Goal: Task Accomplishment & Management: Manage account settings

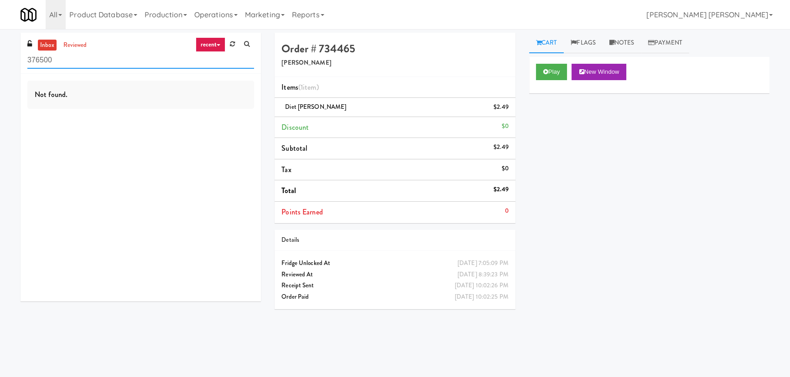
drag, startPoint x: 75, startPoint y: 60, endPoint x: 12, endPoint y: 74, distance: 65.0
click at [12, 74] on div "inbox reviewed recent all unclear take inventory issue suspicious failed recent…" at bounding box center [395, 203] width 790 height 341
paste input "Summit Square - Cooler - Right"
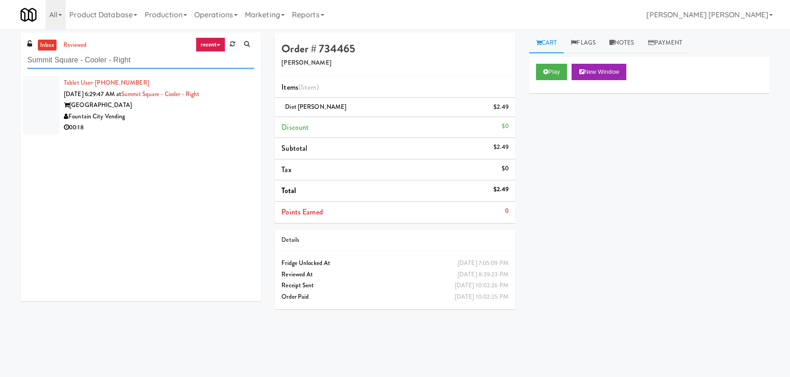
type input "Summit Square - Cooler - Right"
click at [155, 129] on div "00:18" at bounding box center [159, 127] width 190 height 11
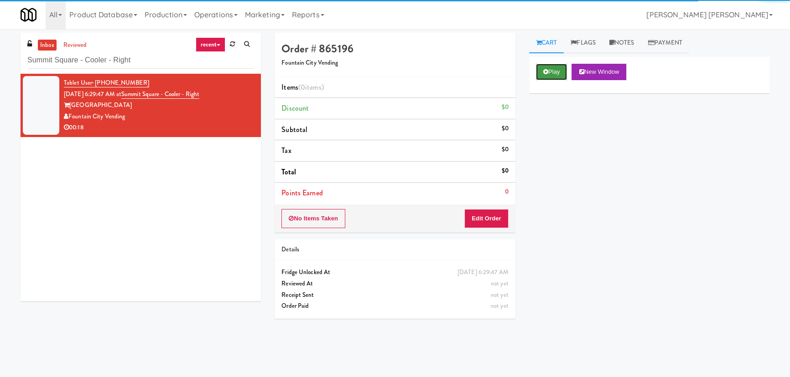
click at [552, 72] on button "Play" at bounding box center [551, 72] width 31 height 16
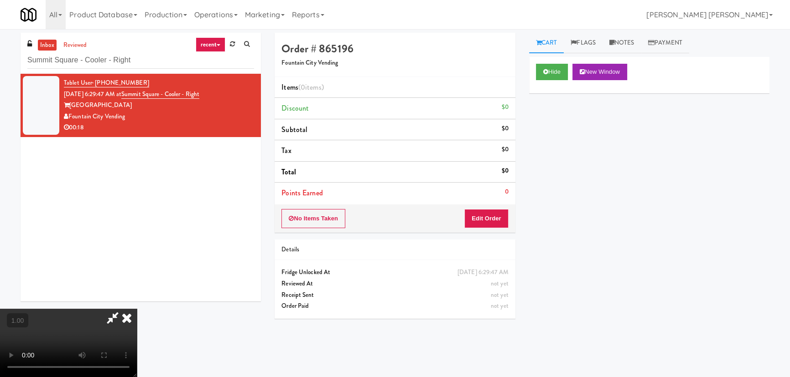
click at [137, 377] on video at bounding box center [68, 343] width 137 height 68
click at [486, 218] on button "Edit Order" at bounding box center [486, 218] width 44 height 19
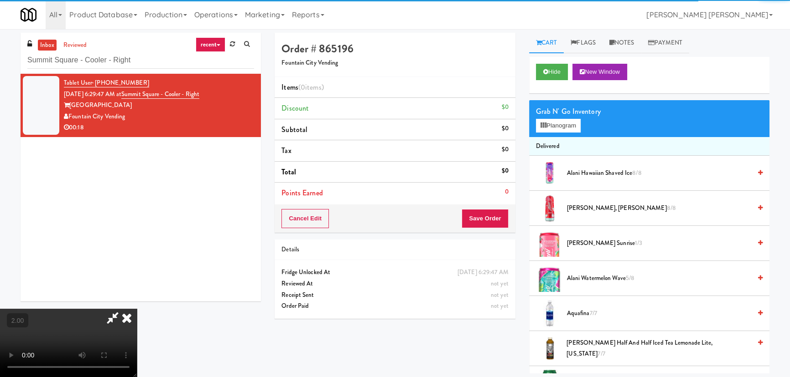
click at [560, 133] on div "Grab N' Go Inventory Planogram" at bounding box center [649, 118] width 240 height 37
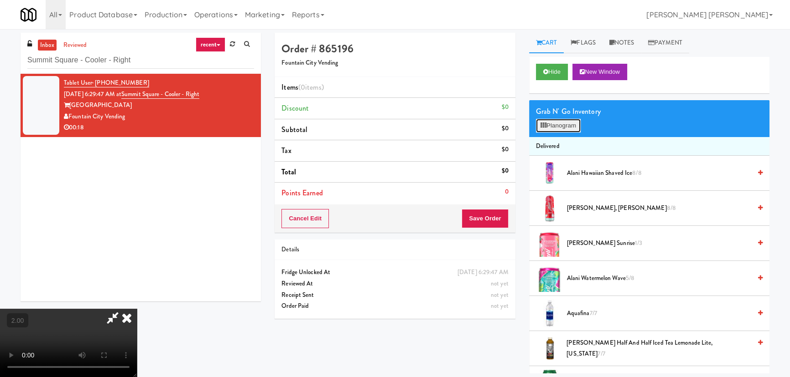
click at [560, 130] on button "Planogram" at bounding box center [558, 126] width 45 height 14
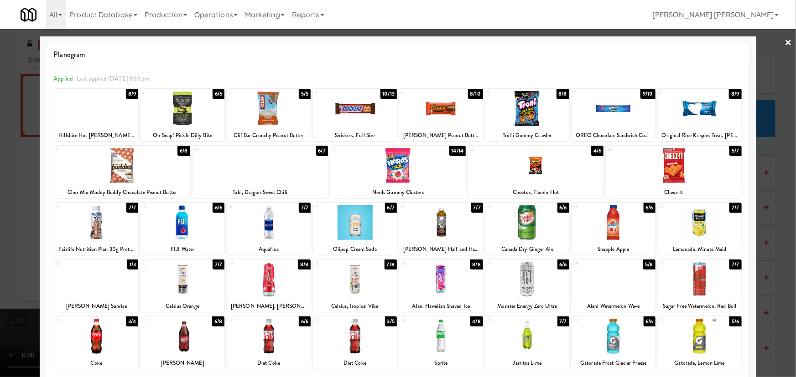
click at [695, 342] on div at bounding box center [699, 336] width 84 height 35
click at [785, 42] on link "×" at bounding box center [788, 43] width 7 height 28
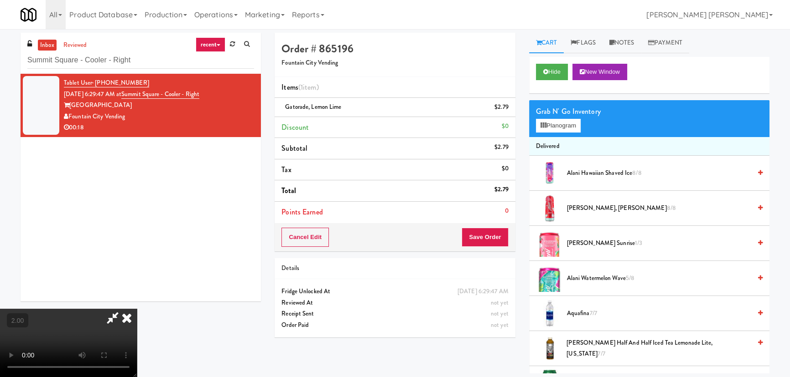
click at [137, 309] on video at bounding box center [68, 343] width 137 height 68
click at [137, 309] on icon at bounding box center [127, 318] width 20 height 18
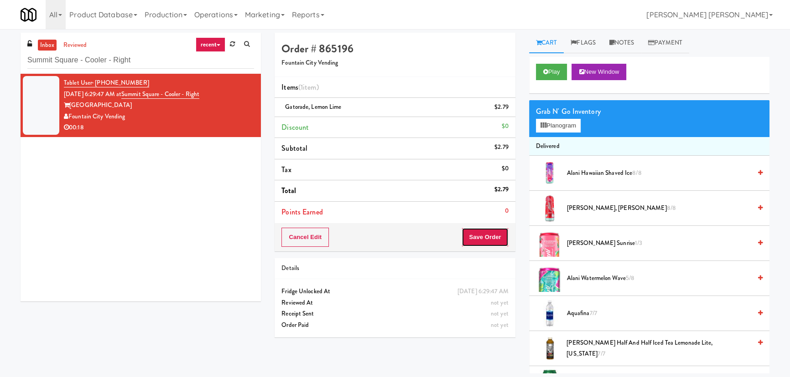
click at [488, 237] on button "Save Order" at bounding box center [484, 237] width 47 height 19
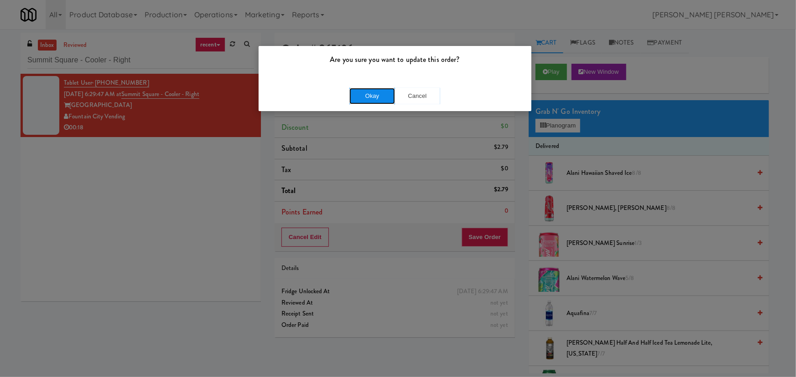
click at [367, 93] on button "Okay" at bounding box center [372, 96] width 46 height 16
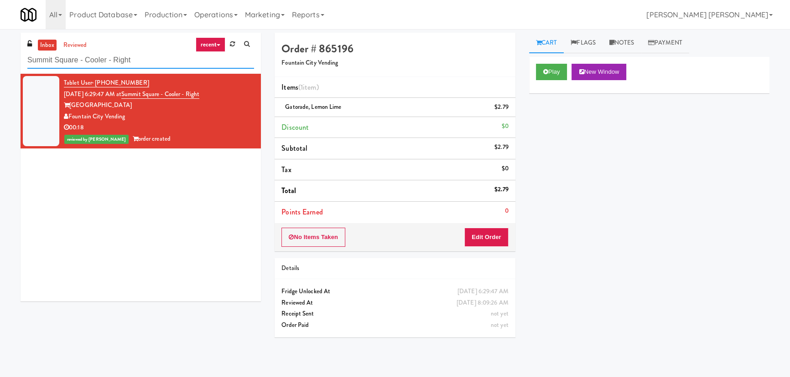
drag, startPoint x: 149, startPoint y: 64, endPoint x: 26, endPoint y: 59, distance: 123.2
click at [16, 61] on div "inbox reviewed recent all unclear take inventory issue suspicious failed recent…" at bounding box center [141, 171] width 254 height 276
paste input "[PERSON_NAME] Tower Fridge"
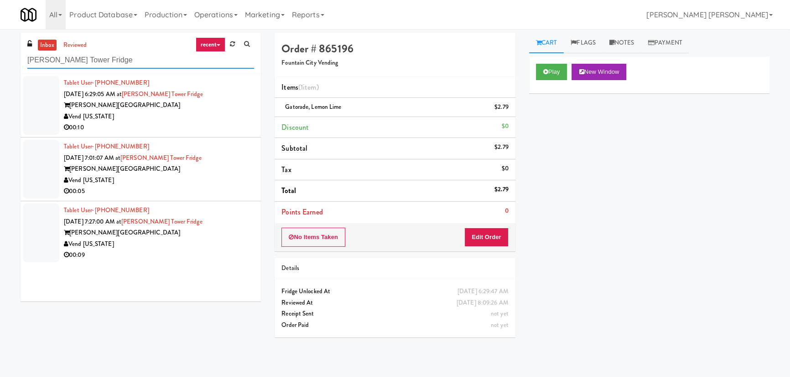
type input "[PERSON_NAME] Tower Fridge"
click at [206, 126] on div "00:10" at bounding box center [159, 127] width 190 height 11
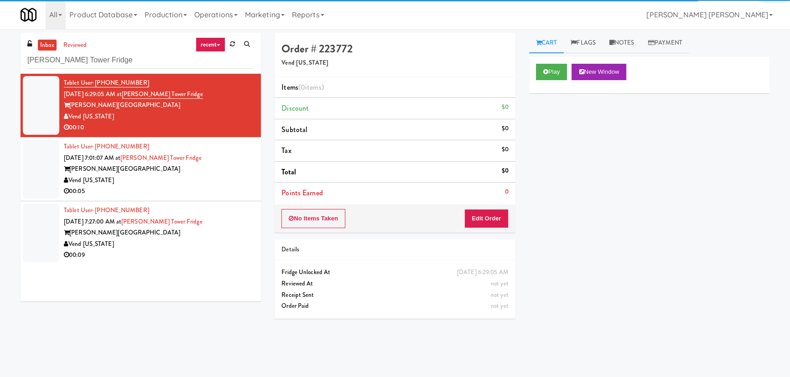
click at [537, 58] on div "Play New Window" at bounding box center [649, 75] width 240 height 36
click at [544, 73] on icon at bounding box center [545, 72] width 5 height 6
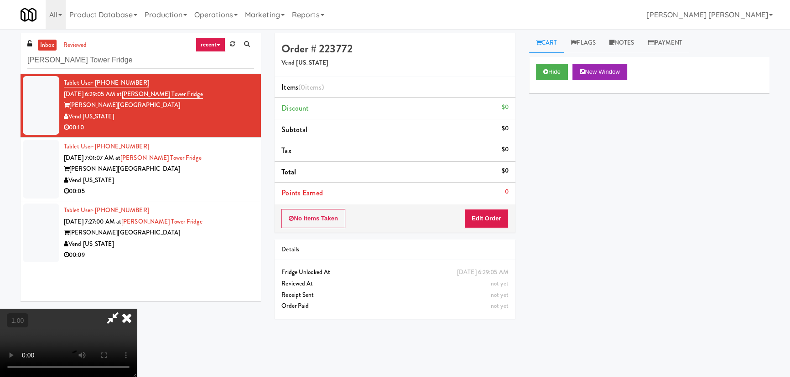
click at [137, 377] on video at bounding box center [68, 343] width 137 height 68
click at [492, 216] on button "Edit Order" at bounding box center [486, 218] width 44 height 19
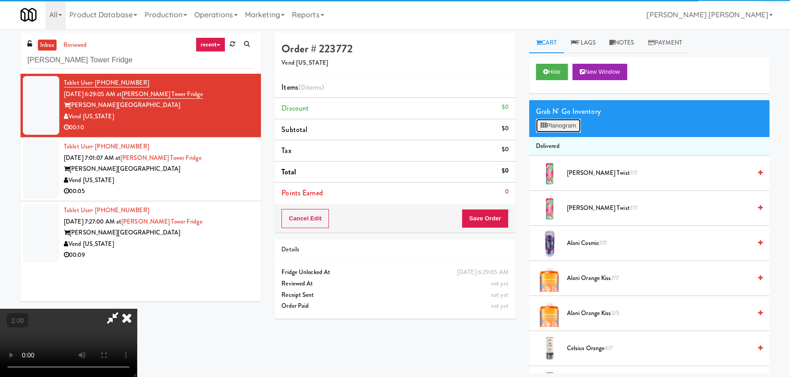
click at [556, 127] on button "Planogram" at bounding box center [558, 126] width 45 height 14
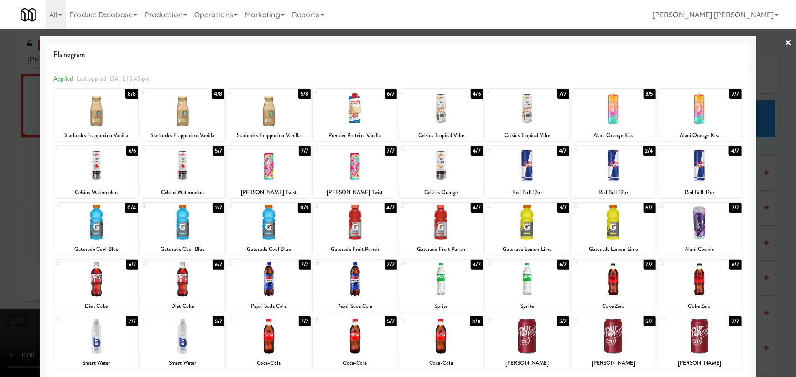
drag, startPoint x: 525, startPoint y: 341, endPoint x: 587, endPoint y: 335, distance: 61.9
click at [527, 341] on div at bounding box center [527, 336] width 84 height 35
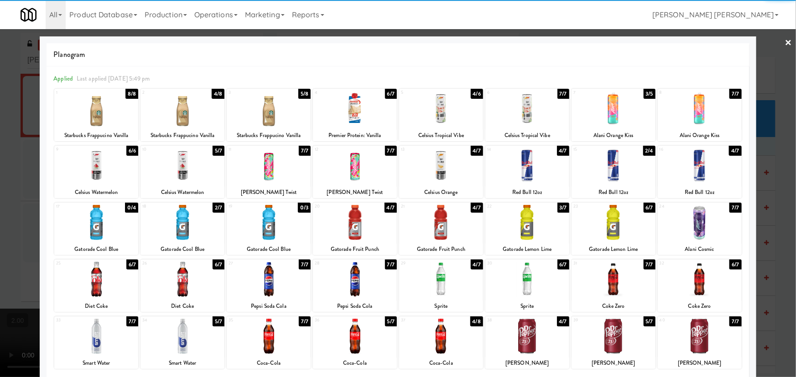
click at [614, 340] on div at bounding box center [613, 336] width 84 height 35
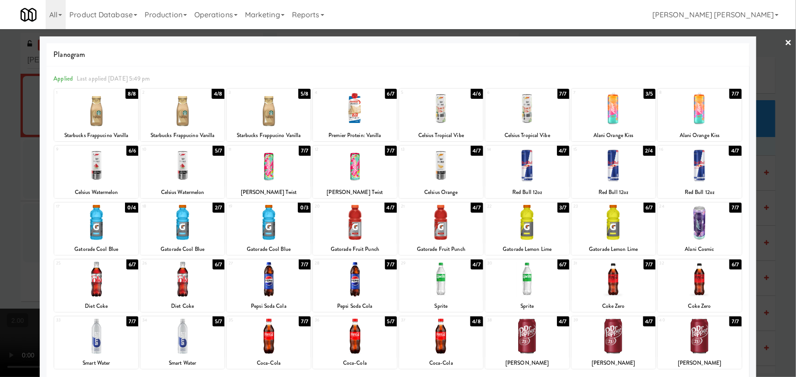
click at [785, 40] on link "×" at bounding box center [788, 43] width 7 height 28
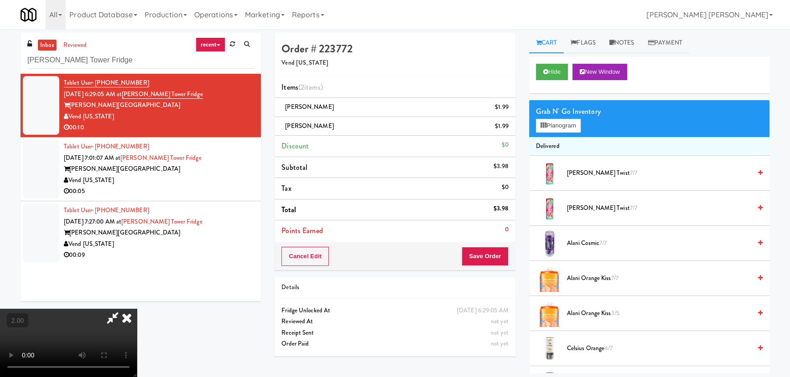
click at [137, 309] on icon at bounding box center [127, 318] width 20 height 18
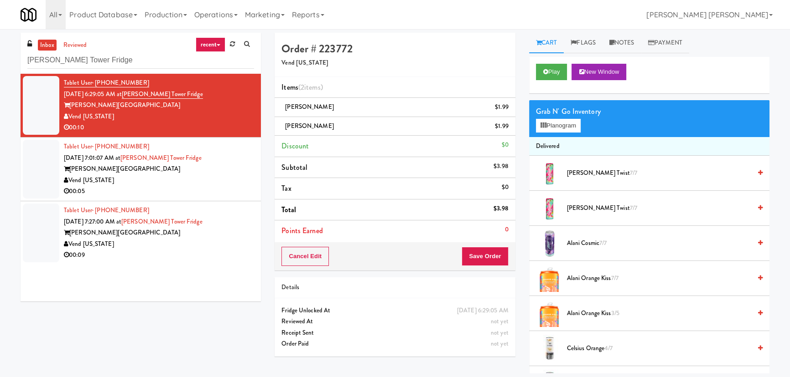
click at [499, 267] on div "Cancel Edit Save Order" at bounding box center [394, 257] width 240 height 28
click at [491, 254] on button "Save Order" at bounding box center [484, 256] width 47 height 19
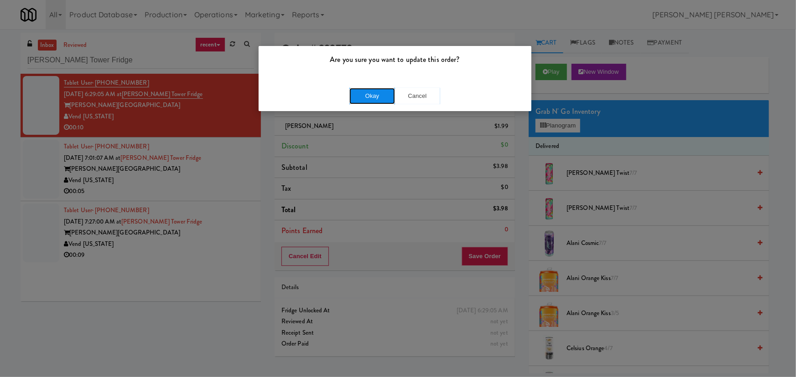
click at [370, 98] on button "Okay" at bounding box center [372, 96] width 46 height 16
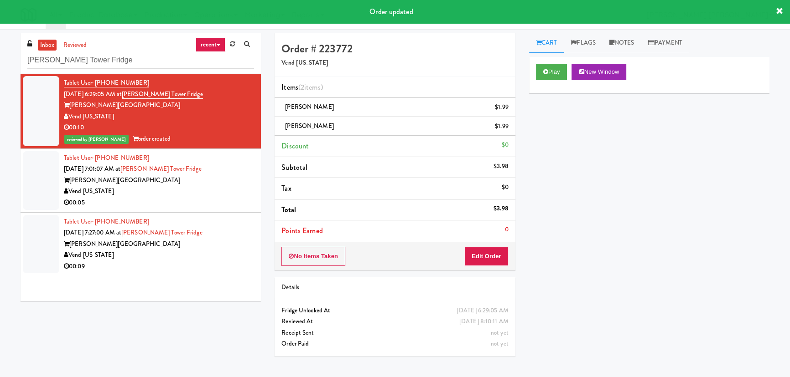
drag, startPoint x: 193, startPoint y: 187, endPoint x: 193, endPoint y: 191, distance: 4.6
click at [193, 187] on div "Vend [US_STATE]" at bounding box center [159, 191] width 190 height 11
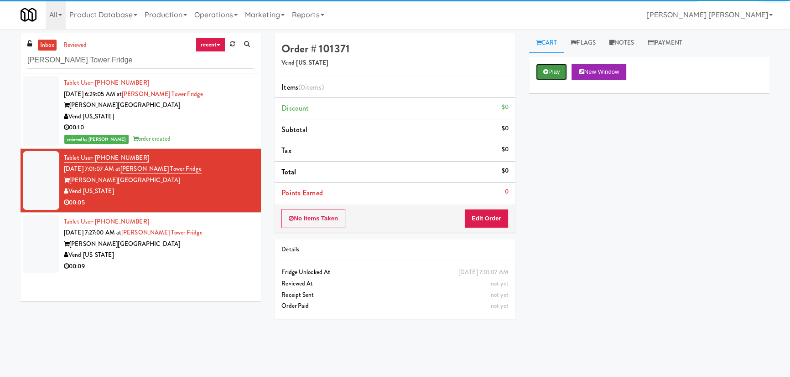
click at [558, 68] on button "Play" at bounding box center [551, 72] width 31 height 16
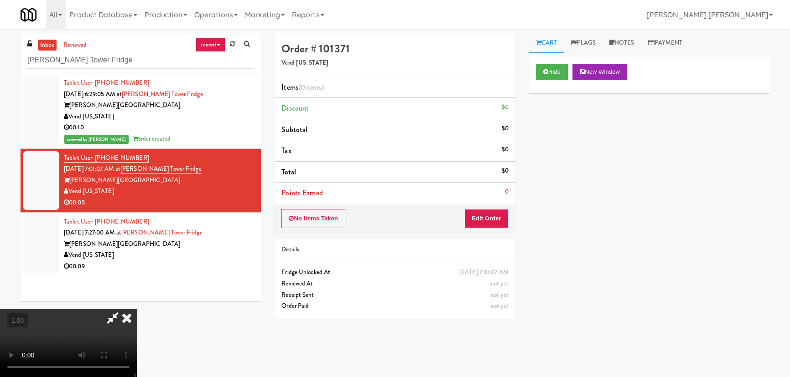
click at [137, 377] on video at bounding box center [68, 343] width 137 height 68
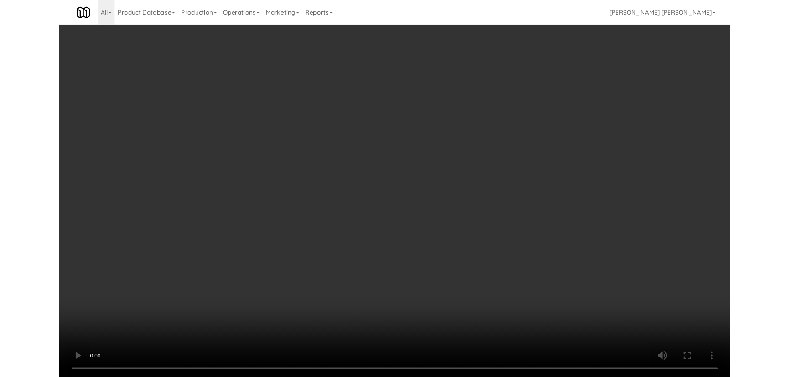
scroll to position [19, 0]
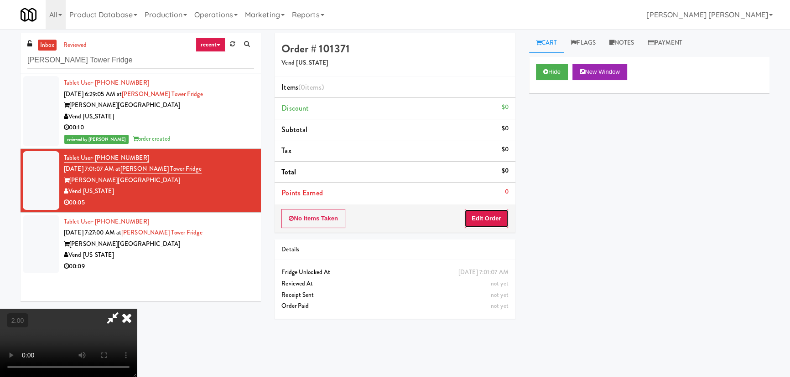
click at [487, 218] on button "Edit Order" at bounding box center [486, 218] width 44 height 19
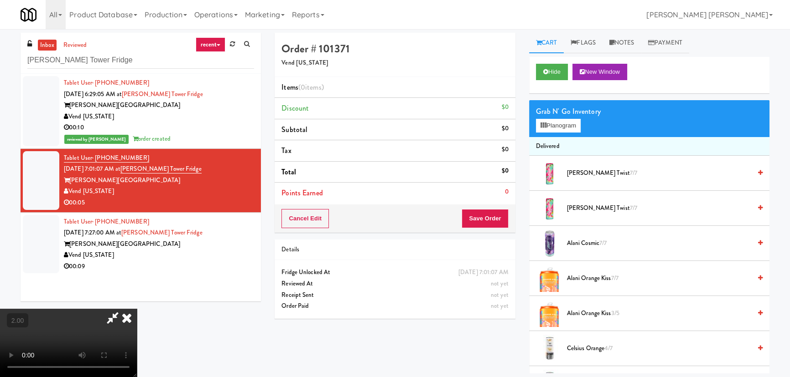
click at [587, 243] on span "[PERSON_NAME] Cosmic 7/7" at bounding box center [659, 243] width 184 height 11
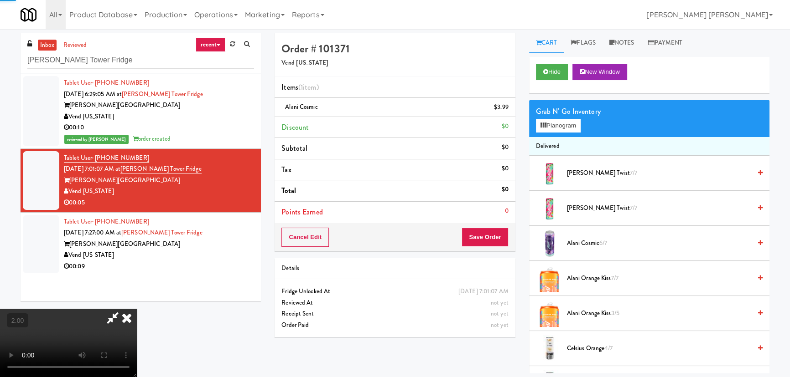
scroll to position [0, 0]
click at [137, 309] on icon at bounding box center [127, 318] width 20 height 18
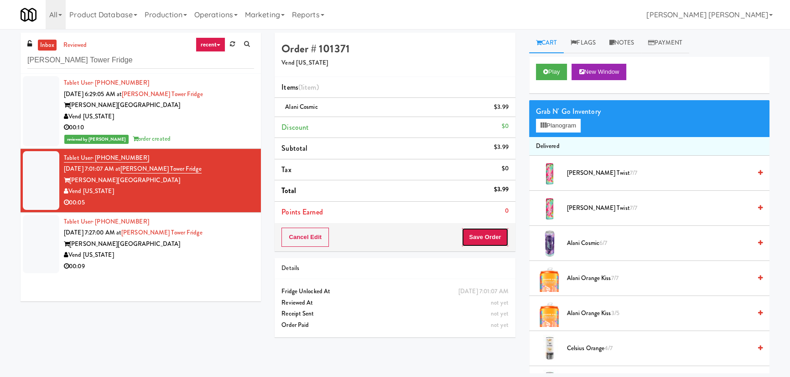
click at [492, 236] on button "Save Order" at bounding box center [484, 237] width 47 height 19
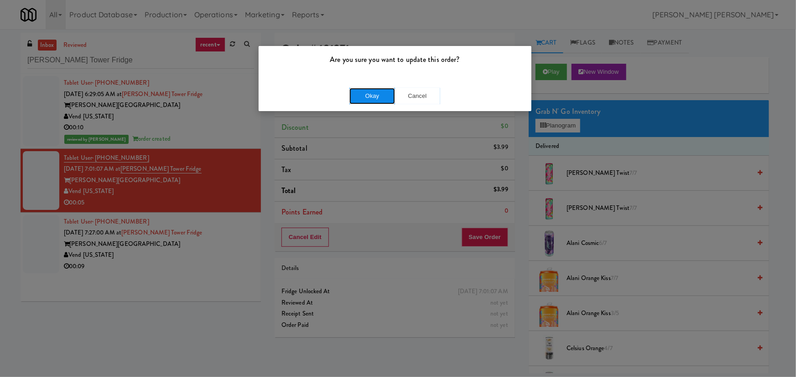
click at [381, 93] on button "Okay" at bounding box center [372, 96] width 46 height 16
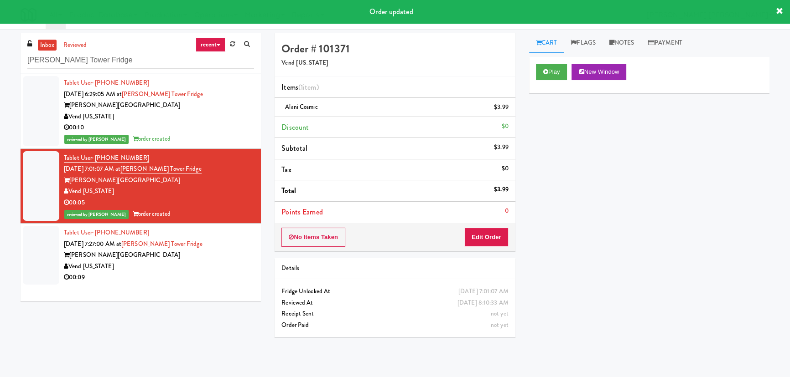
click at [198, 262] on div "Vend [US_STATE]" at bounding box center [159, 266] width 190 height 11
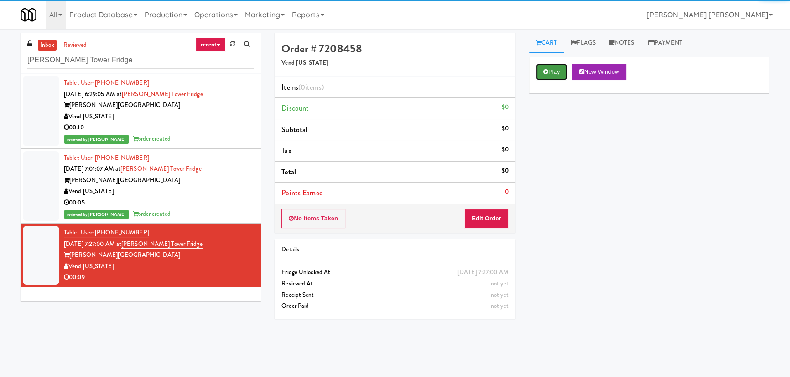
click at [551, 70] on button "Play" at bounding box center [551, 72] width 31 height 16
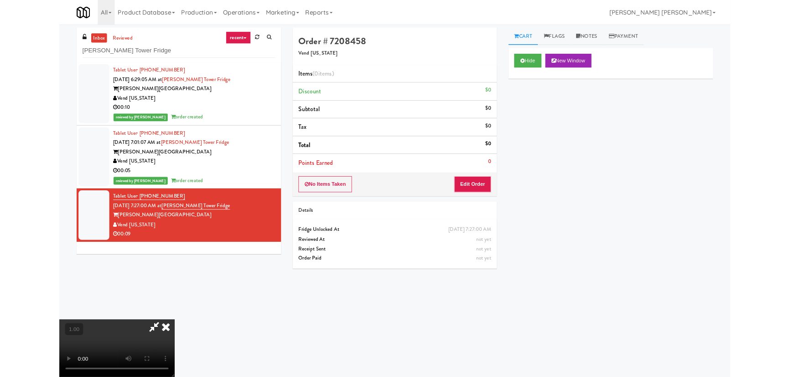
scroll to position [19, 0]
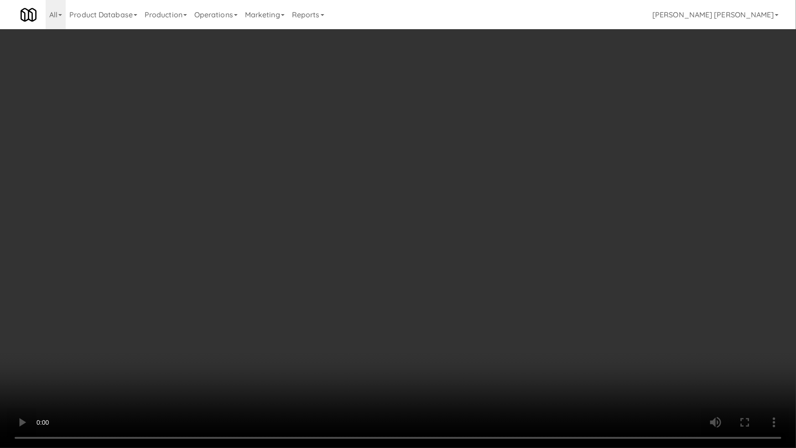
drag, startPoint x: 631, startPoint y: 350, endPoint x: 154, endPoint y: 286, distance: 481.1
click at [630, 350] on video at bounding box center [398, 224] width 796 height 448
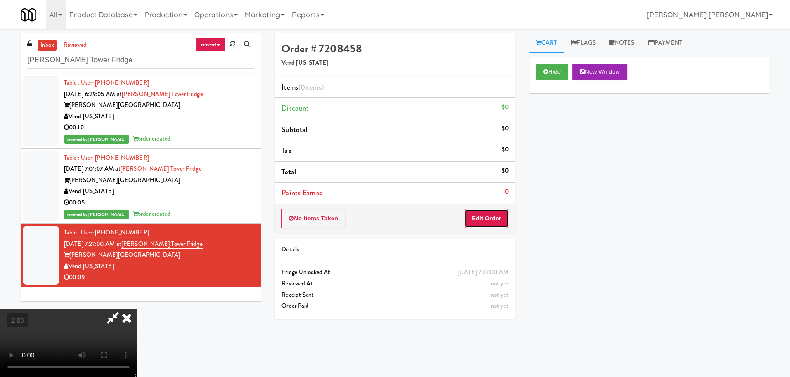
click at [491, 222] on button "Edit Order" at bounding box center [486, 218] width 44 height 19
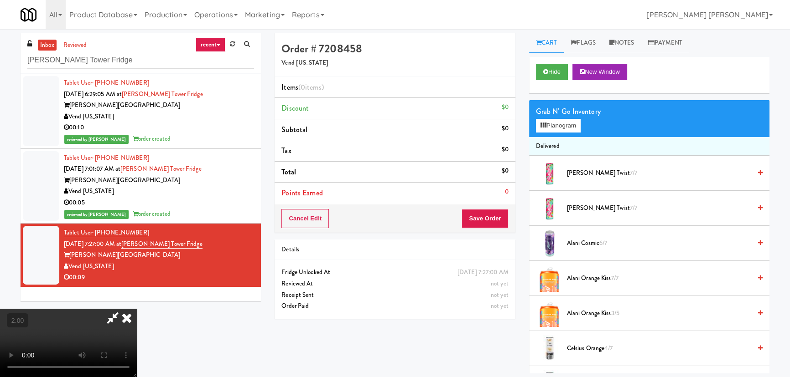
click at [580, 276] on span "Alani Orange Kiss 7/7" at bounding box center [659, 278] width 184 height 11
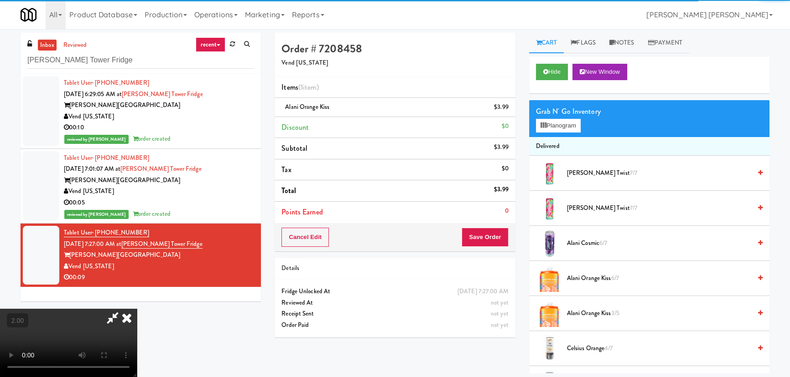
scroll to position [0, 0]
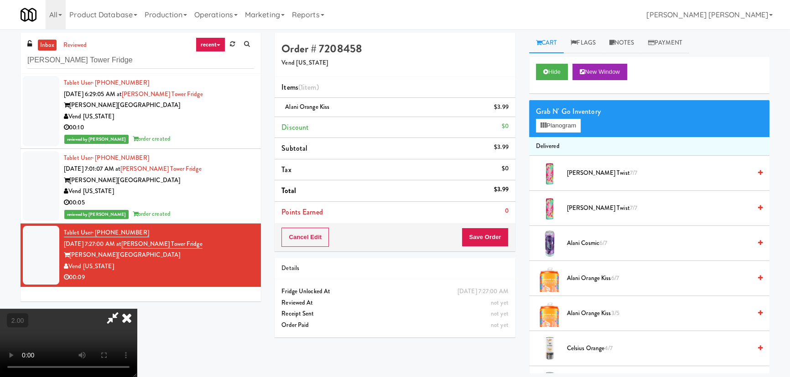
click at [123, 309] on icon at bounding box center [112, 318] width 21 height 18
click at [483, 243] on button "Save Order" at bounding box center [484, 237] width 47 height 19
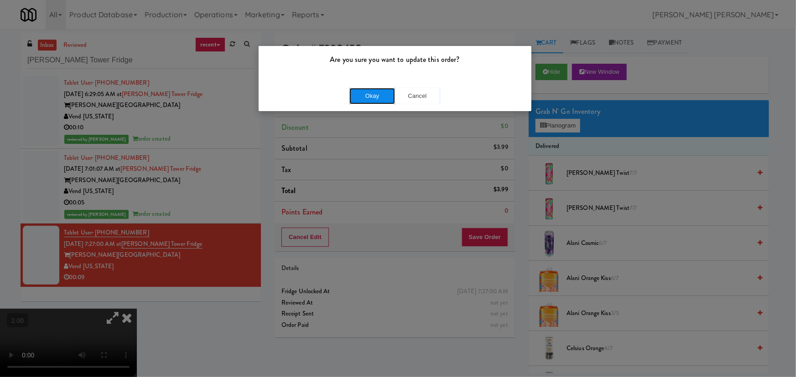
click at [367, 94] on button "Okay" at bounding box center [372, 96] width 46 height 16
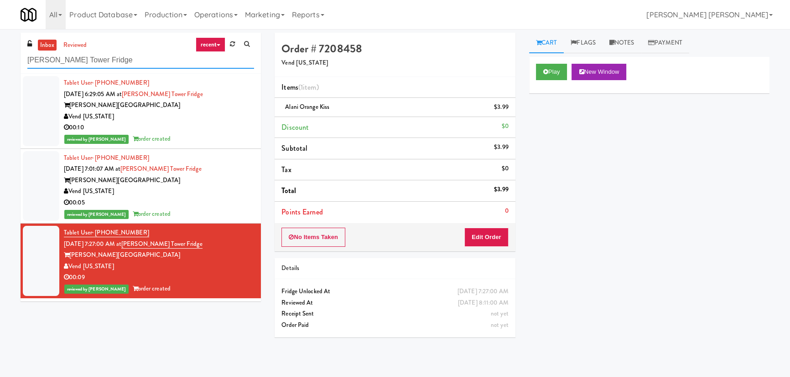
drag, startPoint x: 129, startPoint y: 62, endPoint x: -96, endPoint y: 67, distance: 225.3
click at [0, 67] on html "Are you sure you want to update this order? Okay Cancel Okay Are you sure you w…" at bounding box center [395, 188] width 790 height 377
paste input "VE Tampa Riverwalk - [GEOGRAPHIC_DATA] - Cooler"
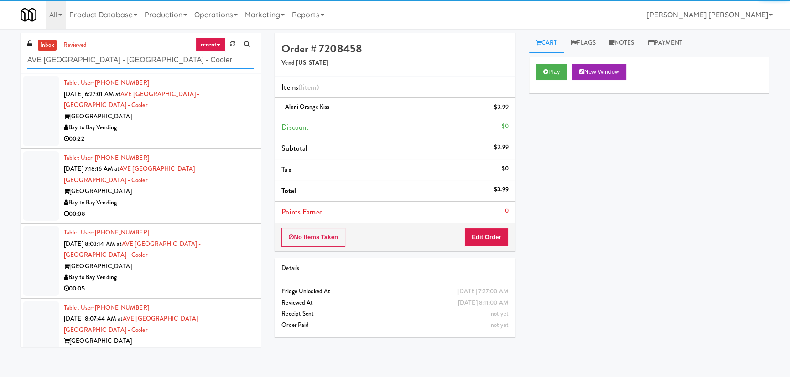
type input "AVE [GEOGRAPHIC_DATA] - [GEOGRAPHIC_DATA] - Cooler"
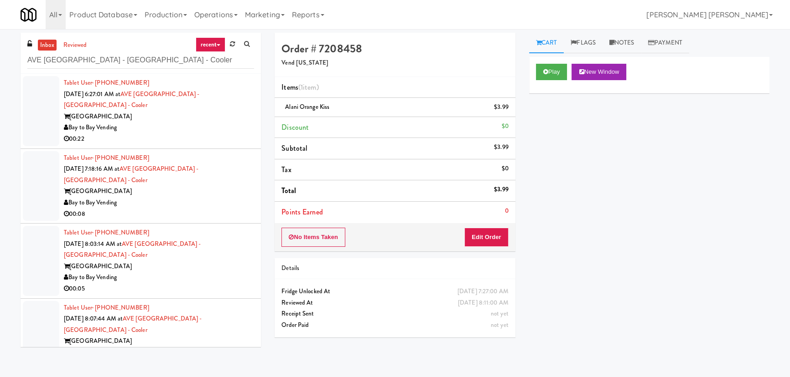
click at [207, 122] on div "Bay to Bay Vending" at bounding box center [159, 127] width 190 height 11
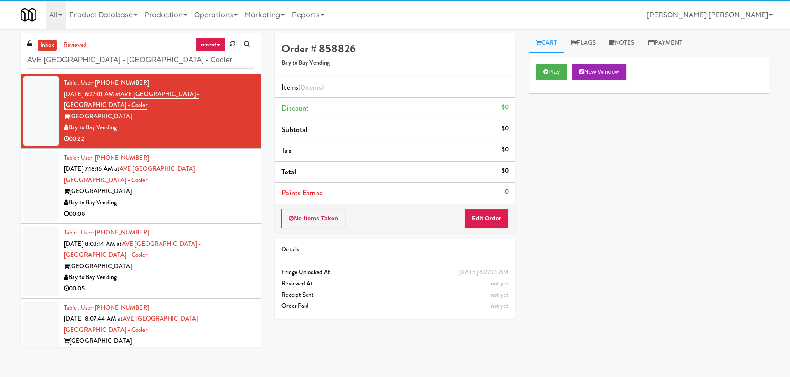
click at [567, 62] on div "Play New Window" at bounding box center [649, 75] width 240 height 36
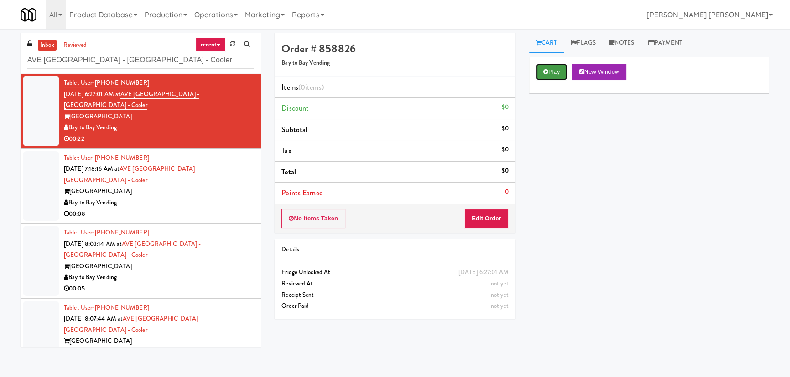
click at [562, 70] on button "Play" at bounding box center [551, 72] width 31 height 16
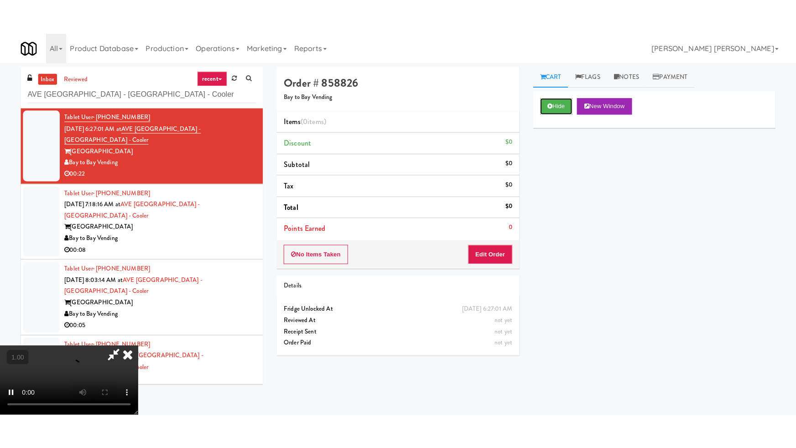
scroll to position [145, 0]
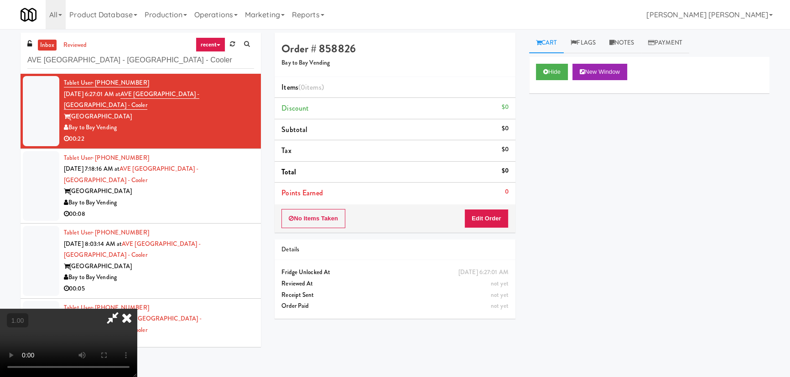
drag, startPoint x: 455, startPoint y: 401, endPoint x: 795, endPoint y: 376, distance: 340.6
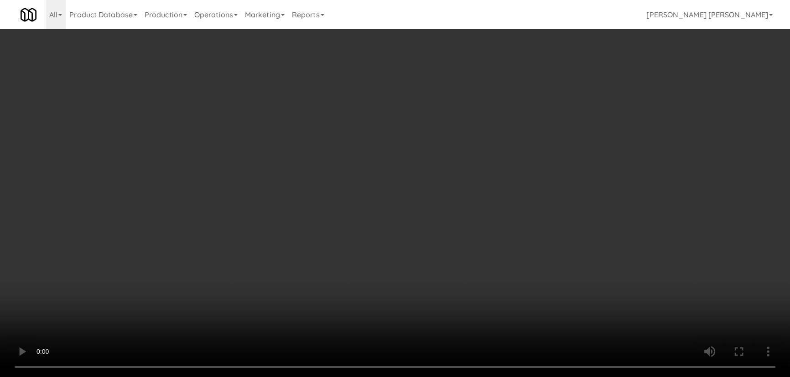
click at [501, 377] on video at bounding box center [395, 188] width 790 height 377
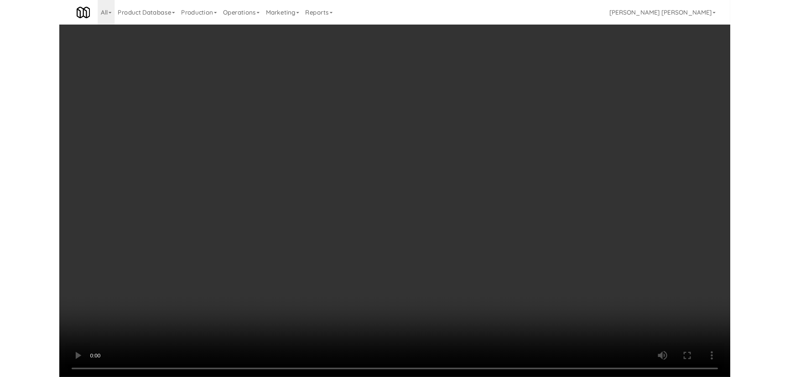
scroll to position [19, 0]
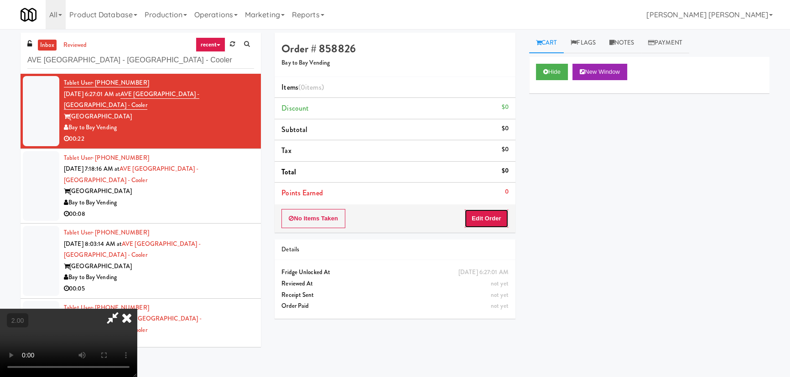
click at [503, 219] on button "Edit Order" at bounding box center [486, 218] width 44 height 19
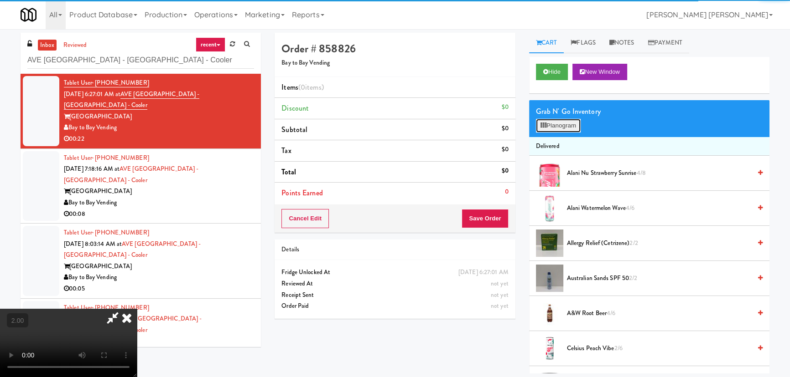
click at [571, 119] on button "Planogram" at bounding box center [558, 126] width 45 height 14
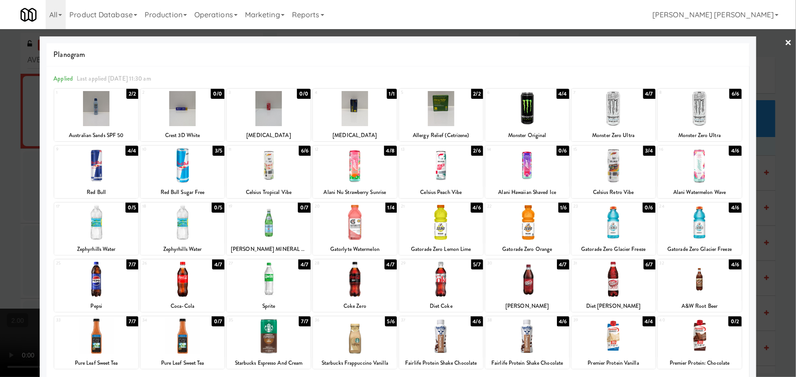
click at [433, 173] on div at bounding box center [441, 165] width 84 height 35
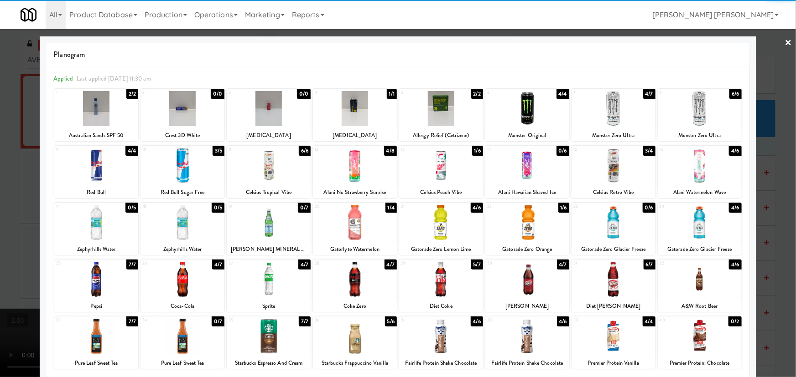
click at [785, 41] on link "×" at bounding box center [788, 43] width 7 height 28
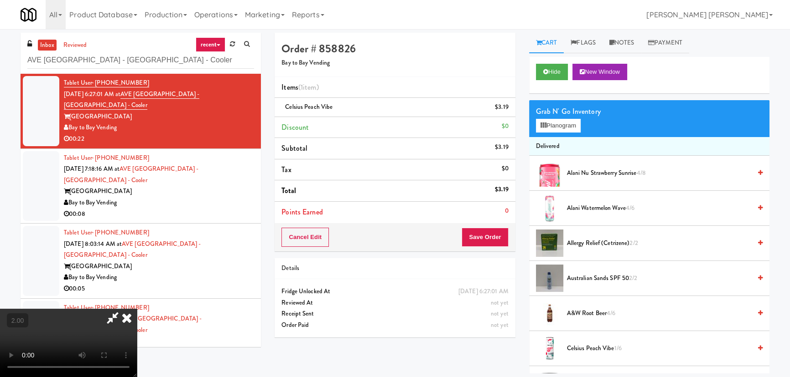
click at [137, 309] on icon at bounding box center [127, 318] width 20 height 18
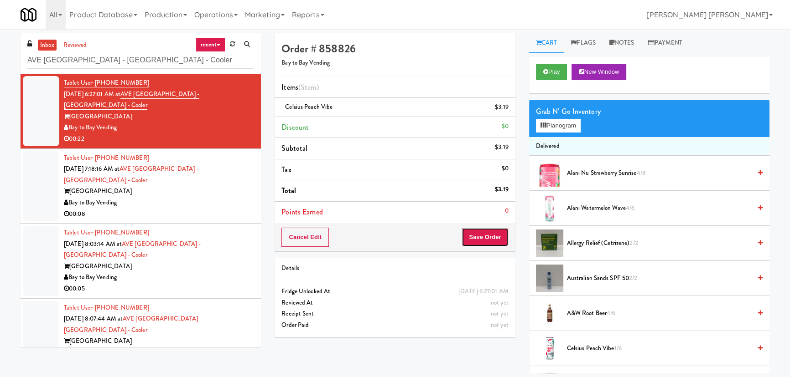
click at [479, 242] on button "Save Order" at bounding box center [484, 237] width 47 height 19
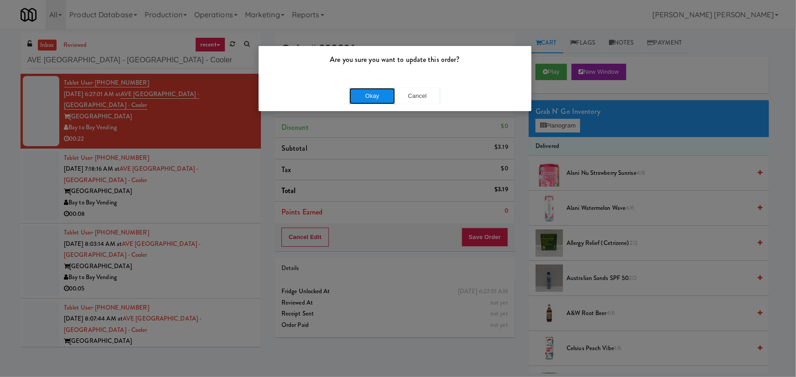
click at [382, 100] on button "Okay" at bounding box center [372, 96] width 46 height 16
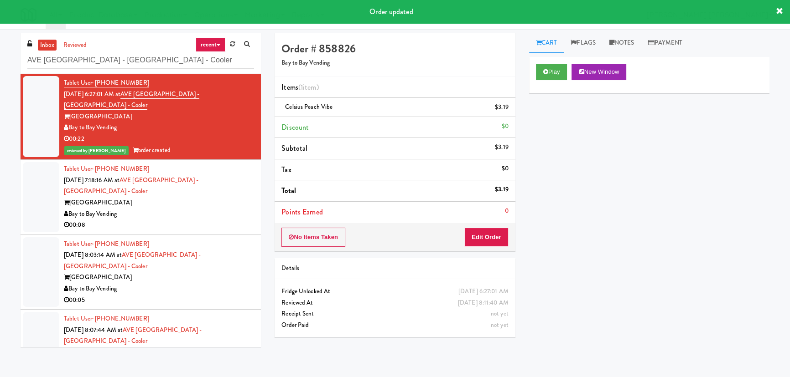
click at [200, 209] on div "Bay to Bay Vending" at bounding box center [159, 214] width 190 height 11
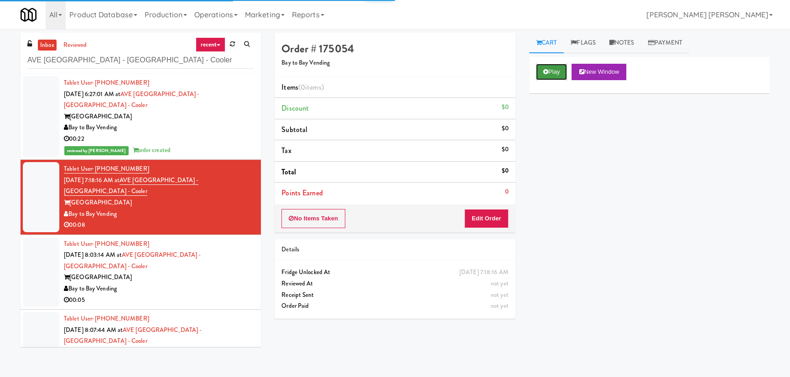
click at [562, 73] on button "Play" at bounding box center [551, 72] width 31 height 16
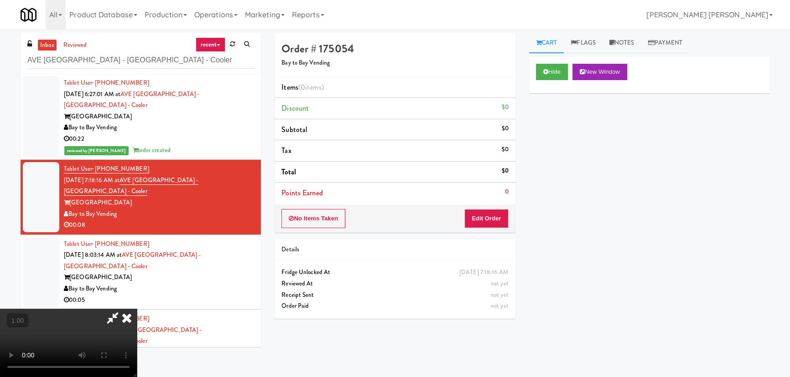
click at [137, 377] on video at bounding box center [68, 343] width 137 height 68
click at [484, 219] on button "Edit Order" at bounding box center [486, 218] width 44 height 19
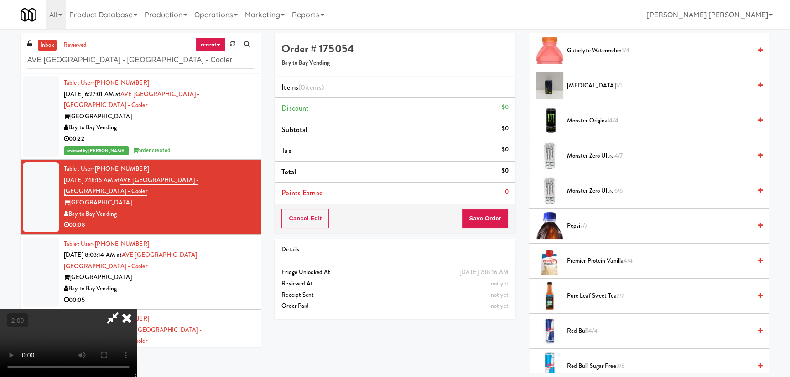
scroll to position [829, 0]
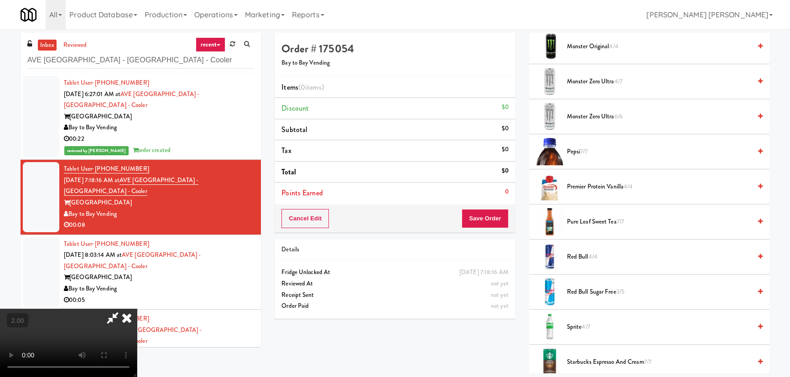
click at [581, 117] on span "Monster Zero Ultra 6/6" at bounding box center [659, 116] width 184 height 11
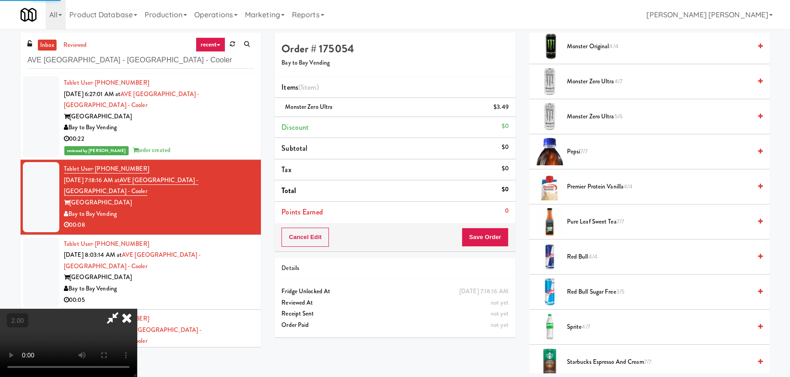
scroll to position [0, 0]
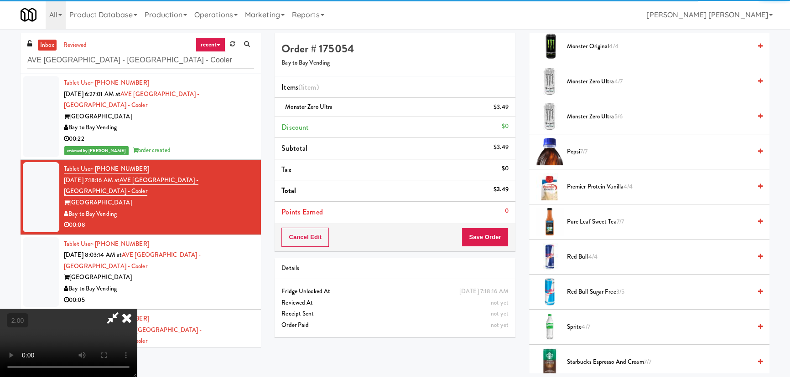
drag, startPoint x: 455, startPoint y: 36, endPoint x: 467, endPoint y: 119, distance: 83.8
click at [137, 309] on icon at bounding box center [127, 318] width 20 height 18
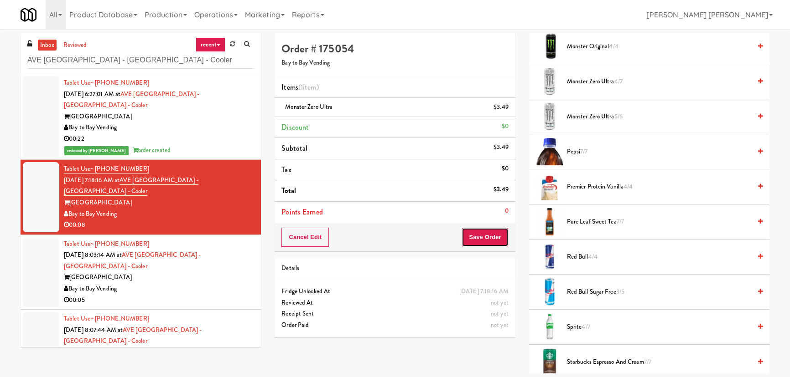
click at [486, 239] on button "Save Order" at bounding box center [484, 237] width 47 height 19
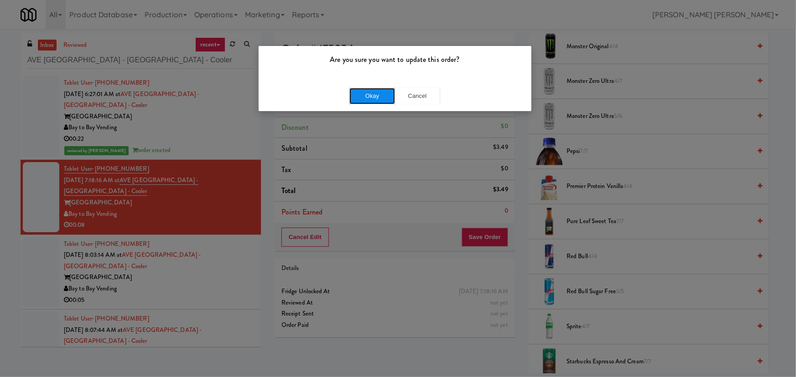
click at [378, 89] on button "Okay" at bounding box center [372, 96] width 46 height 16
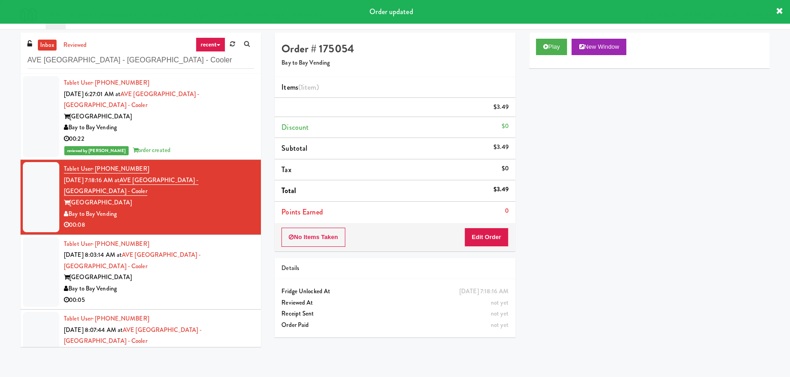
scroll to position [25, 0]
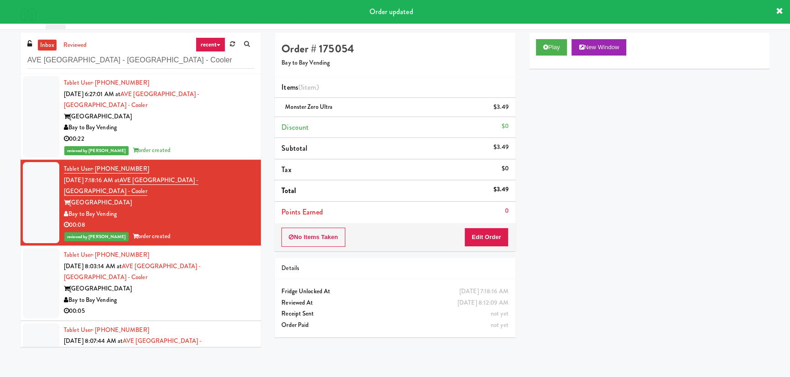
click at [229, 306] on div "00:05" at bounding box center [159, 311] width 190 height 11
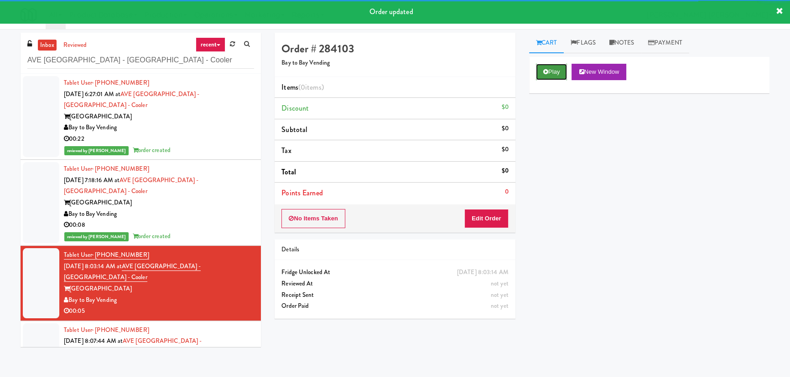
click at [559, 70] on button "Play" at bounding box center [551, 72] width 31 height 16
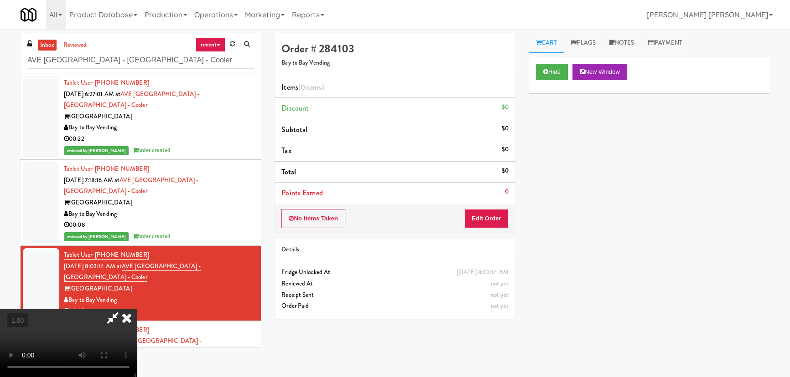
scroll to position [19, 0]
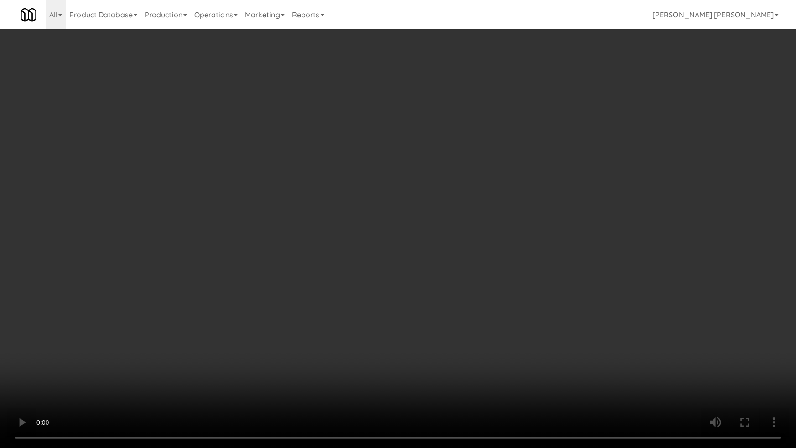
drag, startPoint x: 569, startPoint y: 362, endPoint x: 335, endPoint y: 348, distance: 234.8
click at [568, 362] on video at bounding box center [398, 224] width 796 height 448
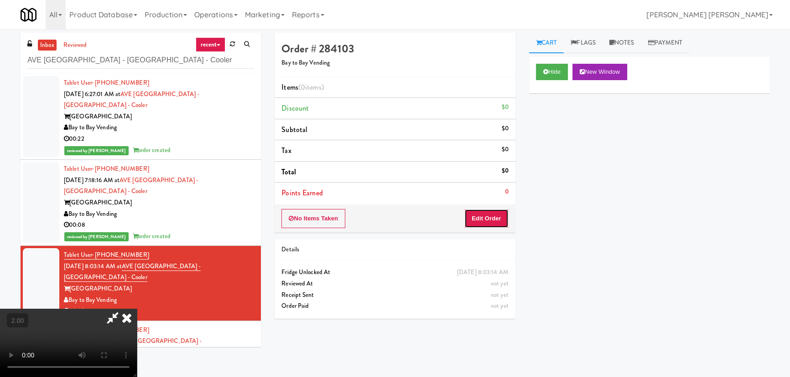
click at [502, 218] on button "Edit Order" at bounding box center [486, 218] width 44 height 19
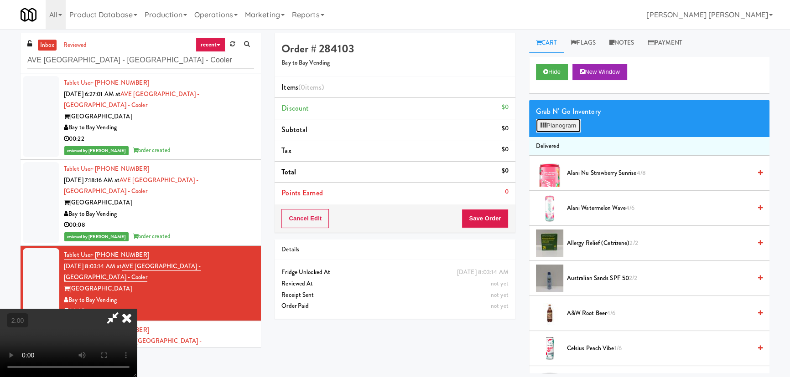
click at [558, 121] on button "Planogram" at bounding box center [558, 126] width 45 height 14
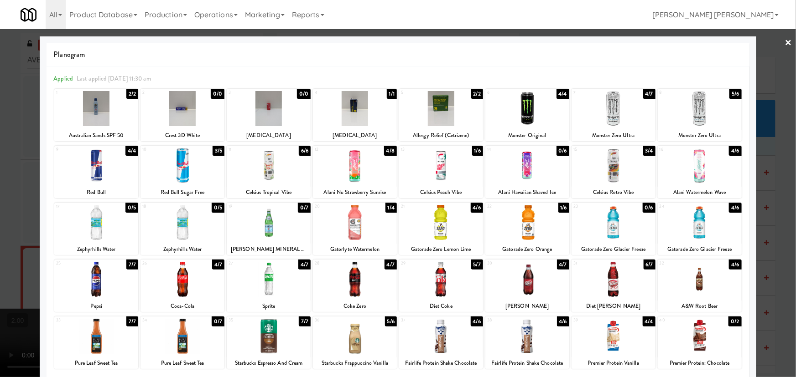
click at [696, 178] on div at bounding box center [699, 165] width 84 height 35
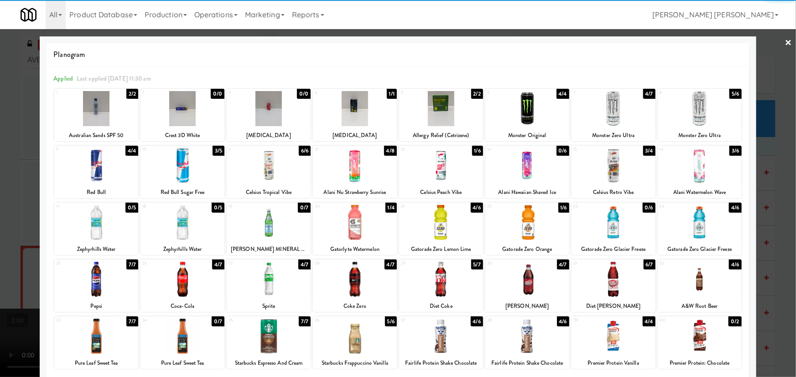
click at [785, 42] on link "×" at bounding box center [788, 43] width 7 height 28
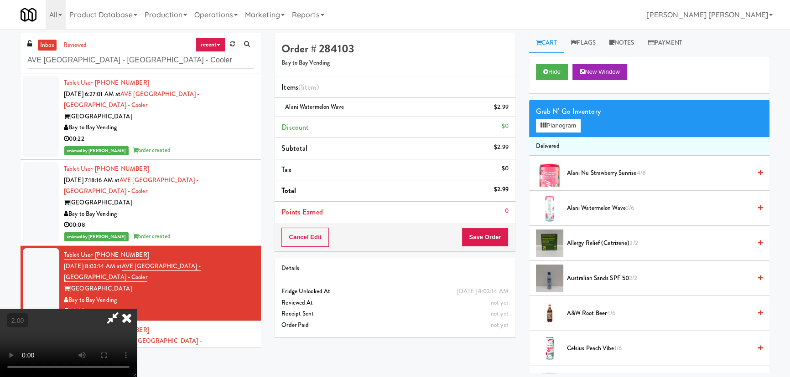
click at [137, 309] on icon at bounding box center [127, 318] width 20 height 18
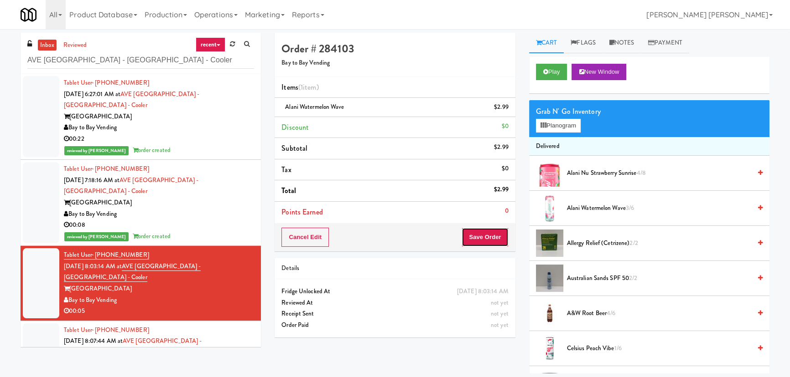
click at [482, 243] on button "Save Order" at bounding box center [484, 237] width 47 height 19
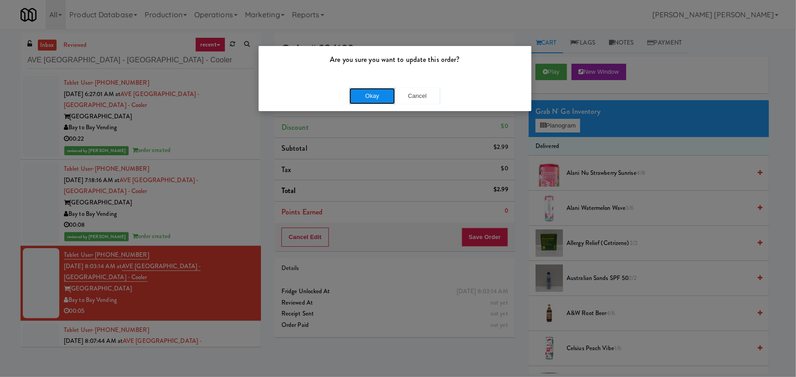
click at [365, 97] on button "Okay" at bounding box center [372, 96] width 46 height 16
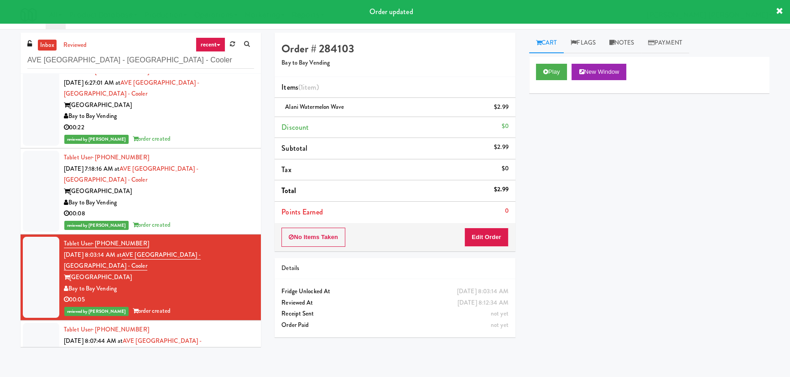
scroll to position [15, 0]
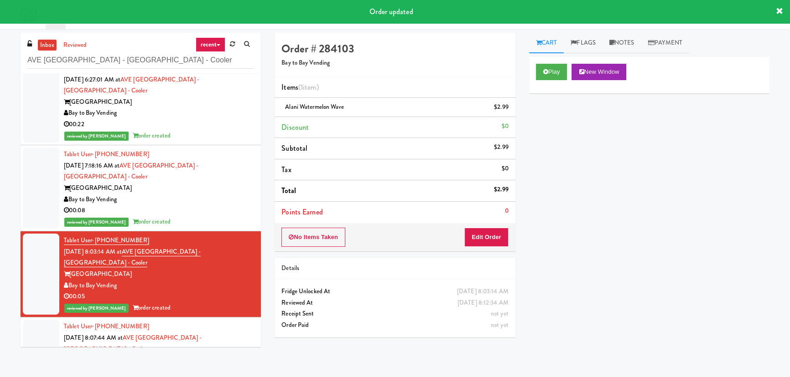
click at [187, 367] on div "Bay to Bay Vending" at bounding box center [159, 372] width 190 height 11
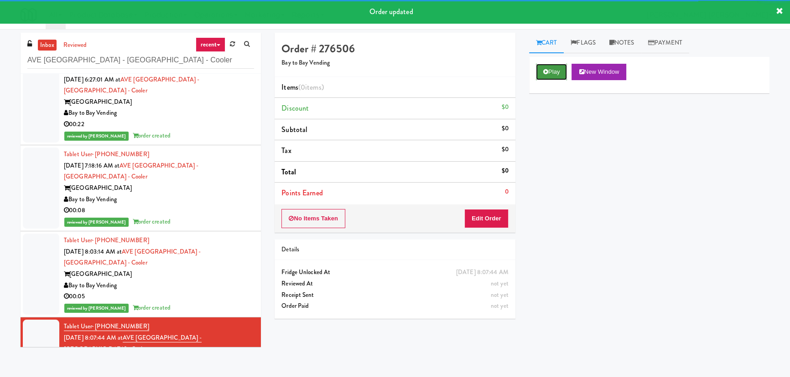
click at [546, 68] on button "Play" at bounding box center [551, 72] width 31 height 16
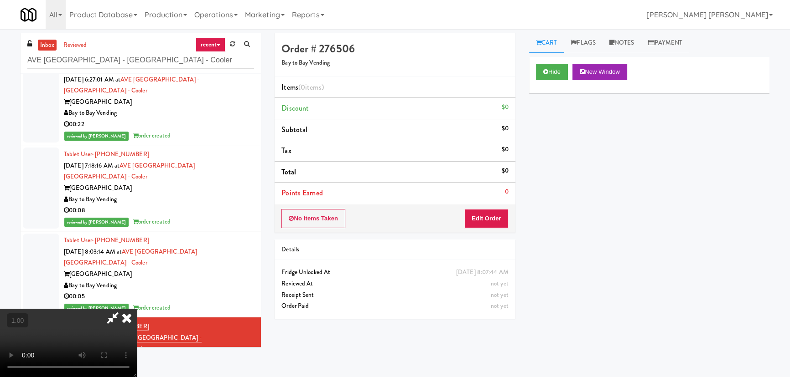
scroll to position [19, 0]
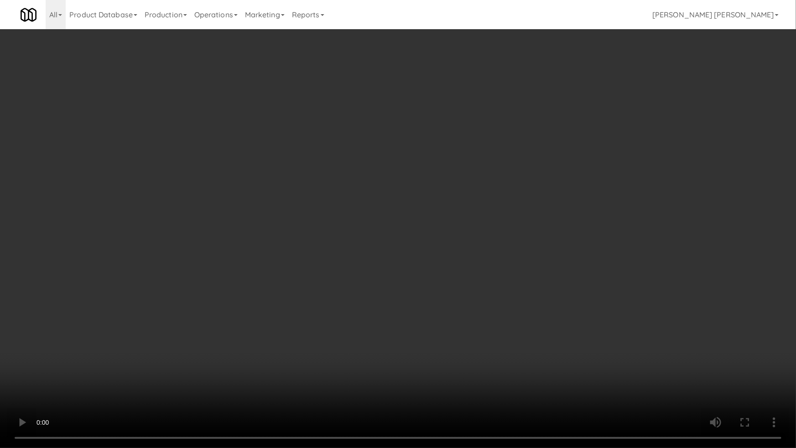
click at [390, 323] on video at bounding box center [398, 224] width 796 height 448
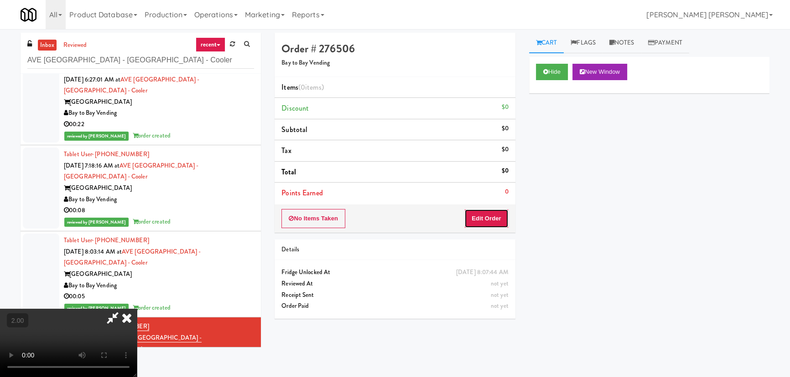
click at [495, 216] on button "Edit Order" at bounding box center [486, 218] width 44 height 19
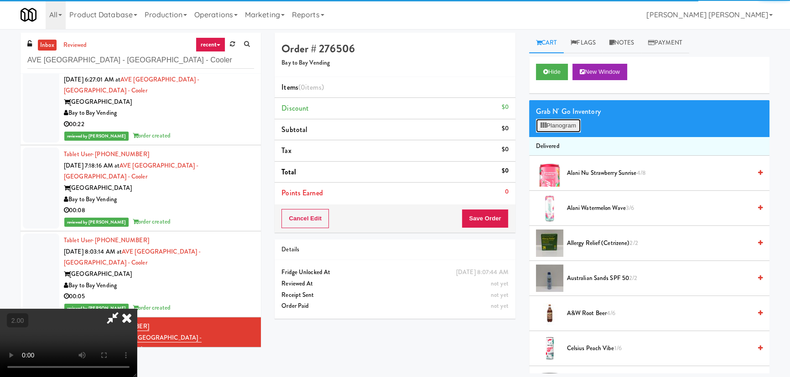
click at [567, 128] on button "Planogram" at bounding box center [558, 126] width 45 height 14
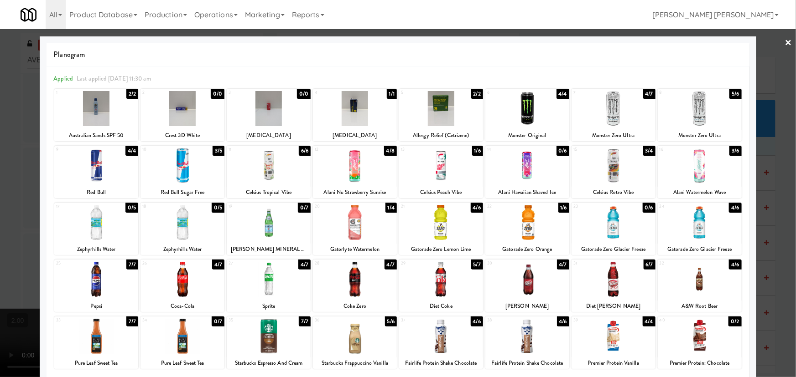
click at [350, 174] on div at bounding box center [355, 165] width 84 height 35
click at [785, 42] on link "×" at bounding box center [788, 43] width 7 height 28
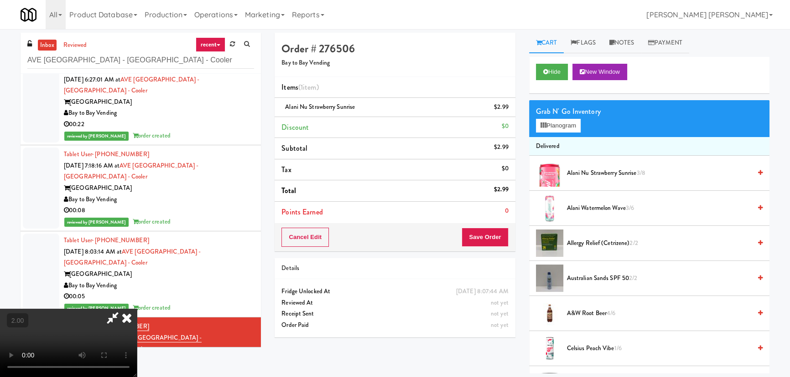
click at [137, 309] on icon at bounding box center [127, 318] width 20 height 18
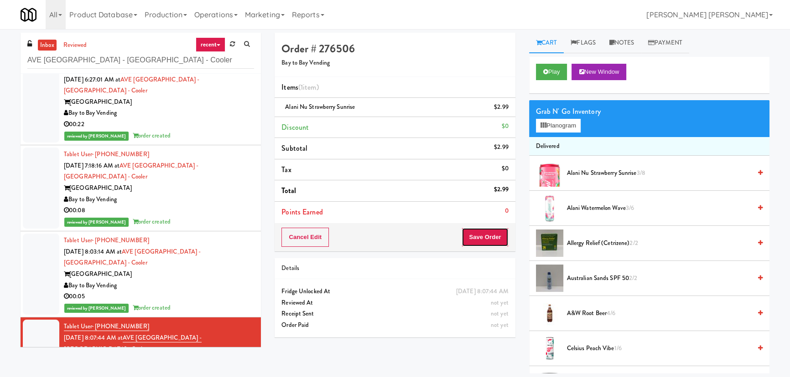
click at [498, 232] on button "Save Order" at bounding box center [484, 237] width 47 height 19
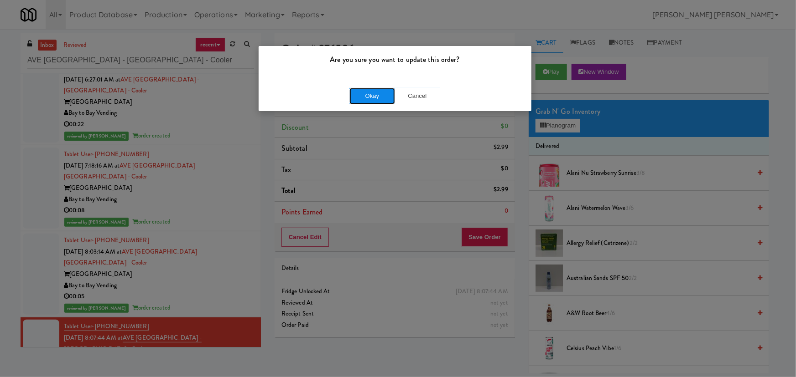
click at [384, 96] on button "Okay" at bounding box center [372, 96] width 46 height 16
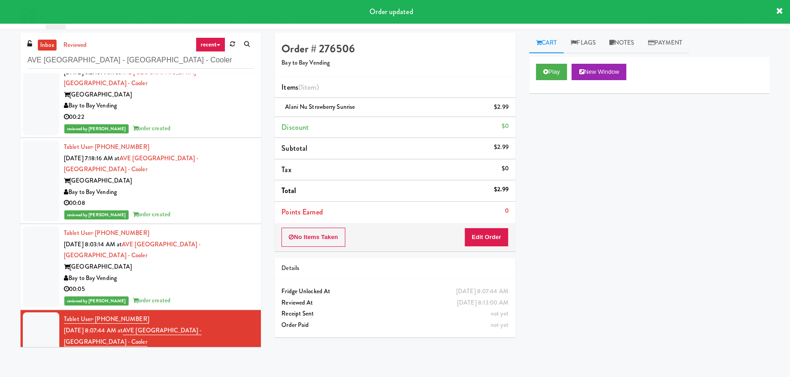
scroll to position [26, 0]
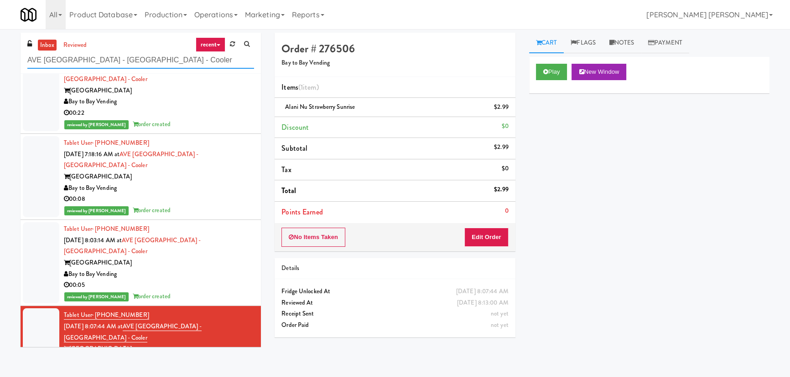
drag, startPoint x: 161, startPoint y: 65, endPoint x: -30, endPoint y: 66, distance: 190.6
click at [0, 66] on html "Are you sure you want to update this order? Okay Cancel Okay Are you sure you w…" at bounding box center [395, 188] width 790 height 377
paste input "(Snack & Drink) EWR 6-TB-2ND FLOOR-PRIVATE"
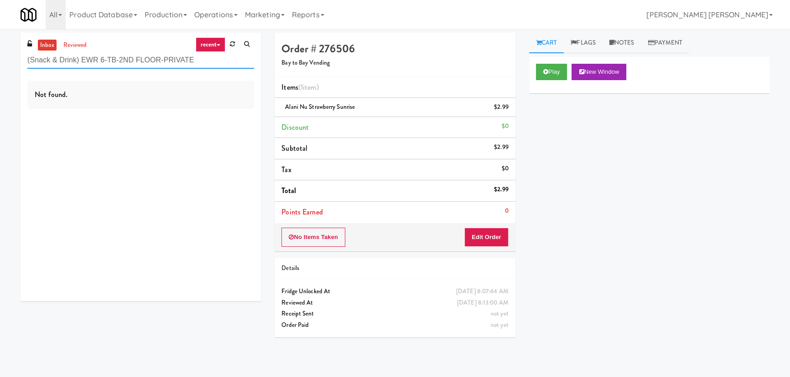
scroll to position [0, 0]
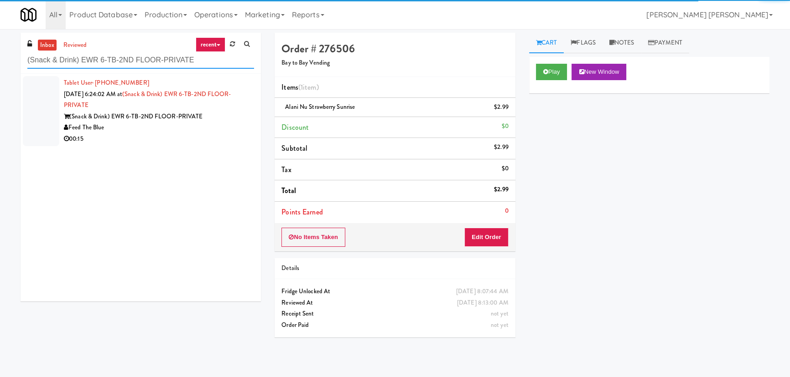
type input "(Snack & Drink) EWR 6-TB-2ND FLOOR-PRIVATE"
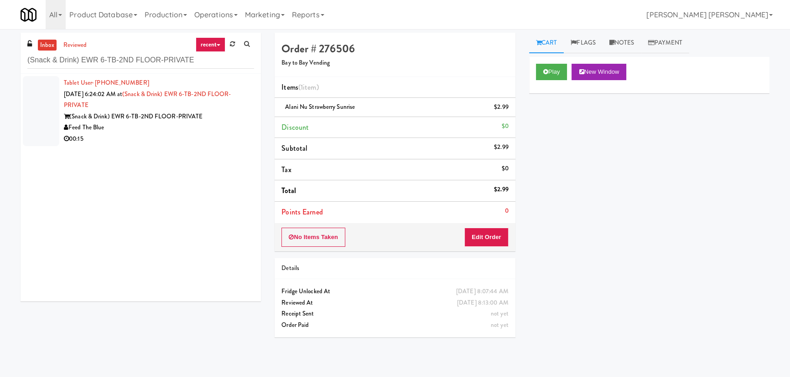
click at [215, 141] on div "00:15" at bounding box center [159, 139] width 190 height 11
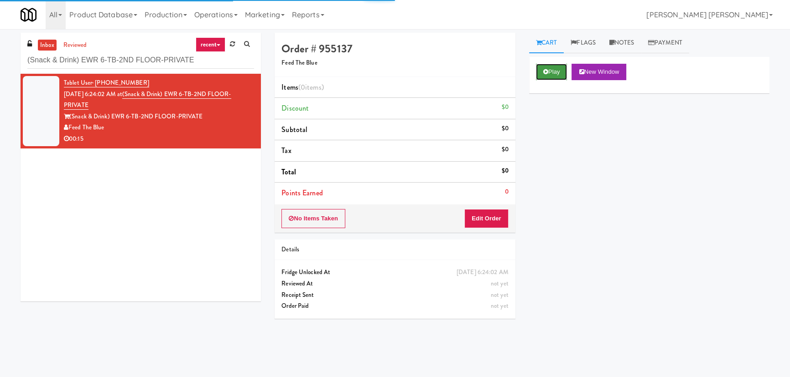
click at [558, 75] on button "Play" at bounding box center [551, 72] width 31 height 16
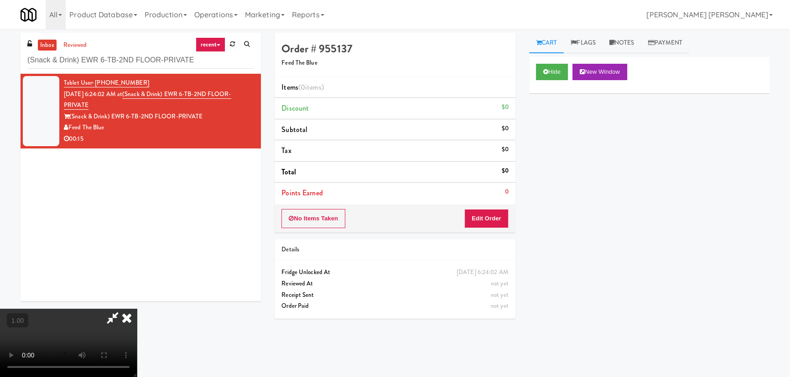
scroll to position [19, 0]
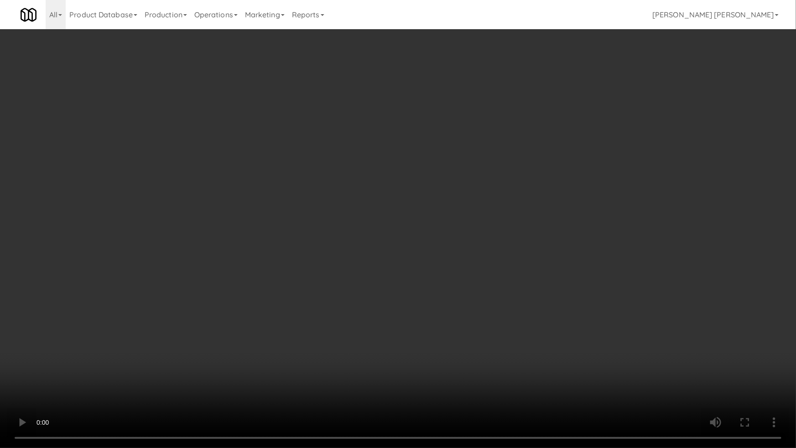
drag, startPoint x: 540, startPoint y: 360, endPoint x: 414, endPoint y: 321, distance: 131.2
click at [539, 360] on video at bounding box center [398, 224] width 796 height 448
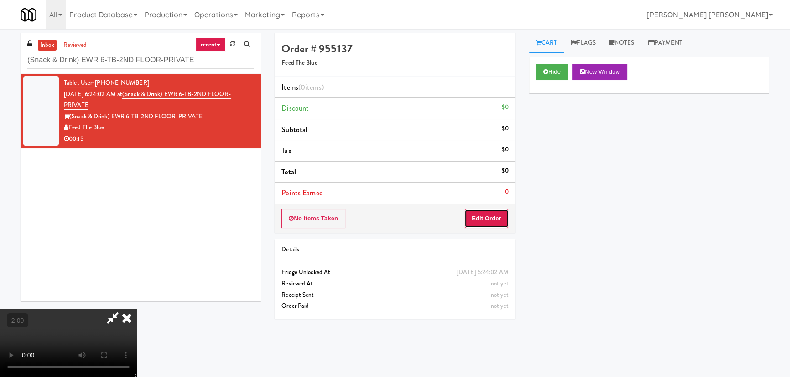
click at [491, 209] on button "Edit Order" at bounding box center [486, 218] width 44 height 19
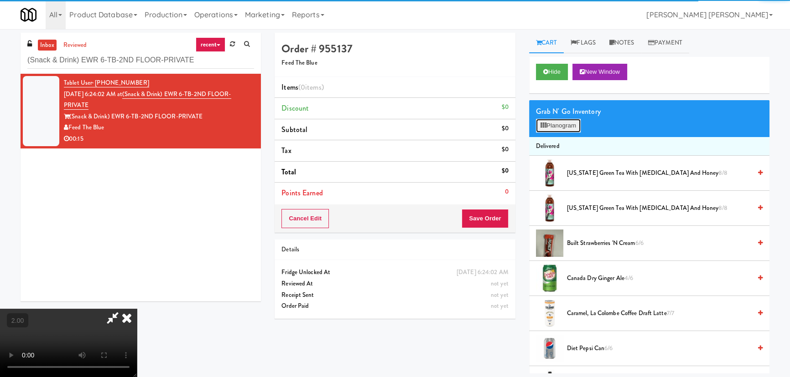
click at [557, 126] on button "Planogram" at bounding box center [558, 126] width 45 height 14
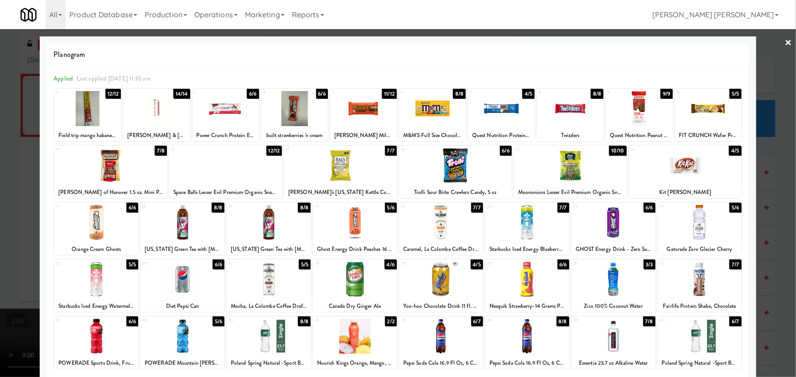
click at [103, 150] on div "11" at bounding box center [83, 150] width 54 height 8
click at [98, 279] on div at bounding box center [96, 279] width 84 height 35
click at [785, 41] on link "×" at bounding box center [788, 43] width 7 height 28
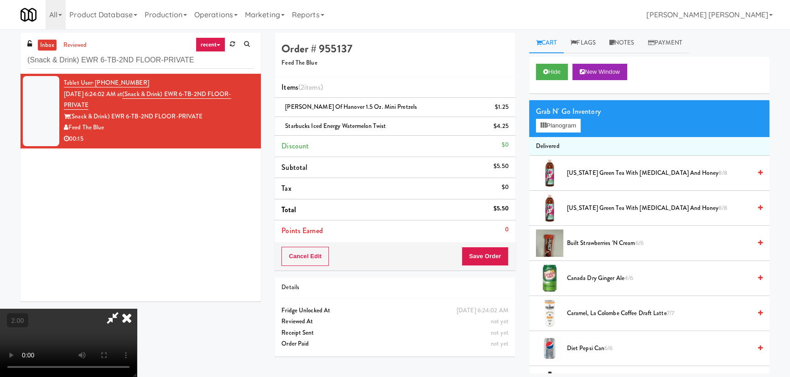
click at [137, 309] on icon at bounding box center [127, 318] width 20 height 18
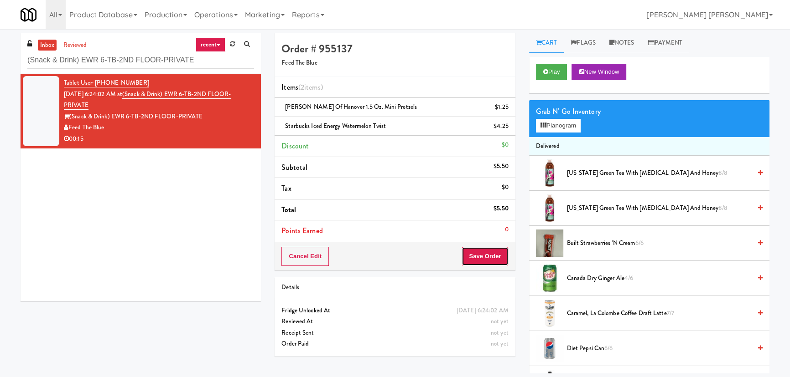
click at [496, 254] on button "Save Order" at bounding box center [484, 256] width 47 height 19
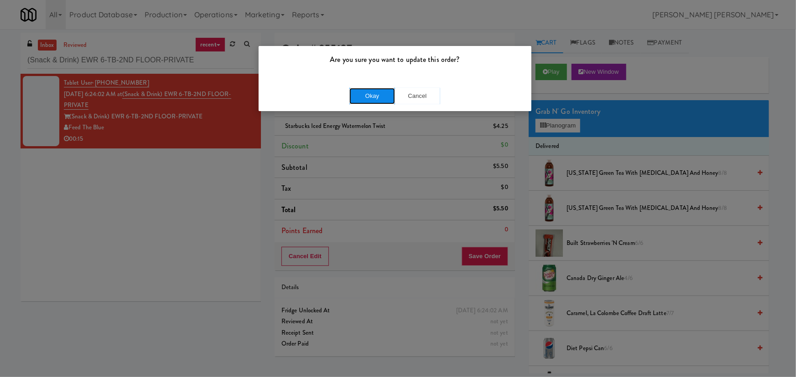
click at [362, 98] on button "Okay" at bounding box center [372, 96] width 46 height 16
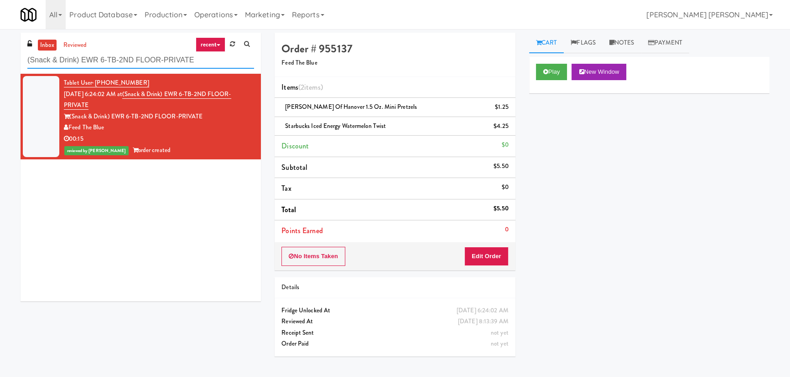
drag, startPoint x: 213, startPoint y: 59, endPoint x: -31, endPoint y: 66, distance: 244.0
click at [0, 66] on html "Are you sure you want to update this order? Okay Cancel Okay Are you sure you w…" at bounding box center [395, 188] width 790 height 377
paste input "The [PERSON_NAME] - Ambient - Right"
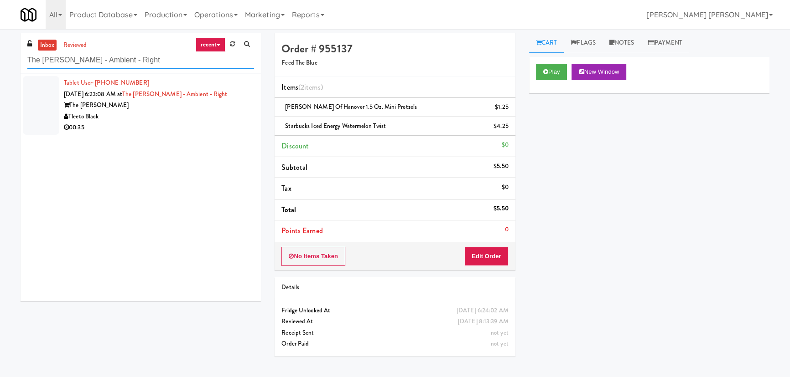
type input "The [PERSON_NAME] - Ambient - Right"
click at [193, 119] on div "Tleeto Black" at bounding box center [159, 116] width 190 height 11
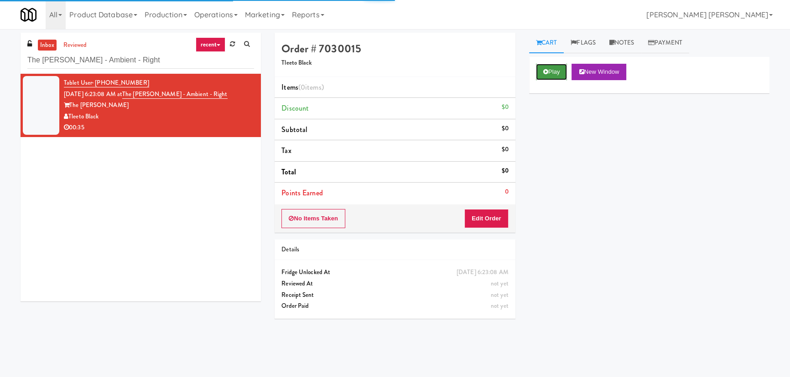
click at [549, 70] on button "Play" at bounding box center [551, 72] width 31 height 16
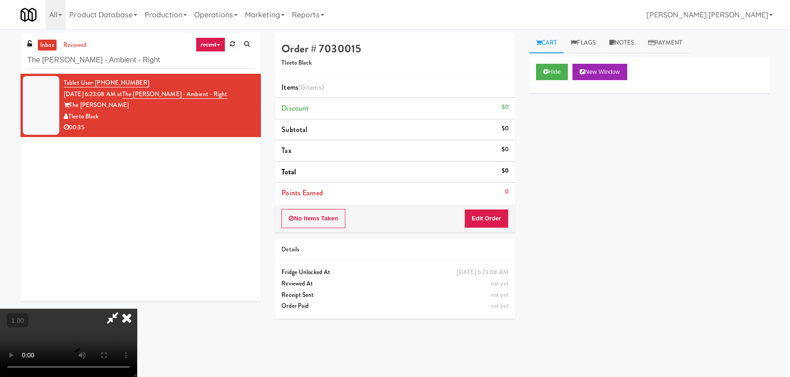
click at [137, 377] on video at bounding box center [68, 343] width 137 height 68
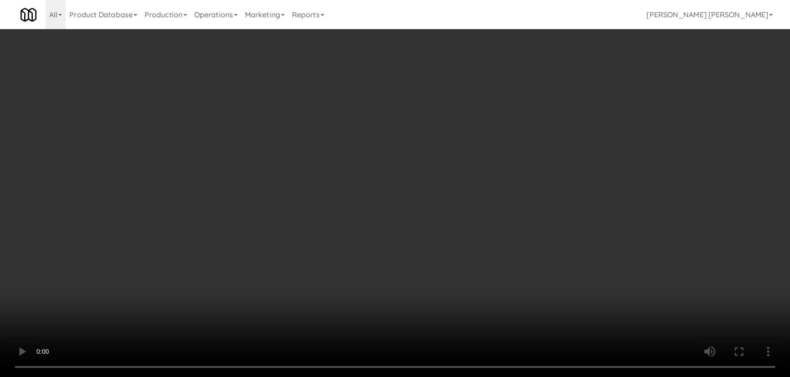
scroll to position [19, 0]
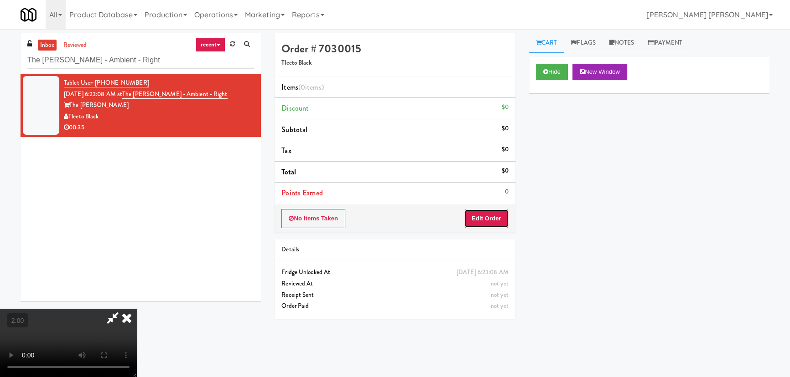
click at [501, 220] on button "Edit Order" at bounding box center [486, 218] width 44 height 19
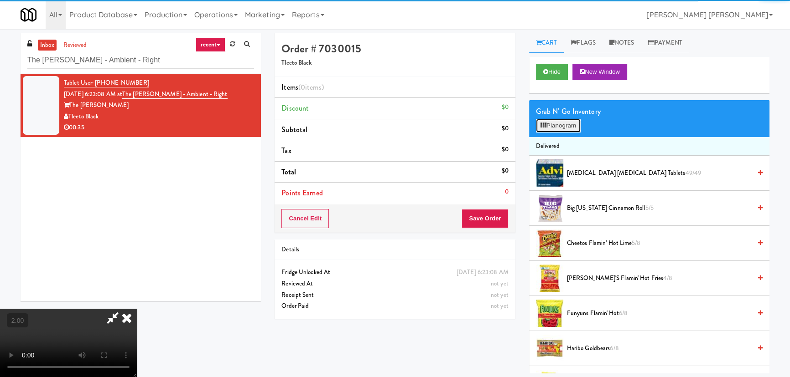
click at [569, 129] on button "Planogram" at bounding box center [558, 126] width 45 height 14
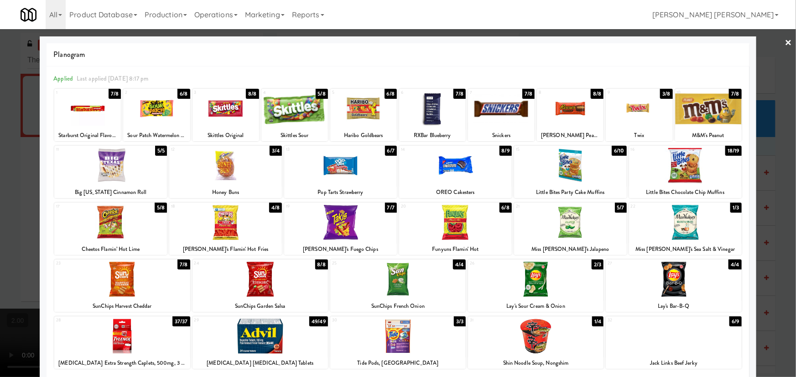
click at [532, 351] on div at bounding box center [535, 336] width 135 height 35
click at [478, 112] on div at bounding box center [501, 108] width 67 height 35
click at [785, 41] on link "×" at bounding box center [788, 43] width 7 height 28
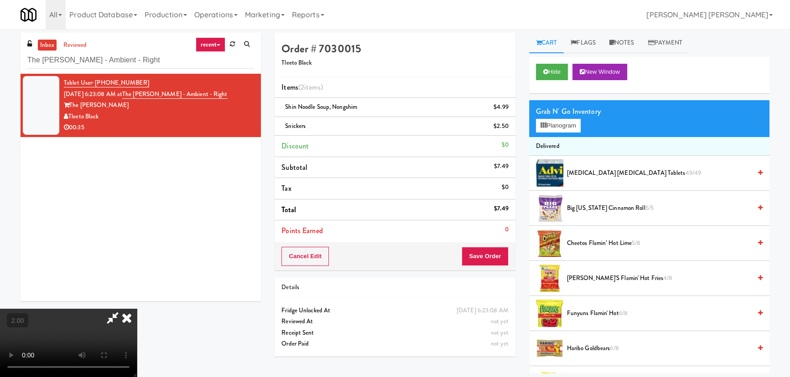
drag, startPoint x: 456, startPoint y: 38, endPoint x: 494, endPoint y: 206, distance: 172.1
click at [137, 309] on icon at bounding box center [127, 318] width 20 height 18
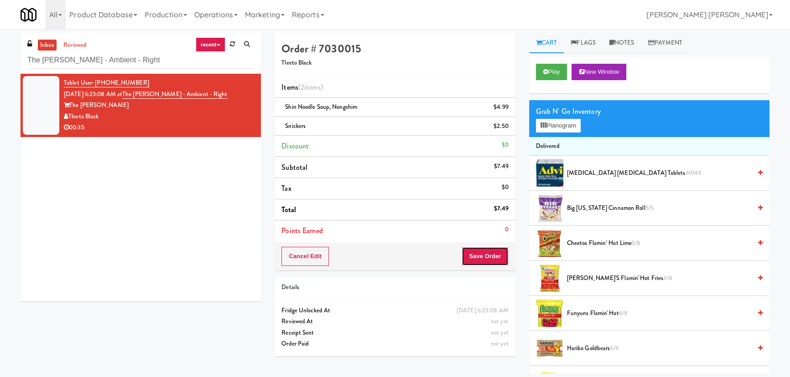
click at [500, 251] on button "Save Order" at bounding box center [484, 256] width 47 height 19
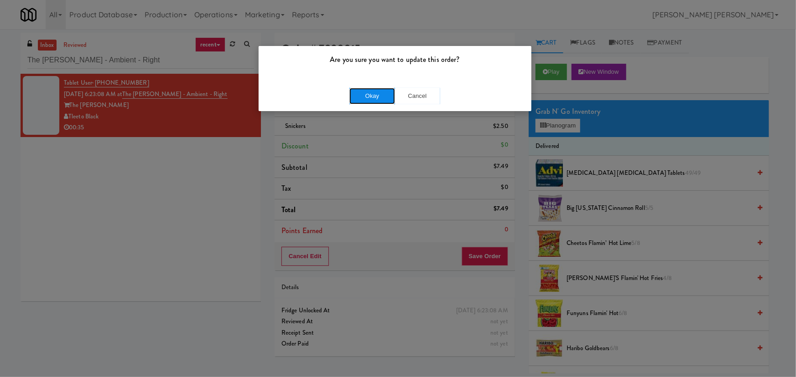
click at [361, 88] on button "Okay" at bounding box center [372, 96] width 46 height 16
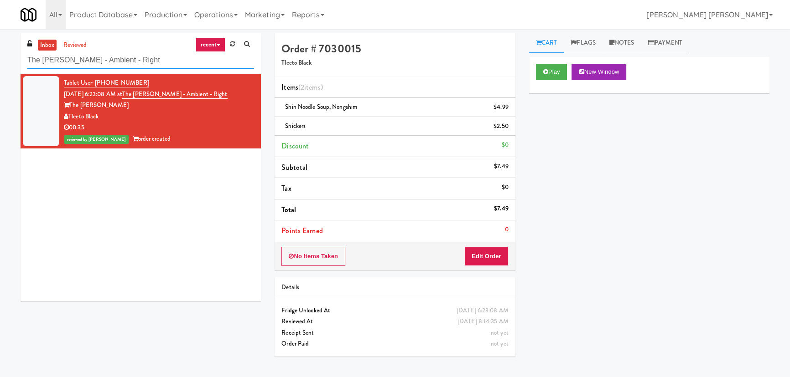
drag, startPoint x: 62, startPoint y: 66, endPoint x: -52, endPoint y: 65, distance: 113.5
click at [0, 65] on html "Are you sure you want to update this order? Okay Cancel Okay Are you sure you w…" at bounding box center [395, 188] width 790 height 377
paste input "IKEA Burlington Store"
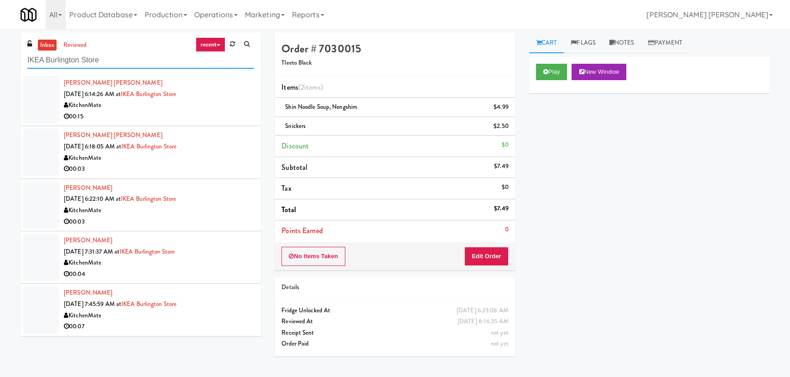
type input "IKEA Burlington Store"
click at [212, 118] on div "00:15" at bounding box center [159, 116] width 190 height 11
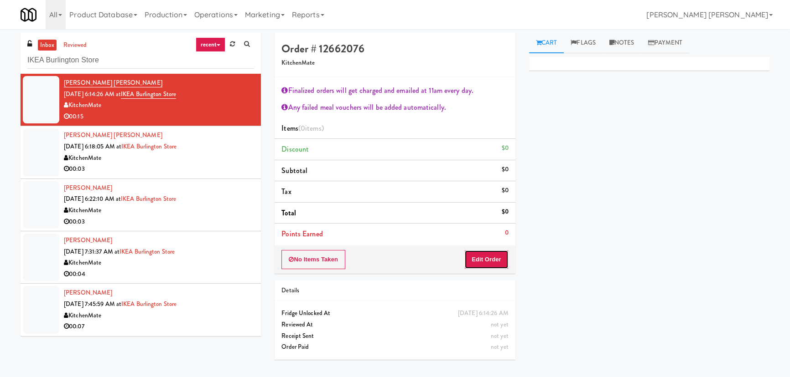
click at [487, 258] on button "Edit Order" at bounding box center [486, 259] width 44 height 19
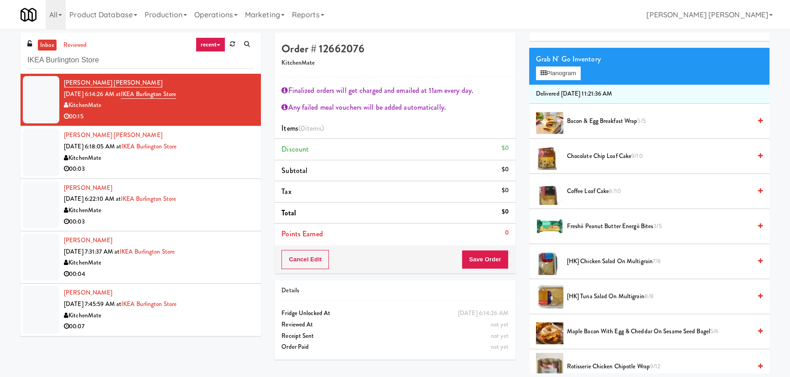
scroll to position [124, 0]
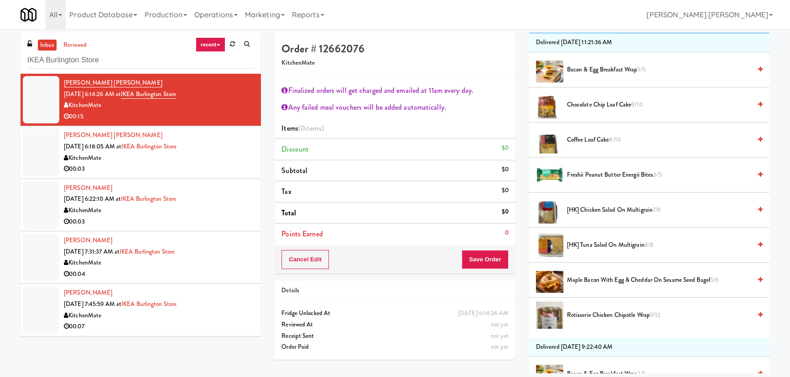
click at [587, 245] on span "[HK] Tuna Salad on Multigrain 8/8" at bounding box center [659, 245] width 184 height 11
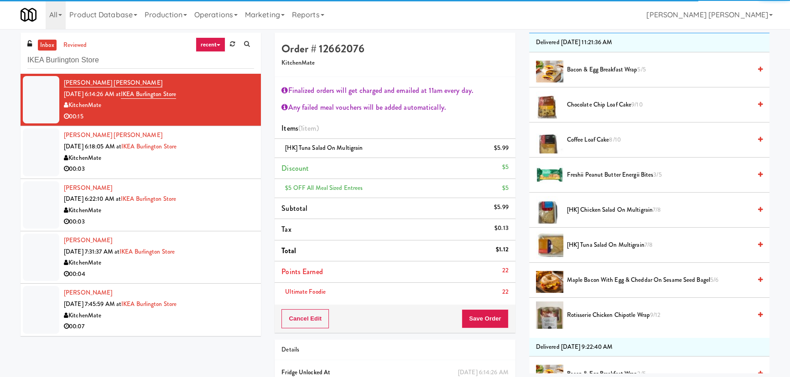
click at [490, 277] on li "Points Earned 22" at bounding box center [394, 272] width 240 height 21
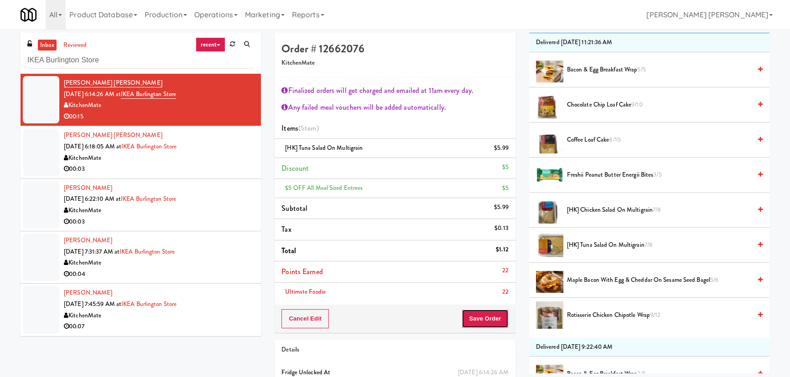
click at [491, 315] on button "Save Order" at bounding box center [484, 319] width 47 height 19
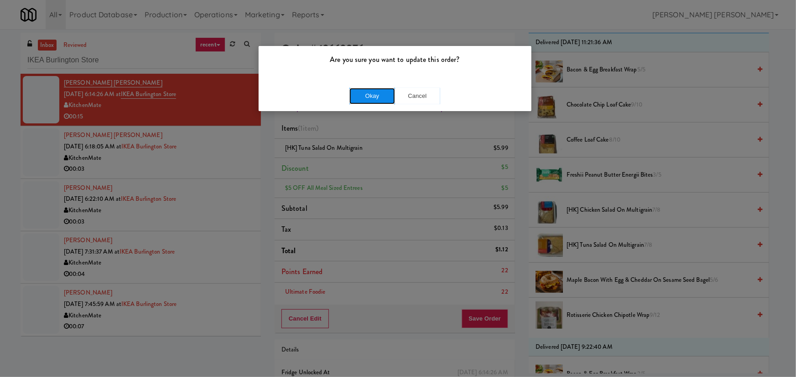
click at [367, 95] on button "Okay" at bounding box center [372, 96] width 46 height 16
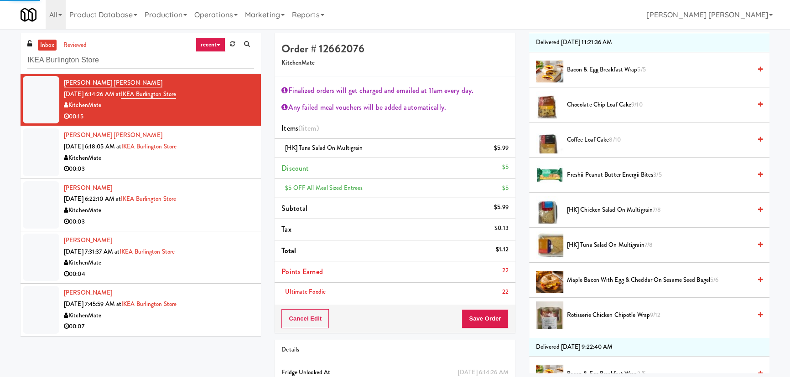
scroll to position [25, 0]
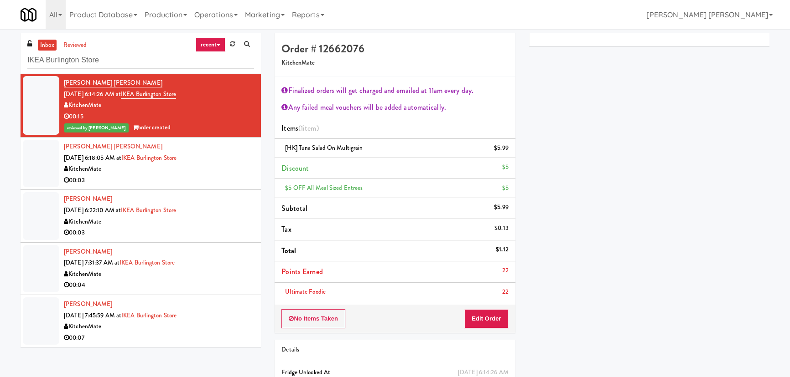
click at [206, 178] on div "00:03" at bounding box center [159, 180] width 190 height 11
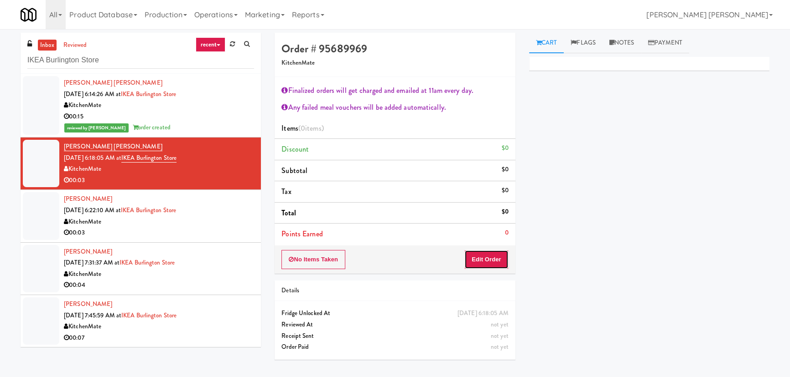
click at [477, 262] on button "Edit Order" at bounding box center [486, 259] width 44 height 19
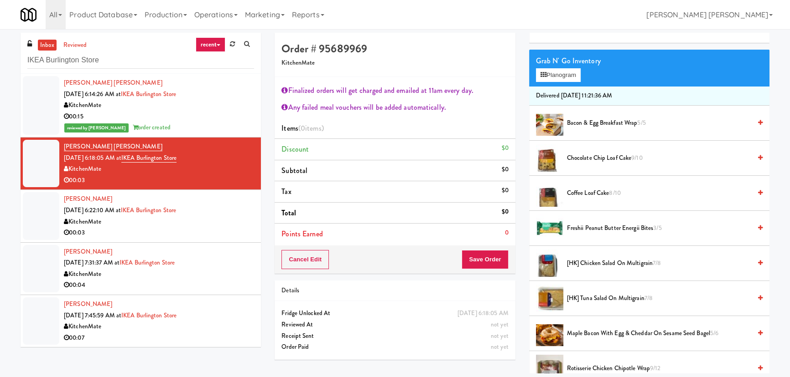
scroll to position [124, 0]
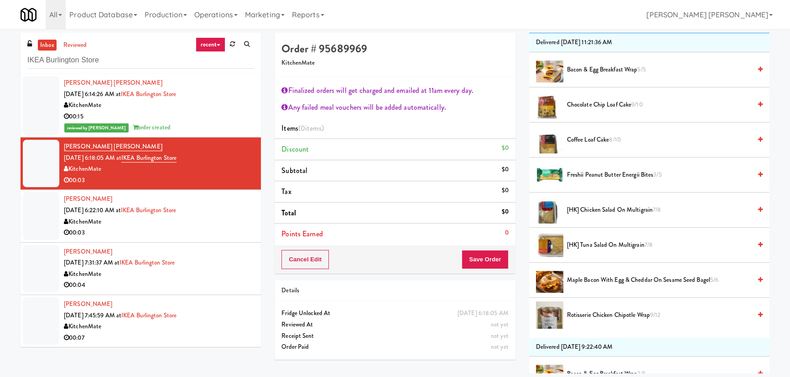
drag, startPoint x: 589, startPoint y: 245, endPoint x: 439, endPoint y: 286, distance: 155.1
click at [588, 246] on span "[HK] Tuna Salad on Multigrain 7/8" at bounding box center [659, 245] width 184 height 11
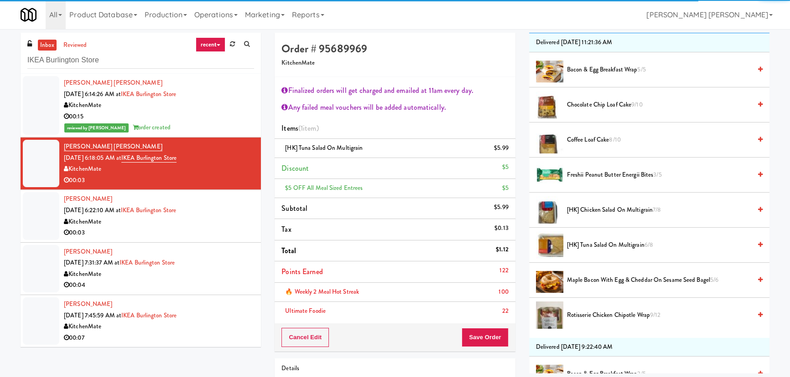
click at [475, 284] on li "🔥 Weekly 2 Meal Hot Streak 100" at bounding box center [394, 292] width 240 height 19
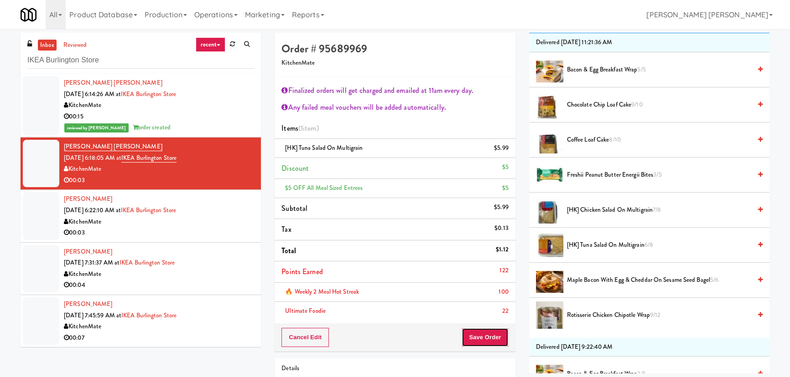
click at [478, 344] on button "Save Order" at bounding box center [484, 337] width 47 height 19
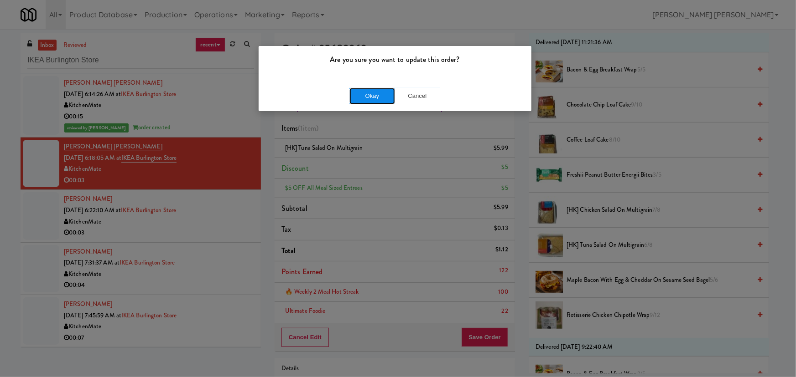
click at [369, 96] on button "Okay" at bounding box center [372, 96] width 46 height 16
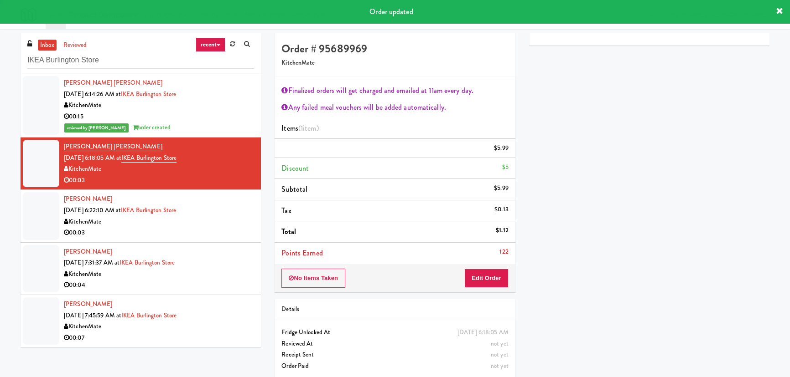
scroll to position [25, 0]
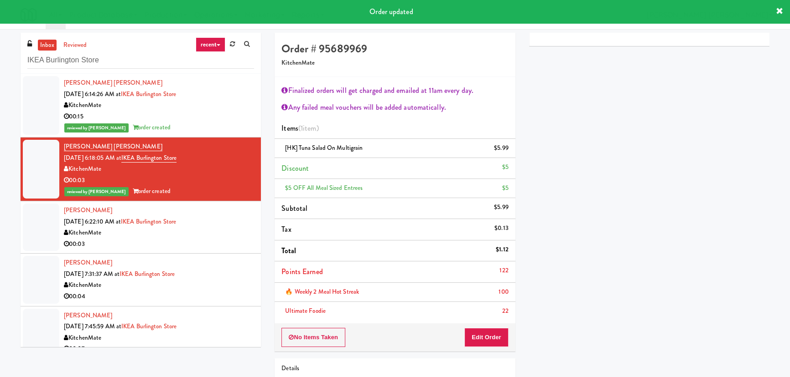
click at [213, 234] on div "KitchenMate" at bounding box center [159, 232] width 190 height 11
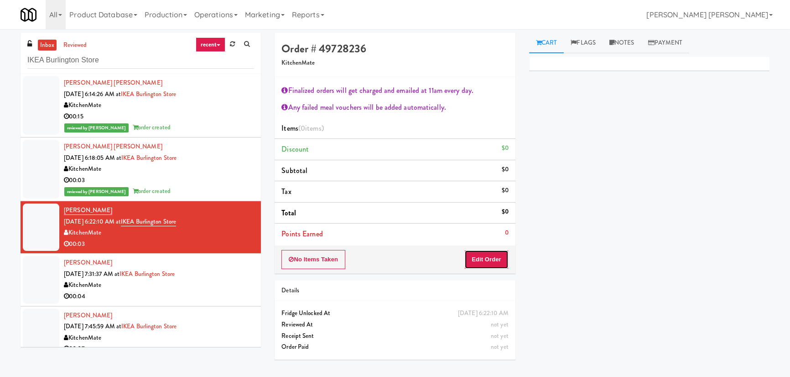
click at [488, 257] on button "Edit Order" at bounding box center [486, 259] width 44 height 19
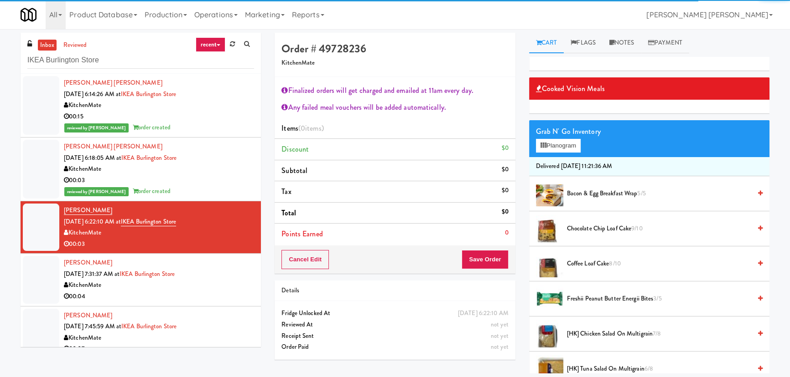
scroll to position [248, 0]
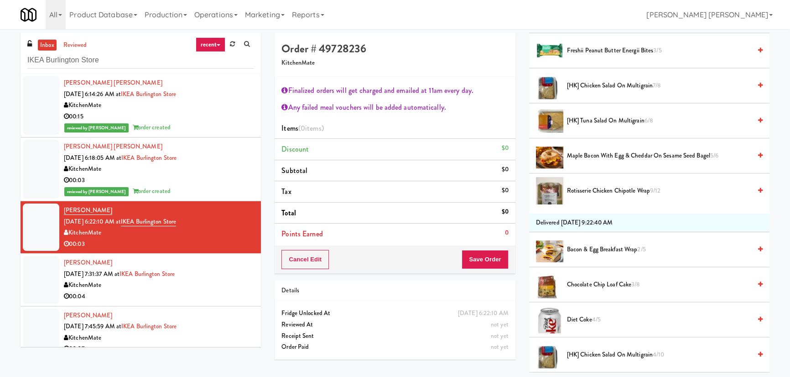
click at [591, 122] on span "[HK] Tuna Salad on Multigrain 6/8" at bounding box center [659, 120] width 184 height 11
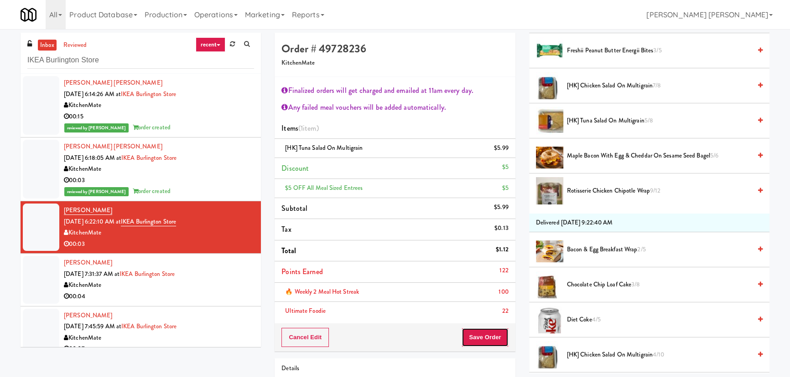
click at [489, 337] on button "Save Order" at bounding box center [484, 337] width 47 height 19
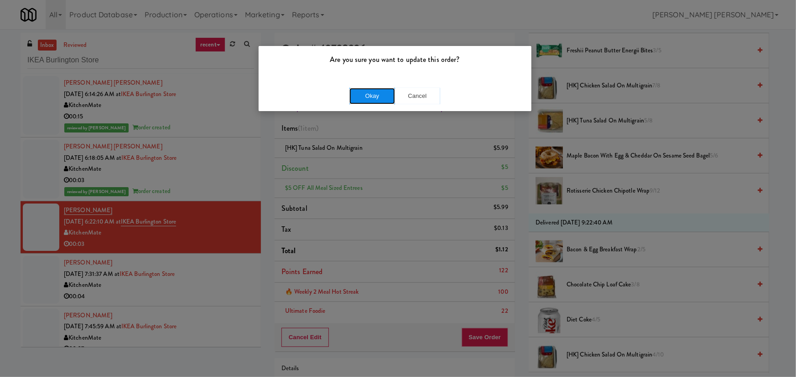
click at [376, 91] on button "Okay" at bounding box center [372, 96] width 46 height 16
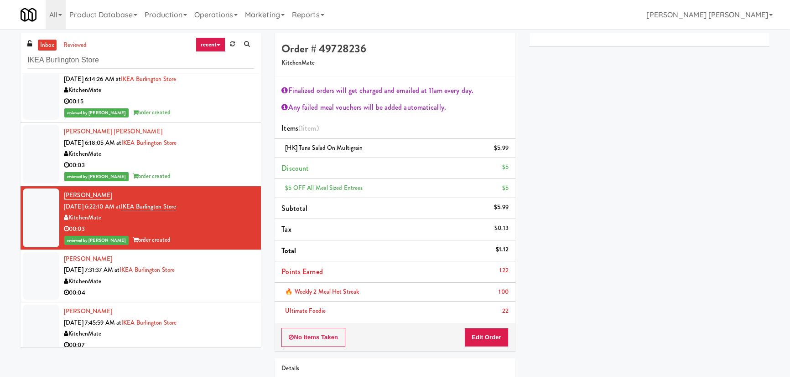
scroll to position [23, 0]
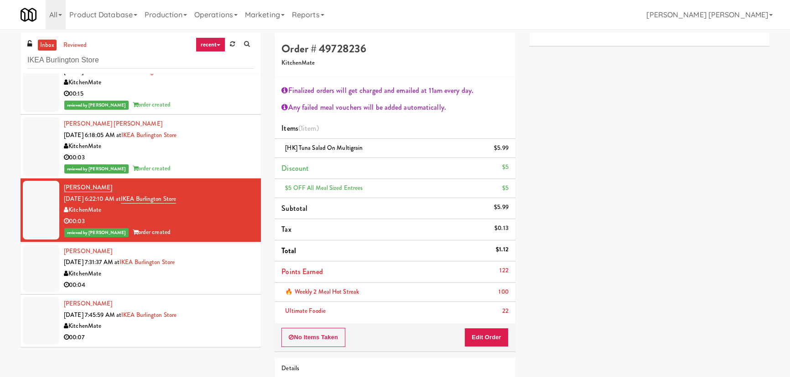
click at [225, 266] on div "[PERSON_NAME] [DATE] 7:31:37 AM at [GEOGRAPHIC_DATA] 00:04" at bounding box center [159, 268] width 190 height 45
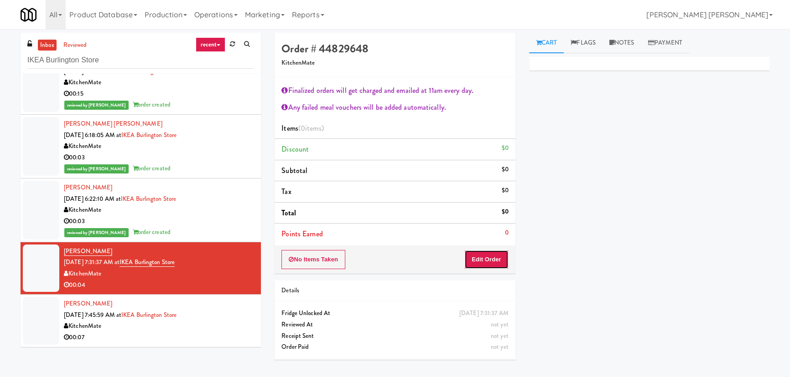
click at [489, 258] on button "Edit Order" at bounding box center [486, 259] width 44 height 19
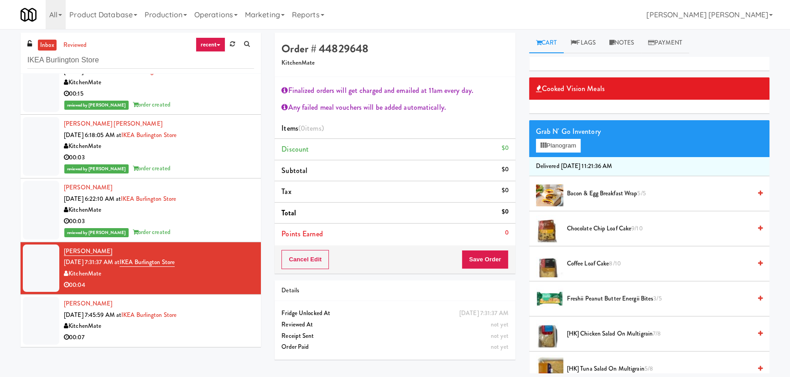
drag, startPoint x: 583, startPoint y: 190, endPoint x: 496, endPoint y: 277, distance: 123.1
click at [583, 191] on span "Bacon & Egg Breakfast Wrap 5/5" at bounding box center [659, 193] width 184 height 11
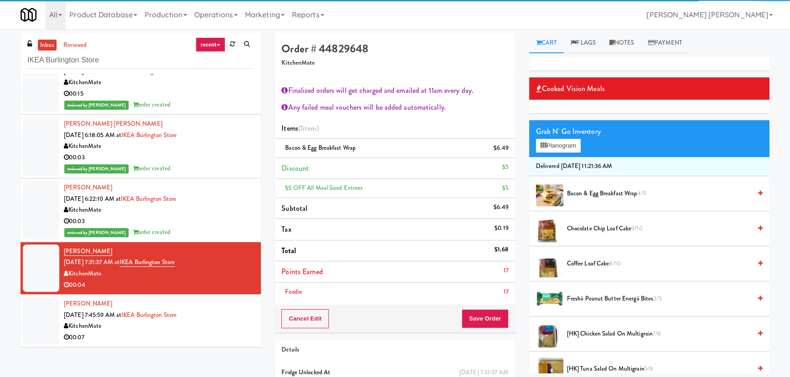
click at [494, 285] on li "Foodie 17" at bounding box center [394, 292] width 240 height 19
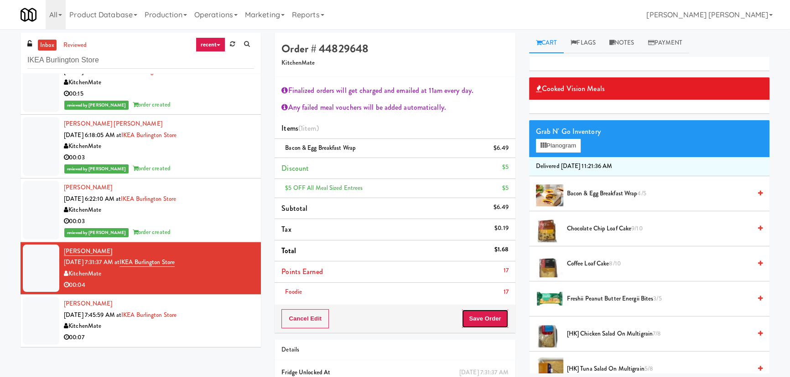
click at [480, 327] on button "Save Order" at bounding box center [484, 319] width 47 height 19
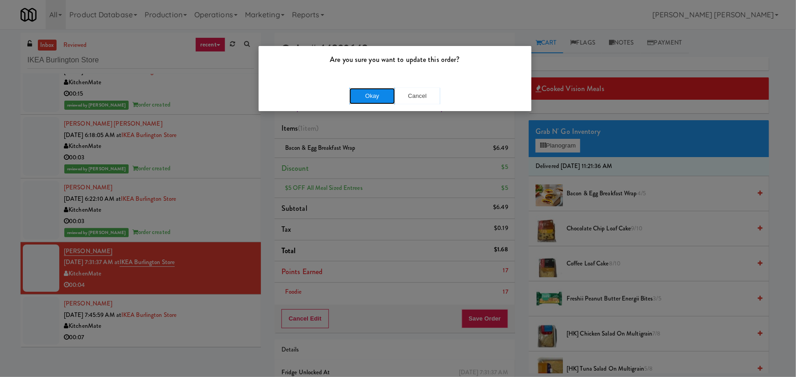
click at [378, 96] on button "Okay" at bounding box center [372, 96] width 46 height 16
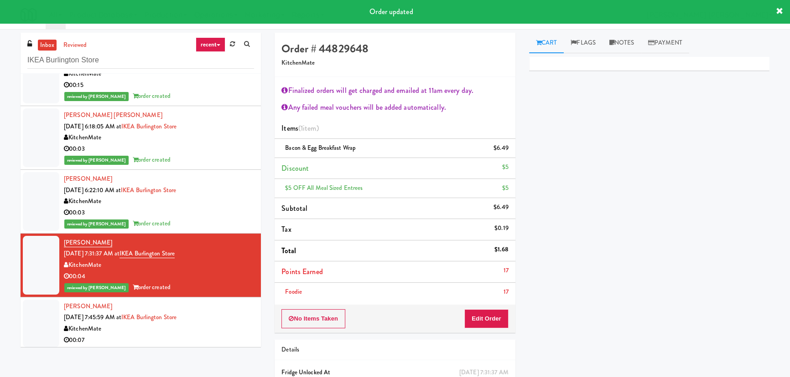
scroll to position [34, 0]
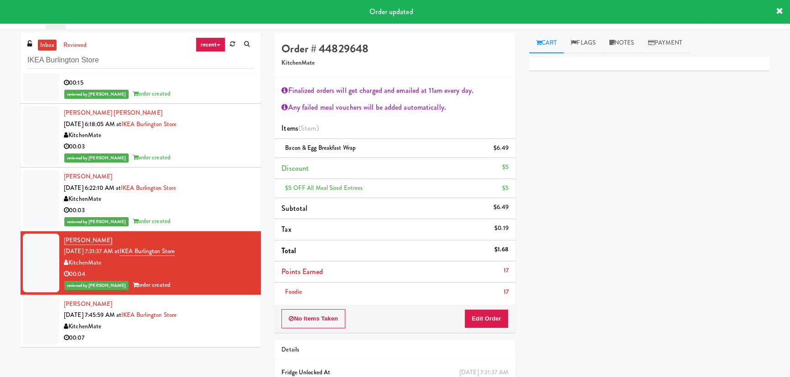
click at [218, 338] on div "00:07" at bounding box center [159, 338] width 190 height 11
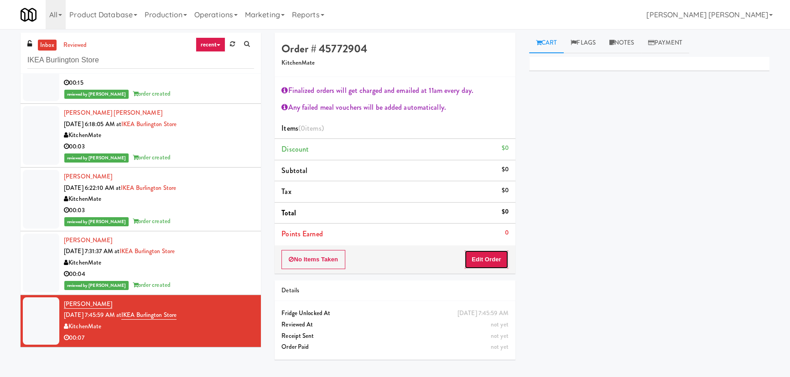
click at [481, 252] on button "Edit Order" at bounding box center [486, 259] width 44 height 19
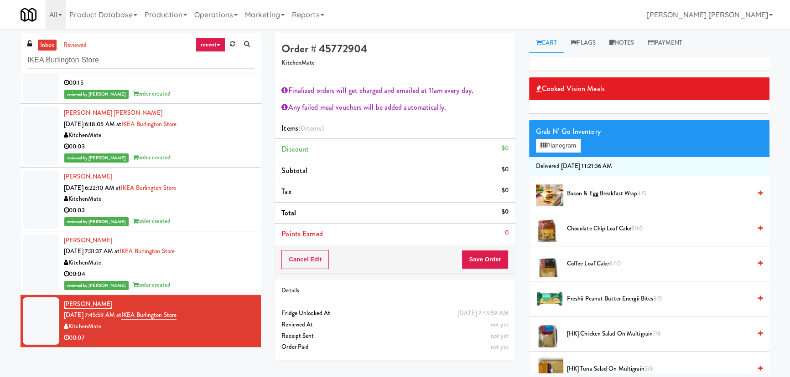
click at [601, 196] on span "Bacon & Egg Breakfast Wrap 4/5" at bounding box center [659, 193] width 184 height 11
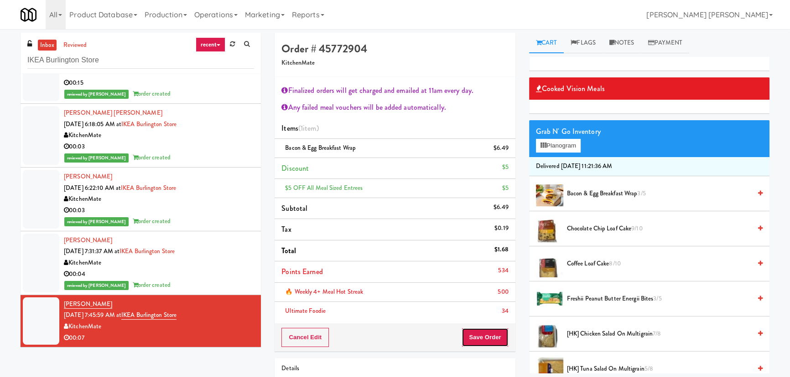
click at [497, 341] on button "Save Order" at bounding box center [484, 337] width 47 height 19
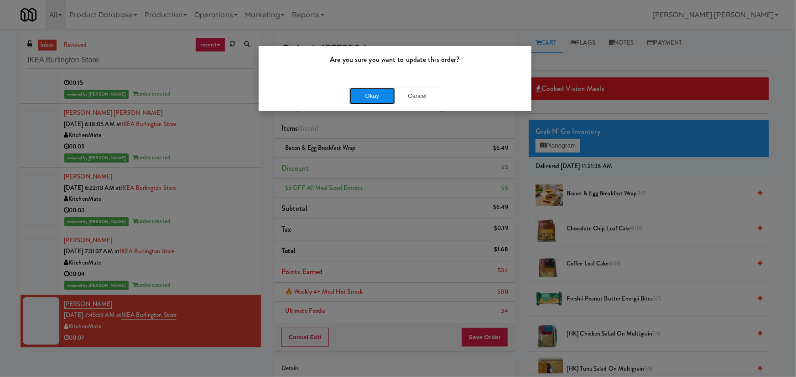
click at [366, 95] on button "Okay" at bounding box center [372, 96] width 46 height 16
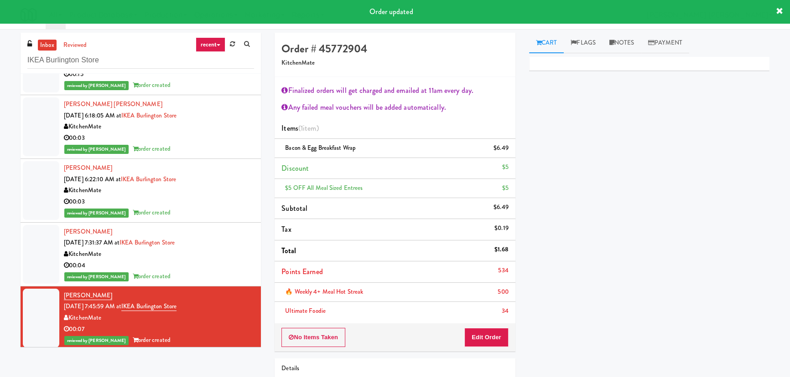
scroll to position [45, 0]
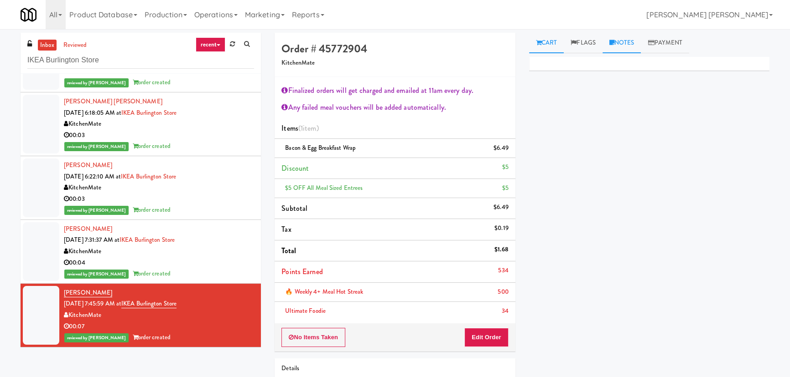
click at [636, 47] on link "Notes" at bounding box center [621, 43] width 39 height 21
click at [608, 127] on p at bounding box center [649, 125] width 226 height 10
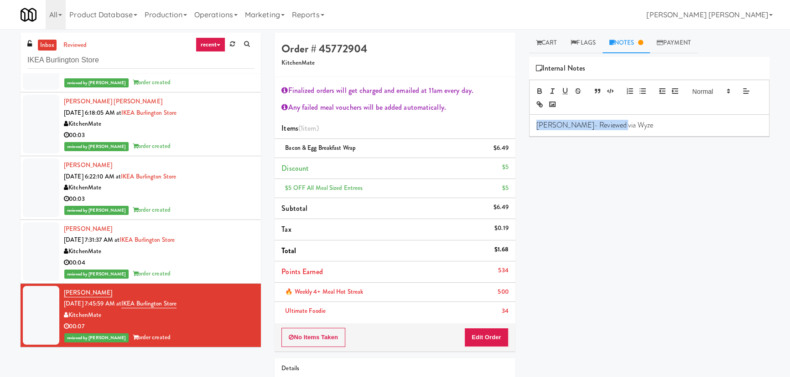
drag, startPoint x: 629, startPoint y: 125, endPoint x: 534, endPoint y: 127, distance: 94.9
click at [534, 127] on div "[PERSON_NAME]- Reviewed via Wyze" at bounding box center [648, 125] width 239 height 21
copy p "[PERSON_NAME]- Reviewed via Wyze"
click at [217, 265] on div "00:04" at bounding box center [159, 263] width 190 height 11
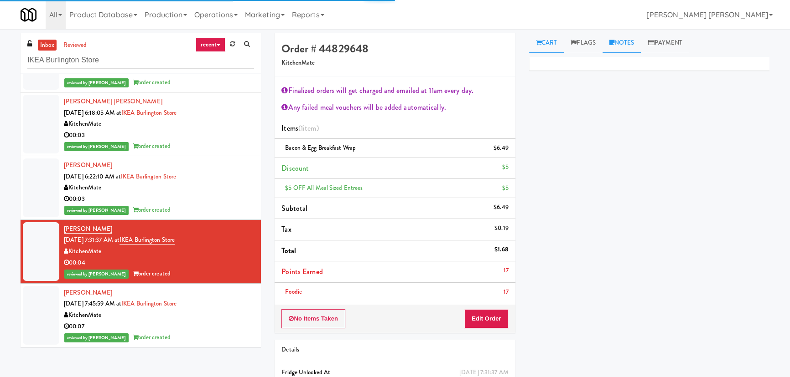
click at [624, 46] on link "Notes" at bounding box center [621, 43] width 39 height 21
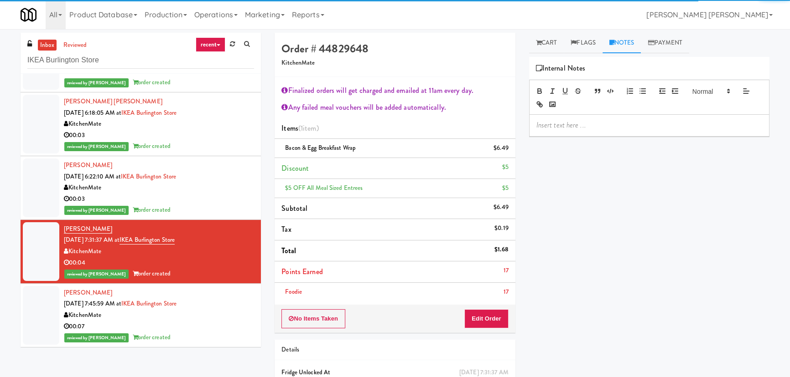
click at [584, 129] on p at bounding box center [649, 125] width 226 height 10
click at [220, 205] on div "reviewed by [PERSON_NAME] order created" at bounding box center [159, 210] width 190 height 11
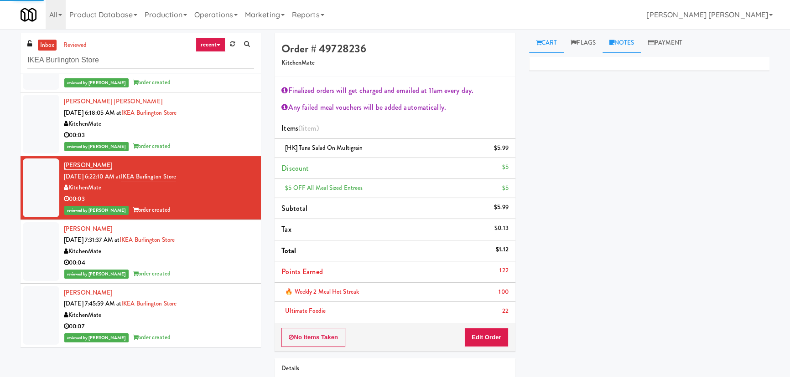
click at [628, 41] on link "Notes" at bounding box center [621, 43] width 39 height 21
click at [592, 132] on div at bounding box center [648, 125] width 239 height 21
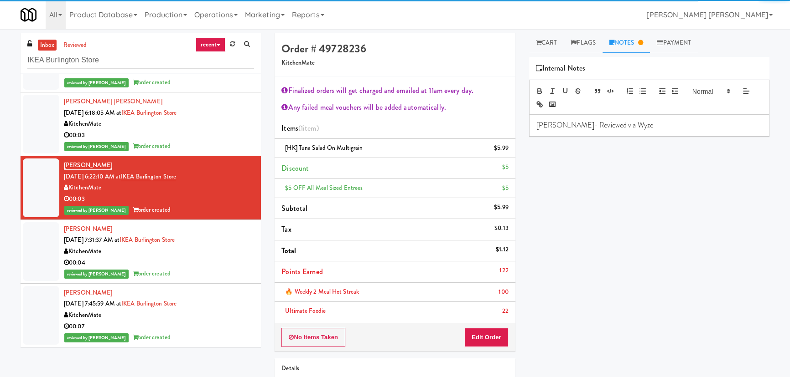
click at [214, 145] on div "reviewed by [PERSON_NAME] order created" at bounding box center [159, 146] width 190 height 11
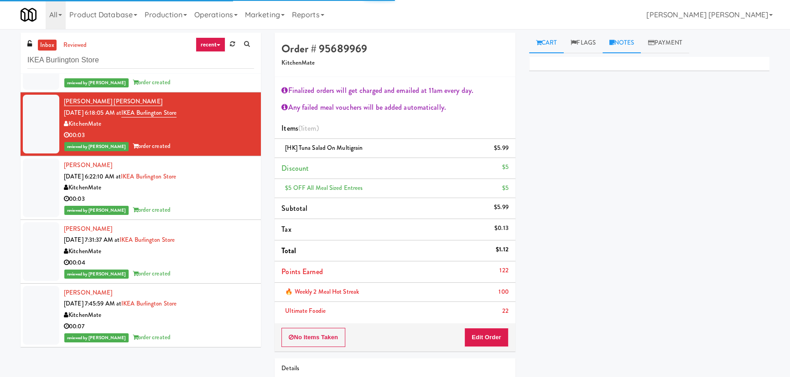
click at [629, 39] on link "Notes" at bounding box center [621, 43] width 39 height 21
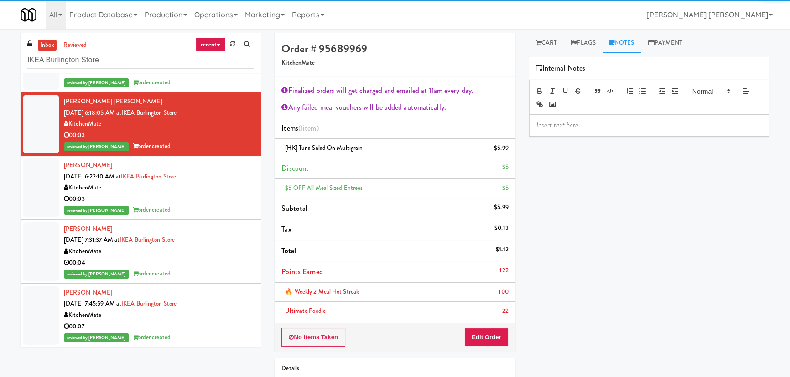
click at [605, 128] on p at bounding box center [649, 125] width 226 height 10
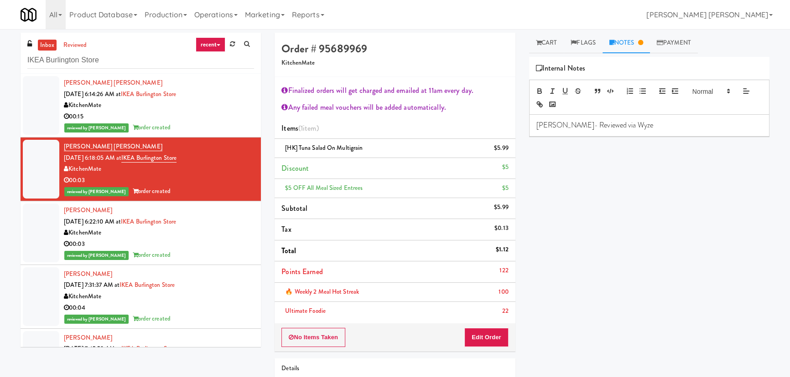
click at [220, 125] on div "reviewed by [PERSON_NAME] order created" at bounding box center [159, 127] width 190 height 11
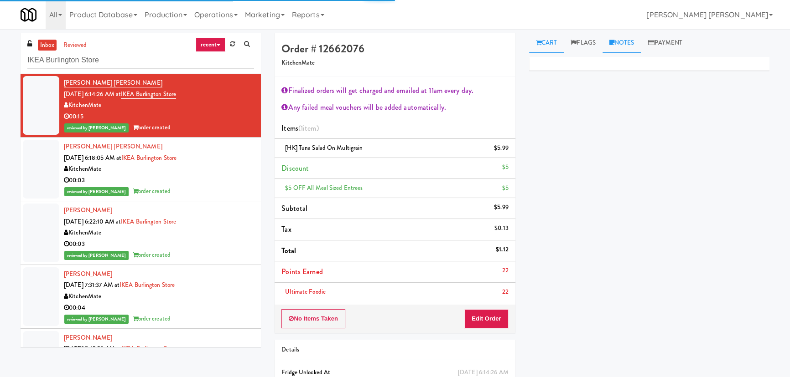
click at [625, 44] on link "Notes" at bounding box center [621, 43] width 39 height 21
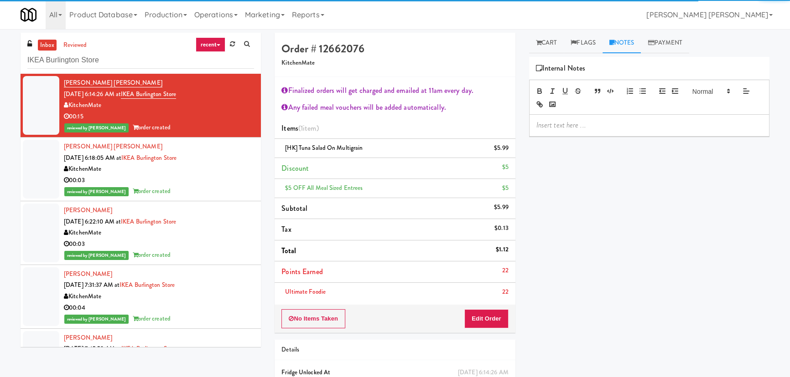
click at [606, 128] on p at bounding box center [649, 125] width 226 height 10
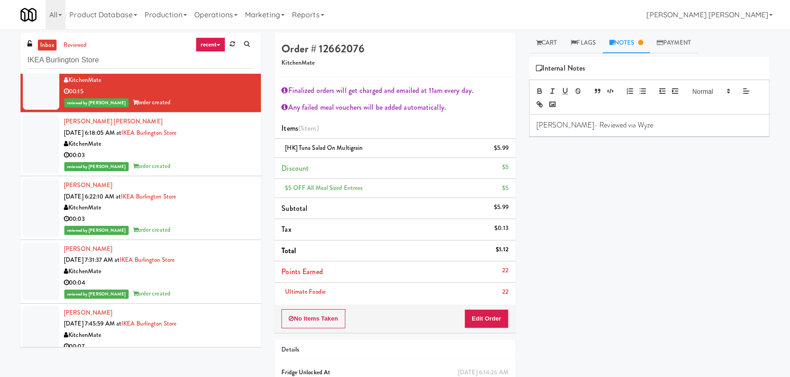
scroll to position [45, 0]
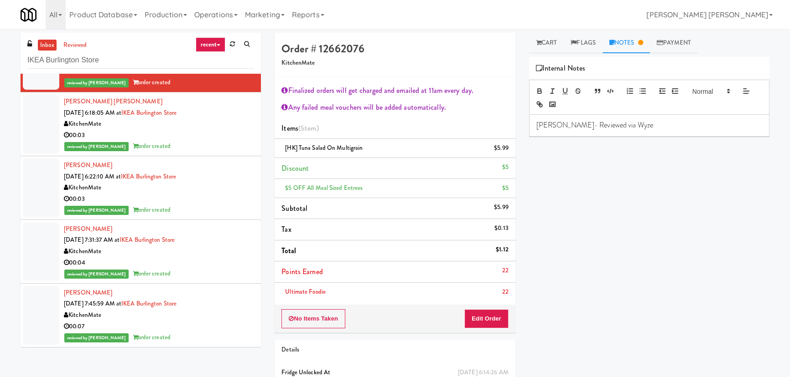
click at [215, 319] on div "KitchenMate" at bounding box center [159, 315] width 190 height 11
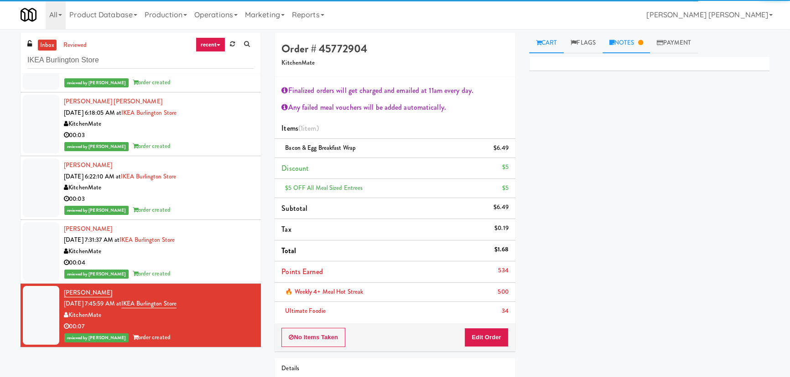
click at [623, 40] on link "Notes" at bounding box center [625, 43] width 47 height 21
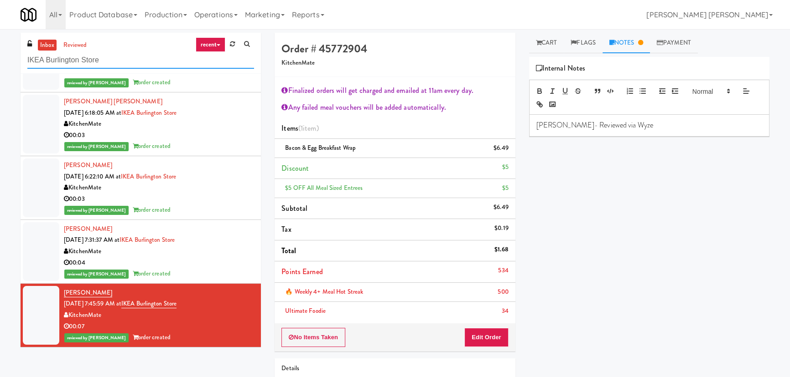
drag, startPoint x: 128, startPoint y: 59, endPoint x: -45, endPoint y: 54, distance: 173.3
click at [0, 54] on html "Are you sure you want to update this order? Okay Cancel Okay Are you sure you w…" at bounding box center [395, 188] width 790 height 377
paste input "[PERSON_NAME] Ave (L) - Steam Whistl"
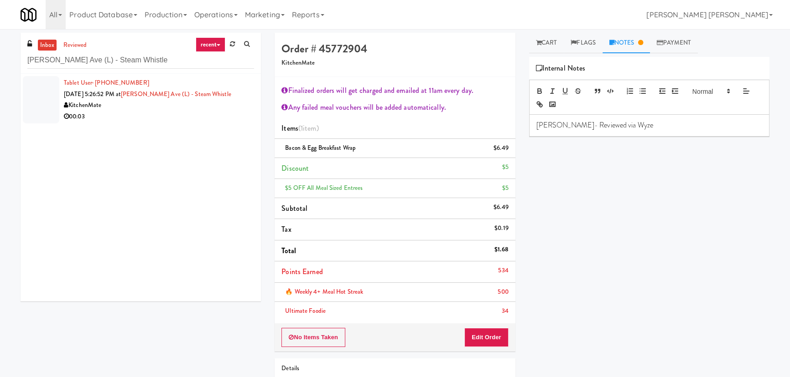
click at [212, 122] on li "Tablet User · (647) 235-7668 [DATE] 5:26:52 PM at [PERSON_NAME][GEOGRAPHIC_DATA…" at bounding box center [141, 100] width 240 height 52
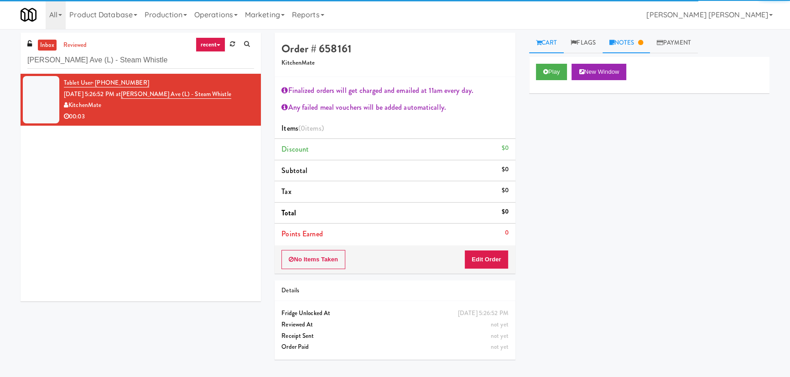
click at [630, 46] on link "Notes" at bounding box center [625, 43] width 47 height 21
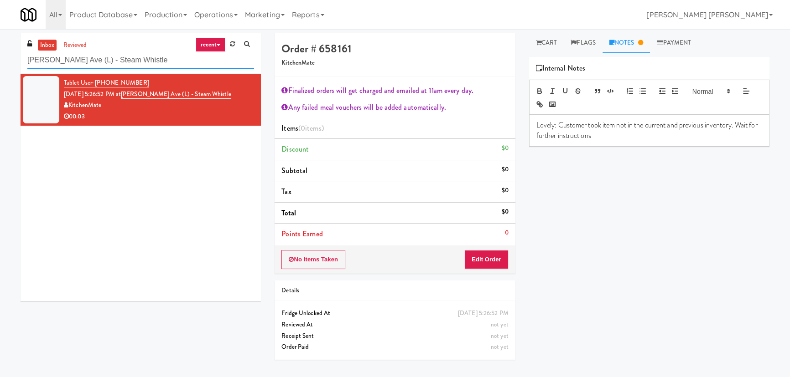
drag, startPoint x: 152, startPoint y: 59, endPoint x: -19, endPoint y: 61, distance: 170.5
click at [0, 61] on html "Are you sure you want to update this order? Okay Cancel Okay Are you sure you w…" at bounding box center [395, 188] width 790 height 377
paste input "City Gate - Cooler"
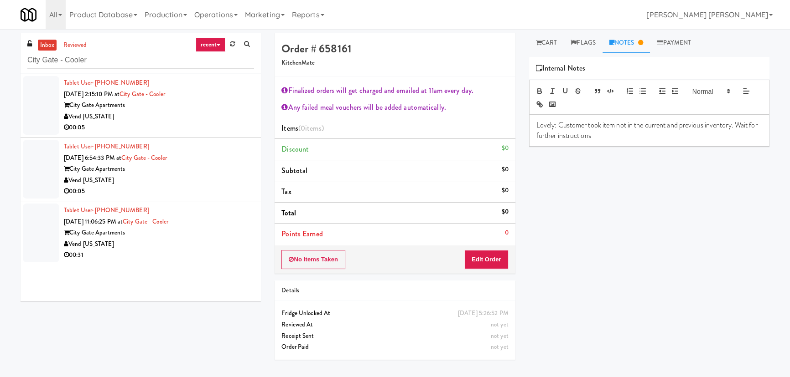
click at [194, 119] on div "Vend [US_STATE]" at bounding box center [159, 116] width 190 height 11
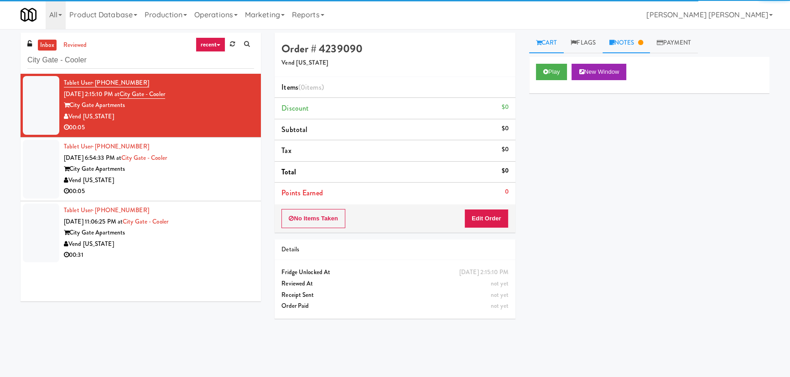
click at [630, 43] on link "Notes" at bounding box center [625, 43] width 47 height 21
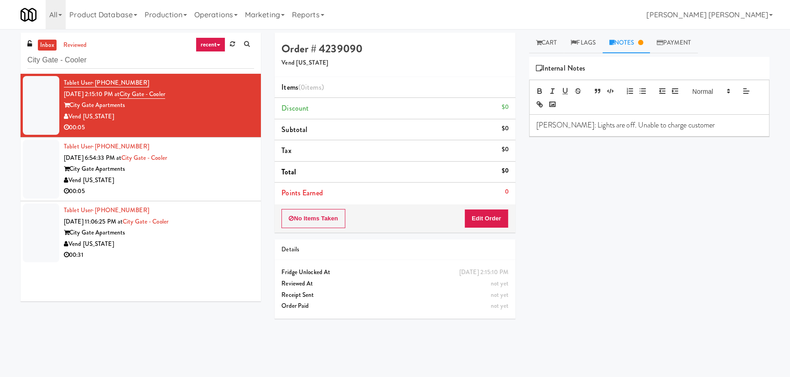
click at [193, 179] on div "Vend [US_STATE]" at bounding box center [159, 180] width 190 height 11
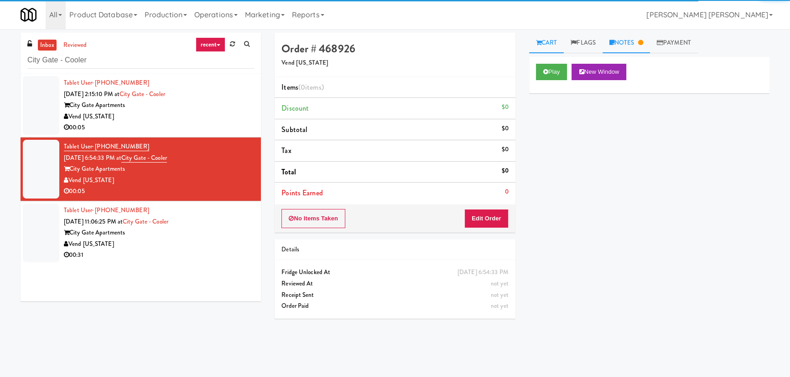
click at [621, 52] on link "Notes" at bounding box center [625, 43] width 47 height 21
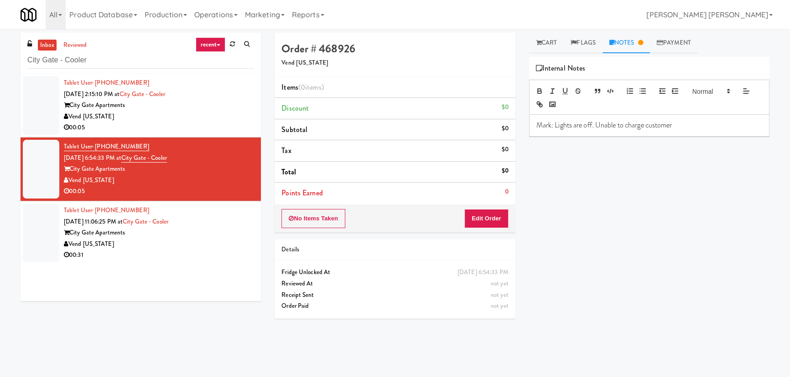
click at [159, 237] on div "City Gate Apartments" at bounding box center [159, 232] width 190 height 11
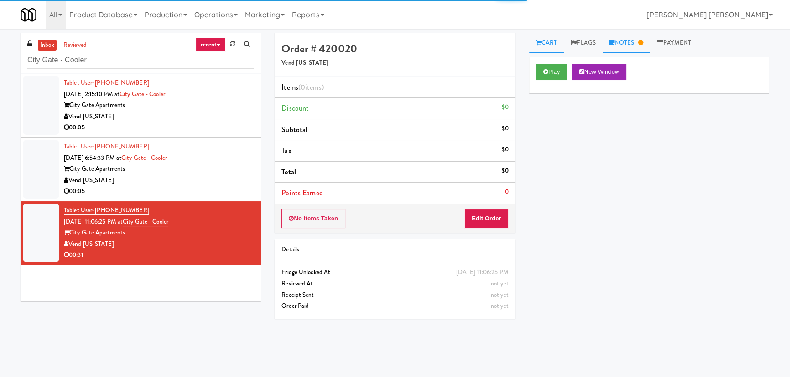
click at [619, 44] on link "Notes" at bounding box center [625, 43] width 47 height 21
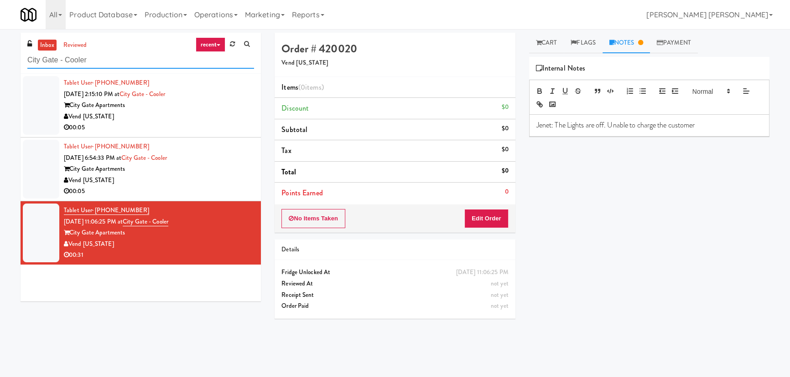
drag, startPoint x: 96, startPoint y: 62, endPoint x: 26, endPoint y: 59, distance: 69.3
click at [26, 59] on div "inbox reviewed recent all unclear take inventory issue suspicious failed recent…" at bounding box center [141, 53] width 240 height 41
paste input "Revology Cars"
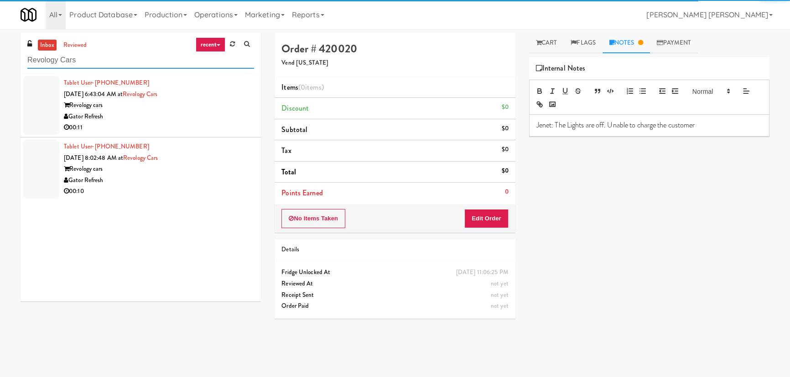
type input "Revology Cars"
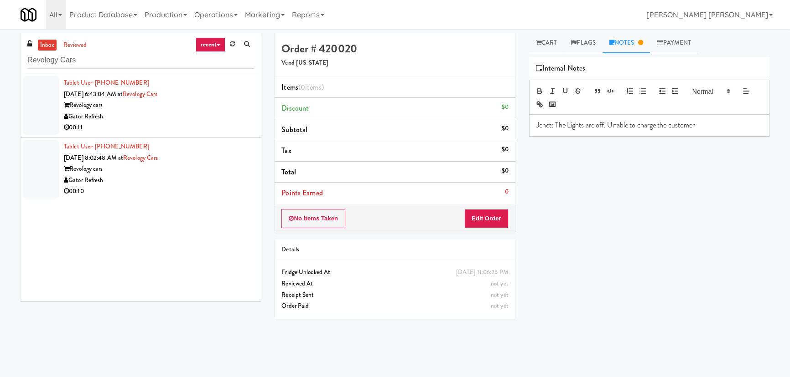
click at [192, 120] on div "Gator Refresh" at bounding box center [159, 116] width 190 height 11
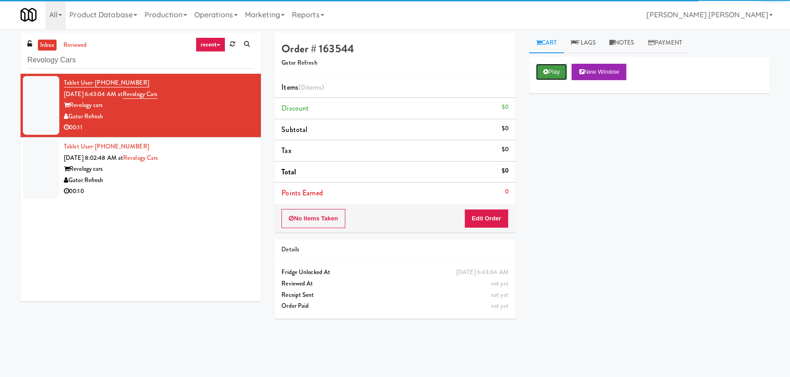
click at [546, 73] on icon at bounding box center [545, 72] width 5 height 6
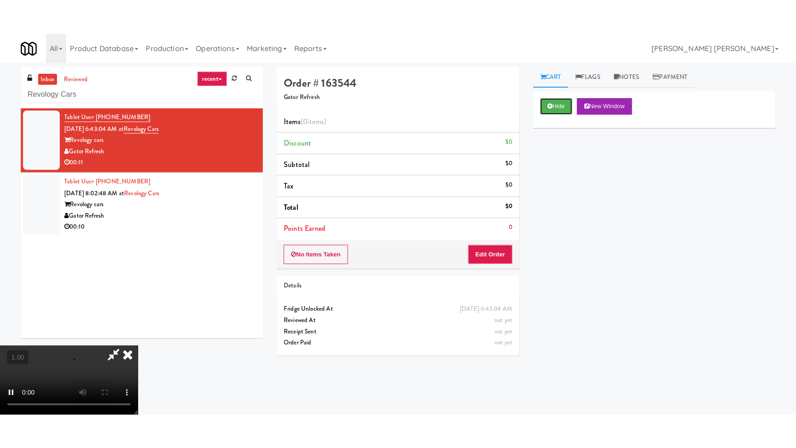
scroll to position [145, 0]
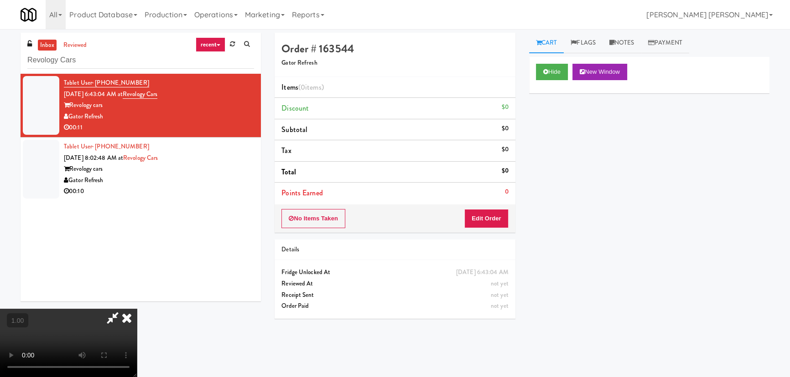
click at [137, 377] on video at bounding box center [68, 343] width 137 height 68
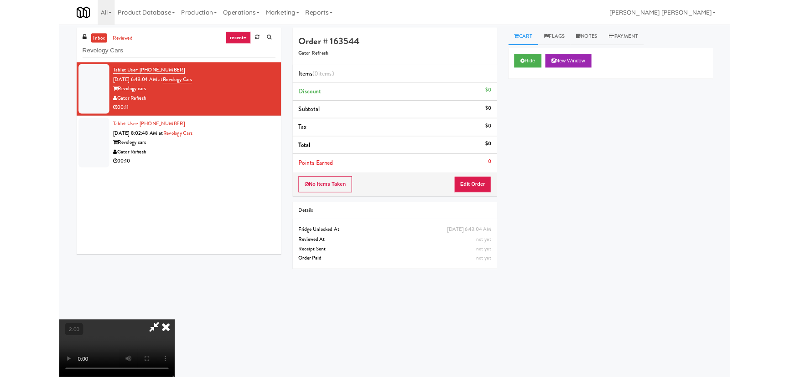
scroll to position [19, 0]
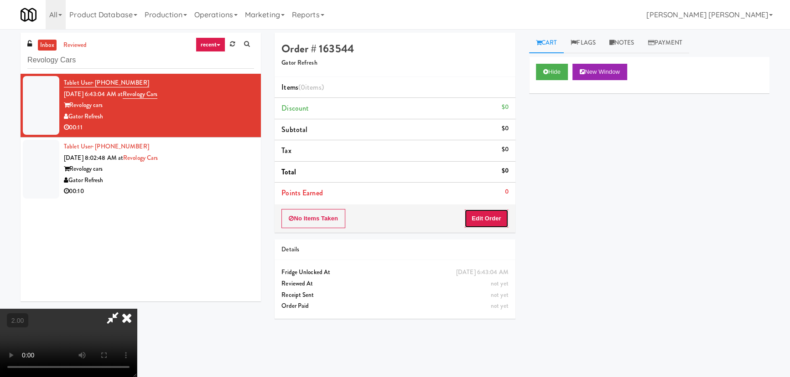
click at [496, 217] on button "Edit Order" at bounding box center [486, 218] width 44 height 19
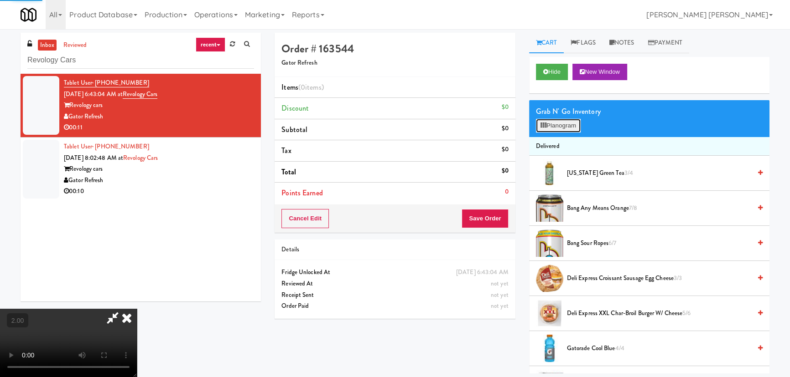
click at [557, 125] on button "Planogram" at bounding box center [558, 126] width 45 height 14
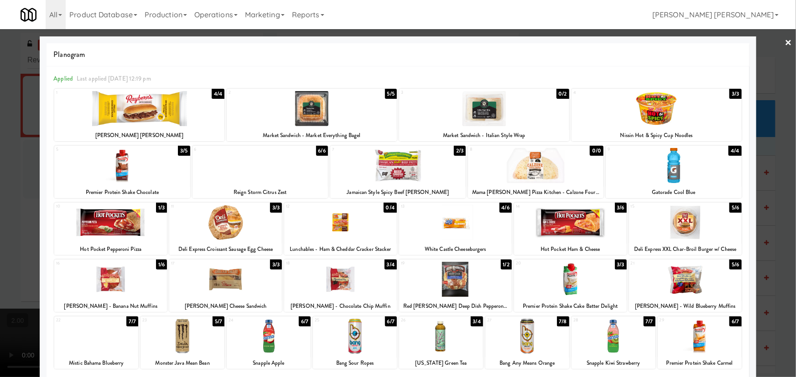
click at [341, 286] on div at bounding box center [340, 279] width 113 height 35
click at [785, 44] on link "×" at bounding box center [788, 43] width 7 height 28
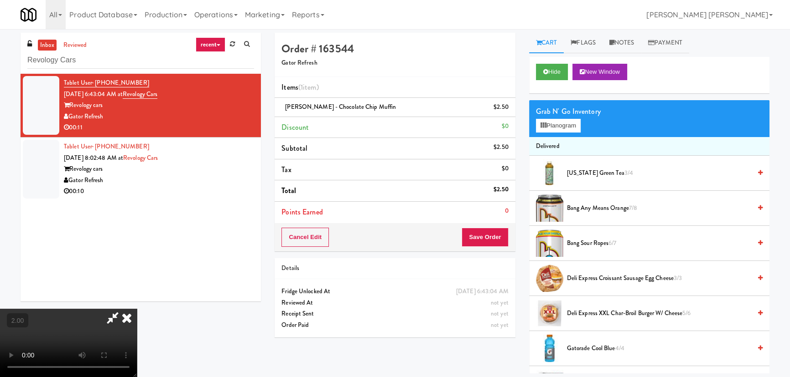
click at [137, 309] on icon at bounding box center [127, 318] width 20 height 18
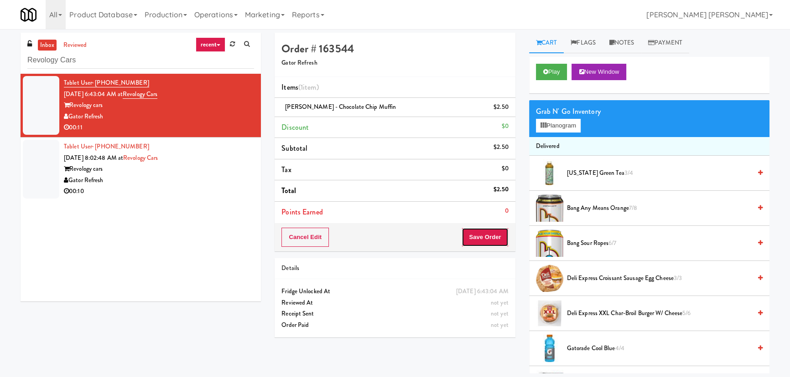
click at [491, 237] on button "Save Order" at bounding box center [484, 237] width 47 height 19
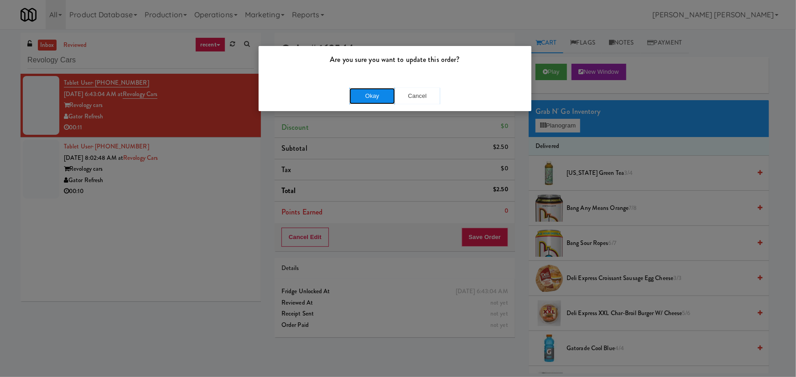
click at [387, 97] on button "Okay" at bounding box center [372, 96] width 46 height 16
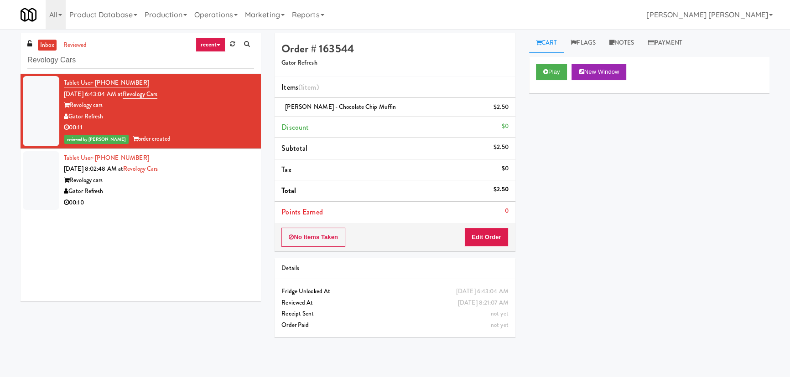
click at [203, 182] on div "Revology cars" at bounding box center [159, 180] width 190 height 11
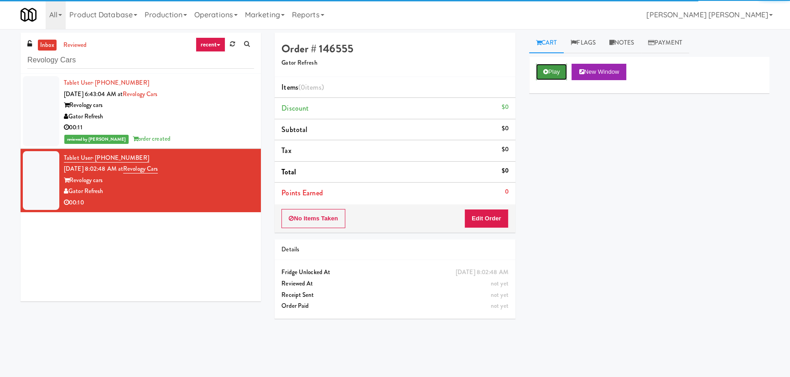
click at [553, 72] on button "Play" at bounding box center [551, 72] width 31 height 16
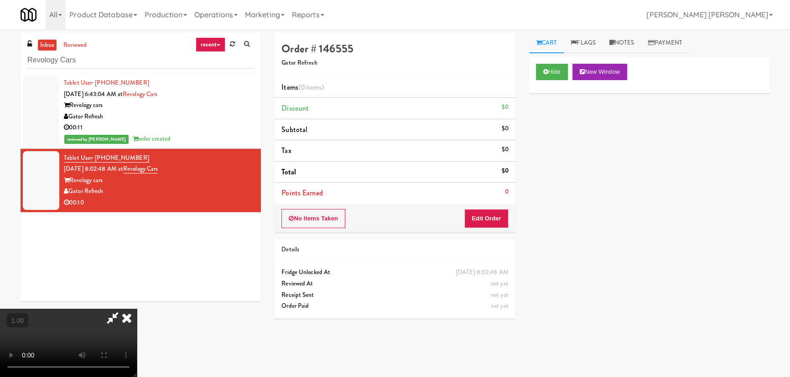
click at [137, 377] on video at bounding box center [68, 343] width 137 height 68
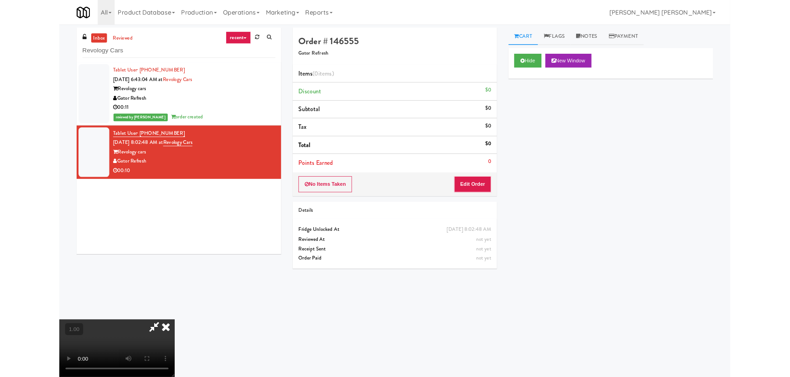
scroll to position [19, 0]
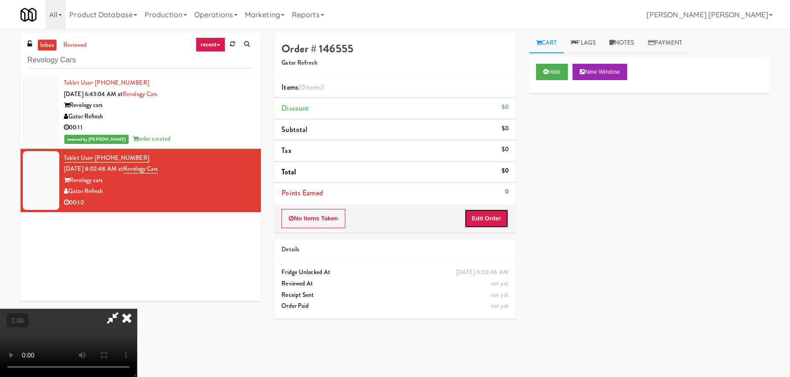
click at [487, 219] on button "Edit Order" at bounding box center [486, 218] width 44 height 19
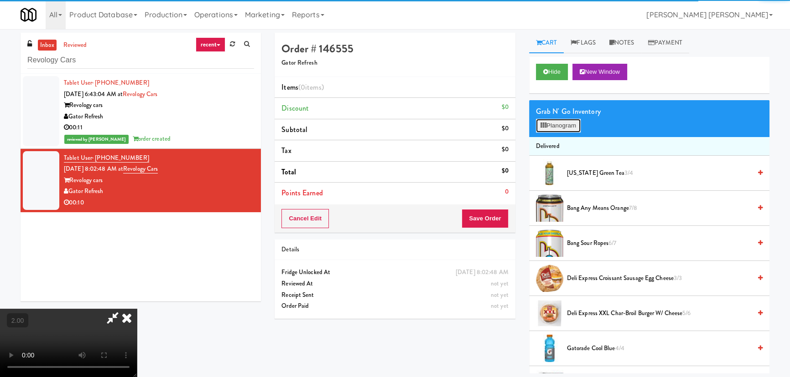
click at [571, 120] on button "Planogram" at bounding box center [558, 126] width 45 height 14
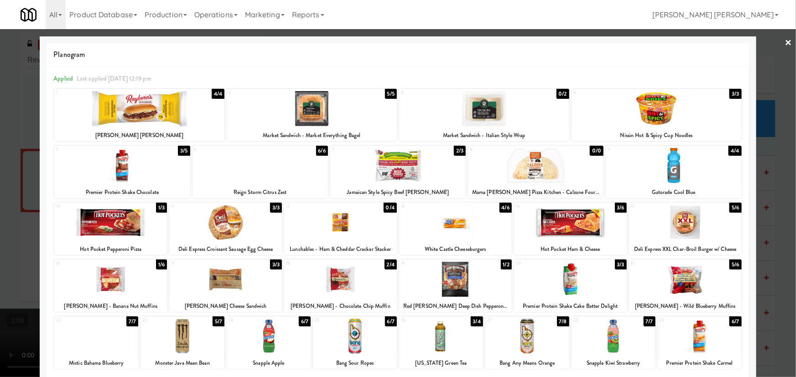
click at [788, 37] on div at bounding box center [398, 188] width 796 height 377
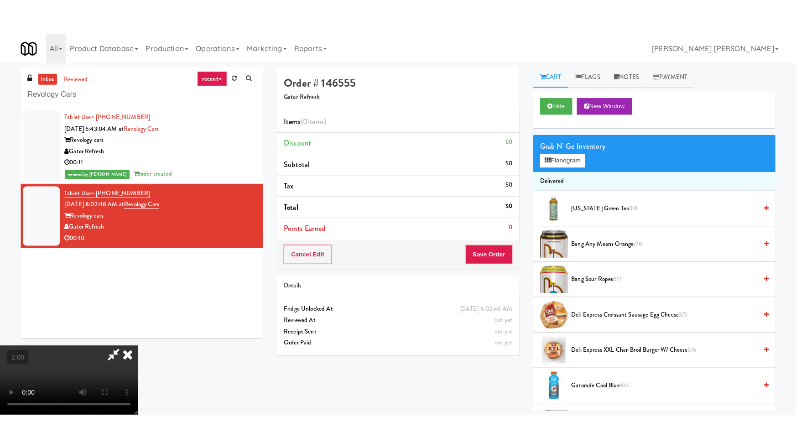
scroll to position [145, 0]
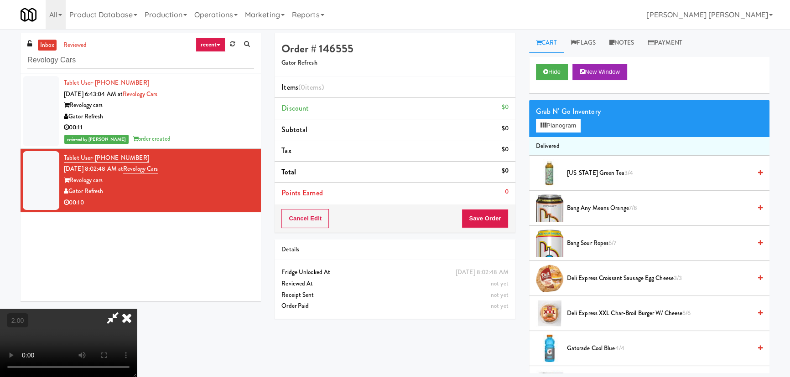
click at [137, 309] on video at bounding box center [68, 343] width 137 height 68
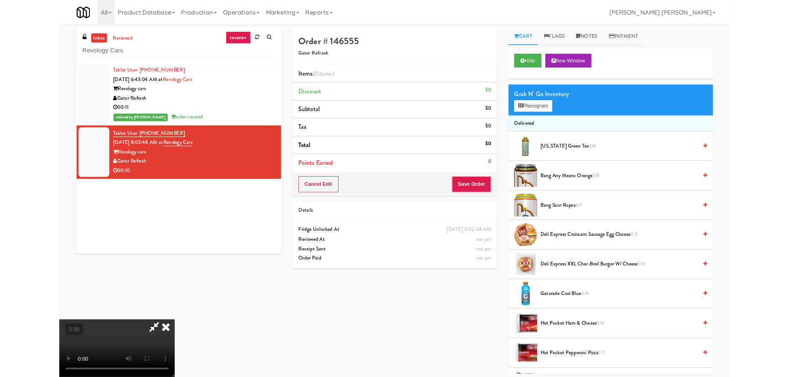
scroll to position [19, 0]
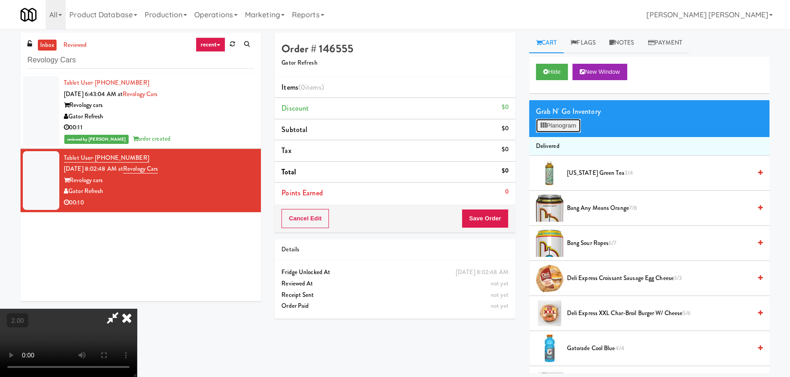
click at [559, 123] on button "Planogram" at bounding box center [558, 126] width 45 height 14
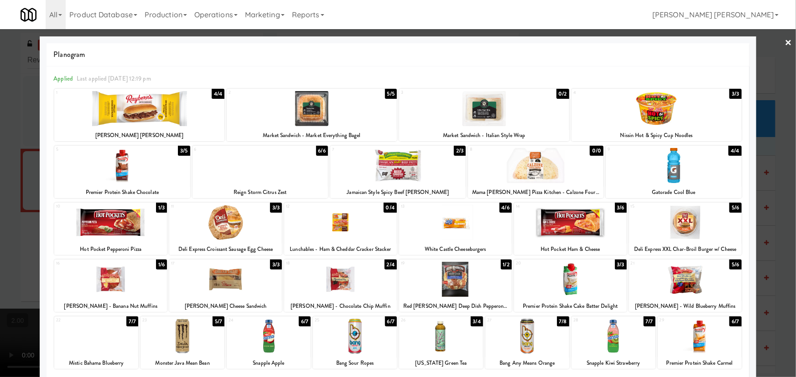
click at [107, 286] on div at bounding box center [110, 279] width 113 height 35
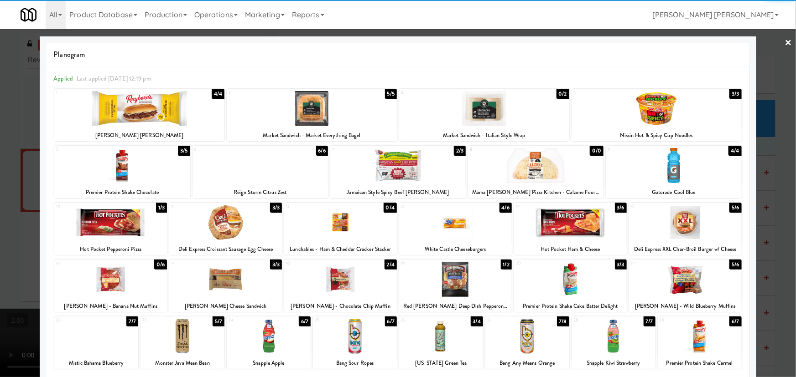
click at [785, 38] on link "×" at bounding box center [788, 43] width 7 height 28
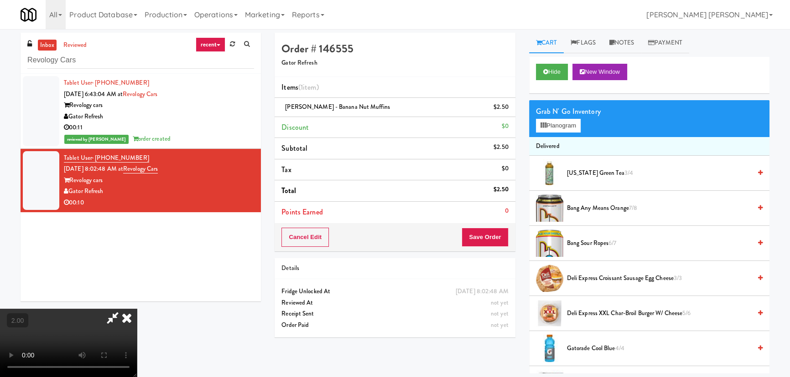
click at [137, 309] on icon at bounding box center [127, 318] width 20 height 18
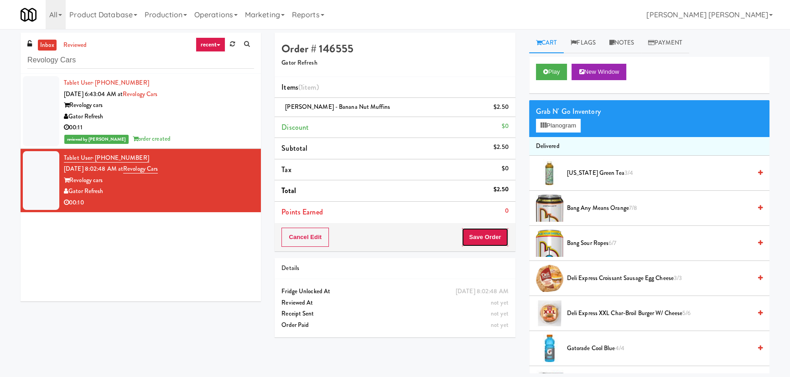
click at [489, 238] on button "Save Order" at bounding box center [484, 237] width 47 height 19
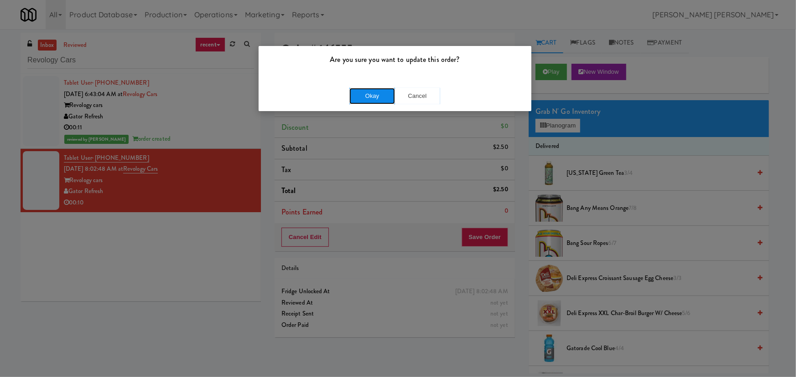
click at [371, 96] on button "Okay" at bounding box center [372, 96] width 46 height 16
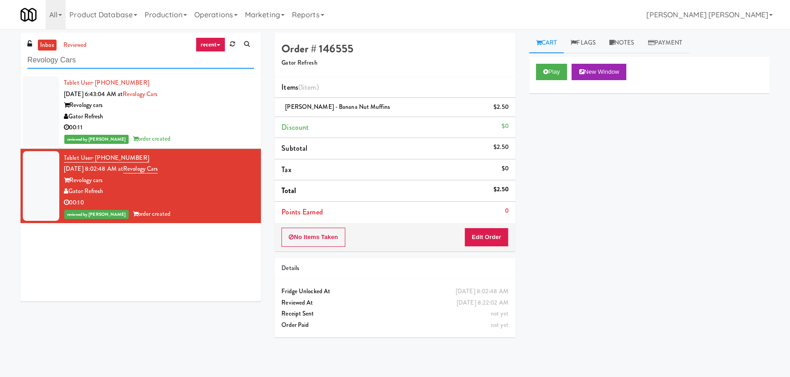
drag, startPoint x: 97, startPoint y: 59, endPoint x: 16, endPoint y: 53, distance: 81.3
click at [16, 53] on div "inbox reviewed recent all unclear take inventory issue suspicious failed recent…" at bounding box center [141, 171] width 254 height 276
paste input "(Food, Snack & Drink) South Brunswick Police Department"
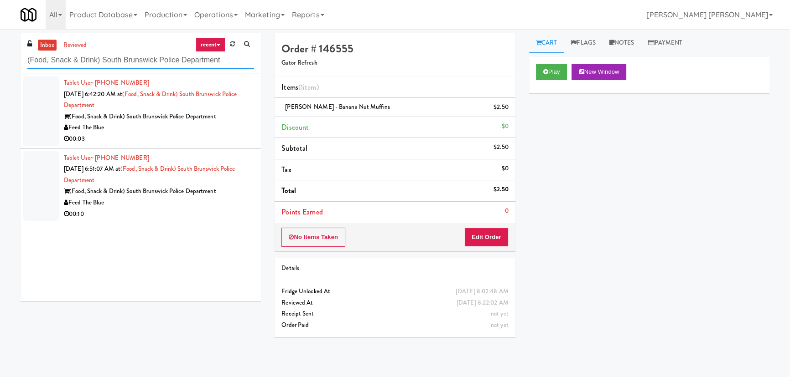
type input "(Food, Snack & Drink) South Brunswick Police Department"
click at [232, 135] on div "00:03" at bounding box center [159, 139] width 190 height 11
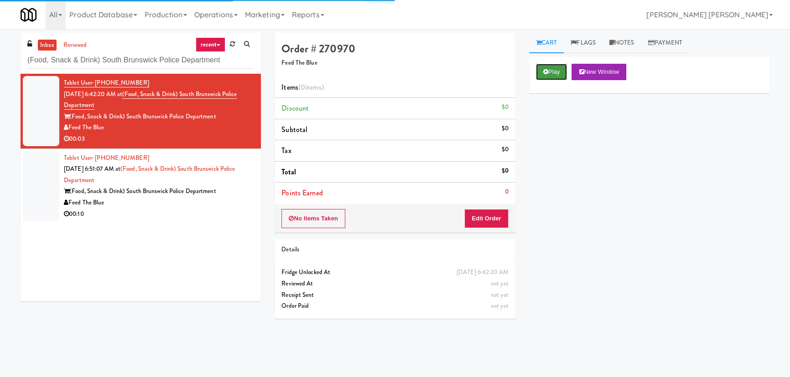
click at [555, 72] on button "Play" at bounding box center [551, 72] width 31 height 16
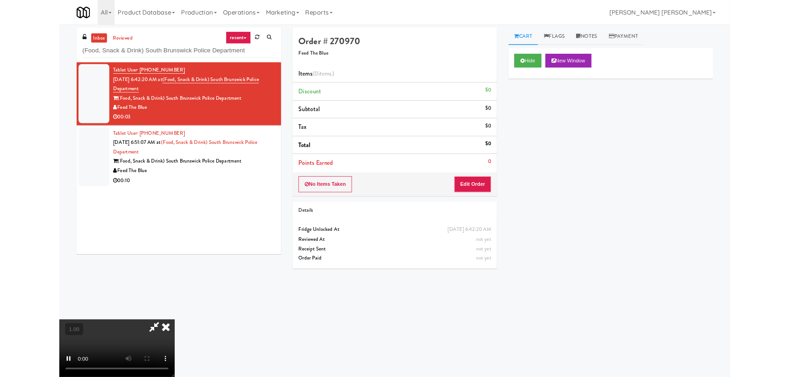
scroll to position [19, 0]
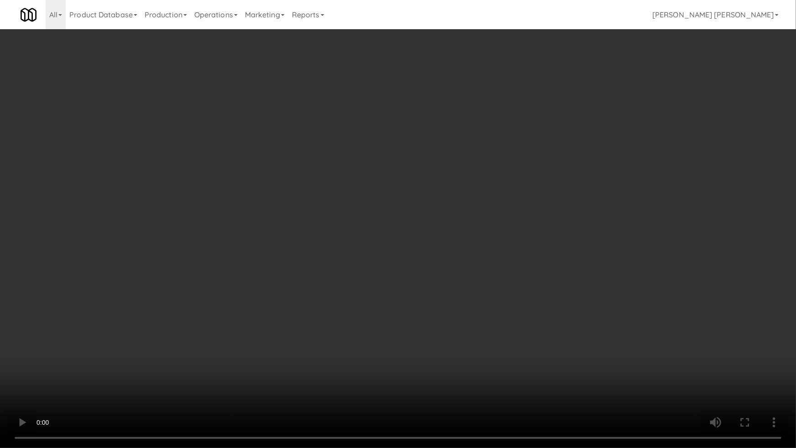
click at [483, 303] on video at bounding box center [398, 224] width 796 height 448
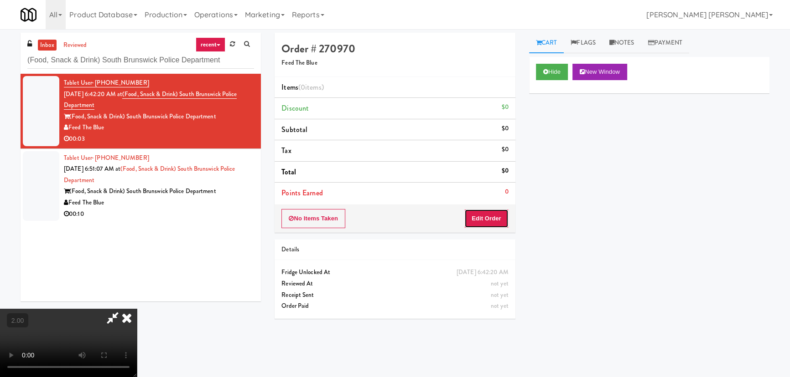
click at [493, 218] on button "Edit Order" at bounding box center [486, 218] width 44 height 19
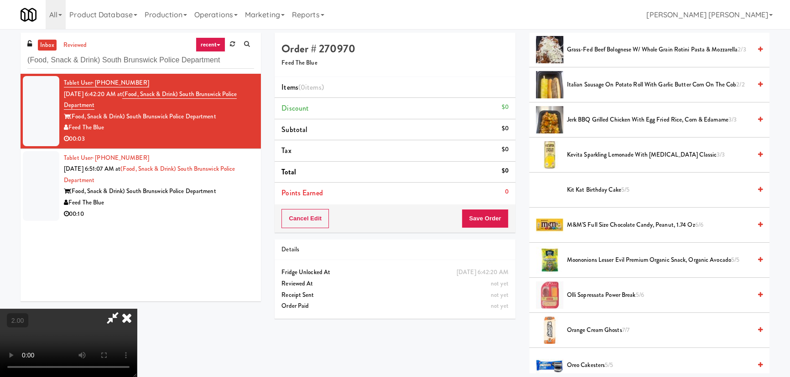
scroll to position [869, 0]
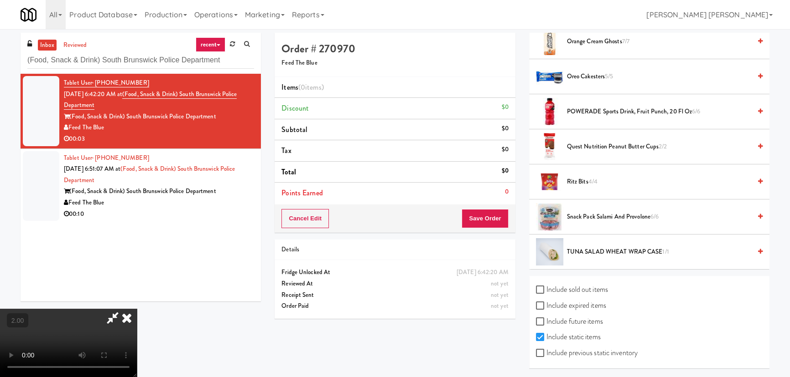
click at [547, 287] on label "Include sold out items" at bounding box center [572, 290] width 72 height 14
click at [546, 287] on input "Include sold out items" at bounding box center [541, 290] width 10 height 7
checkbox input "true"
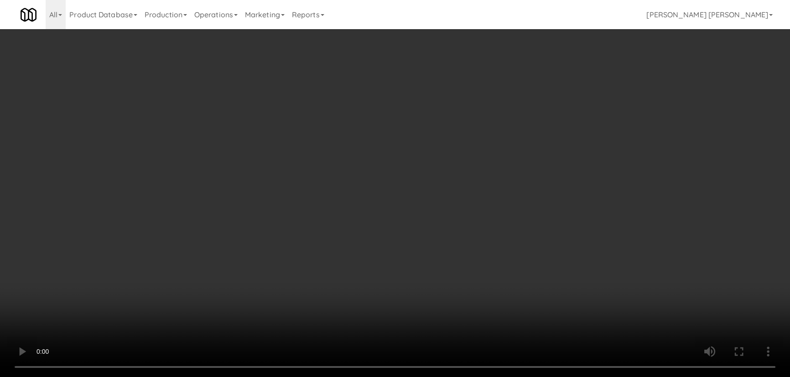
scroll to position [974, 0]
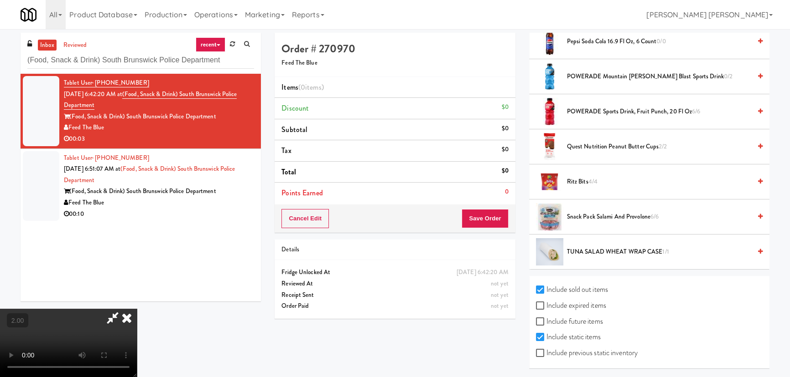
click at [567, 347] on label "Include previous static inventory" at bounding box center [587, 353] width 102 height 14
click at [546, 350] on input "Include previous static inventory" at bounding box center [541, 353] width 10 height 7
checkbox input "true"
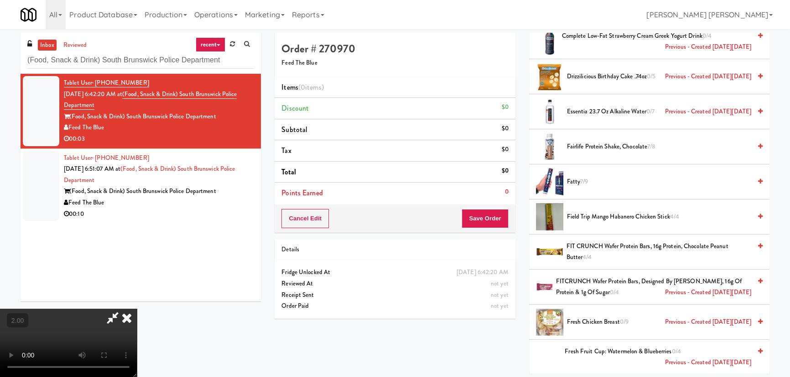
scroll to position [850, 0]
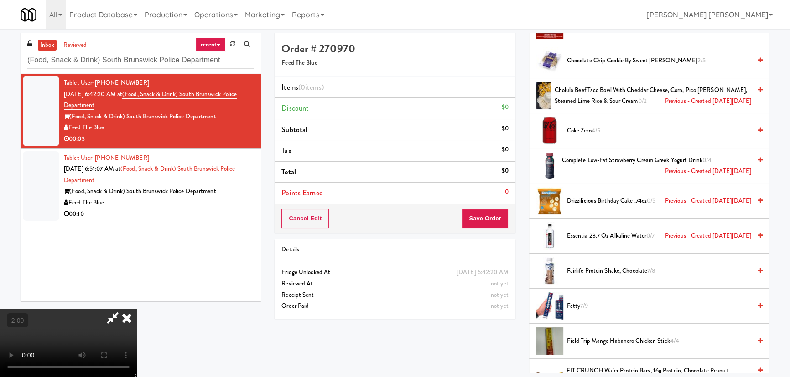
click at [590, 231] on span "Essentia 23.7 oz Alkaline Water 0/7 Previous - Created [DATE][DATE]" at bounding box center [659, 236] width 184 height 11
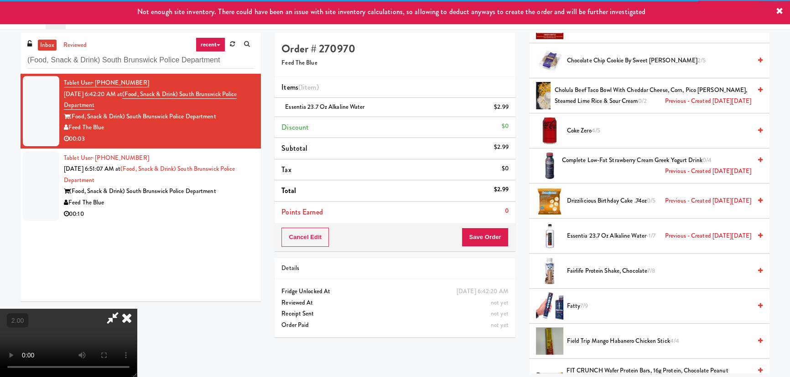
scroll to position [0, 0]
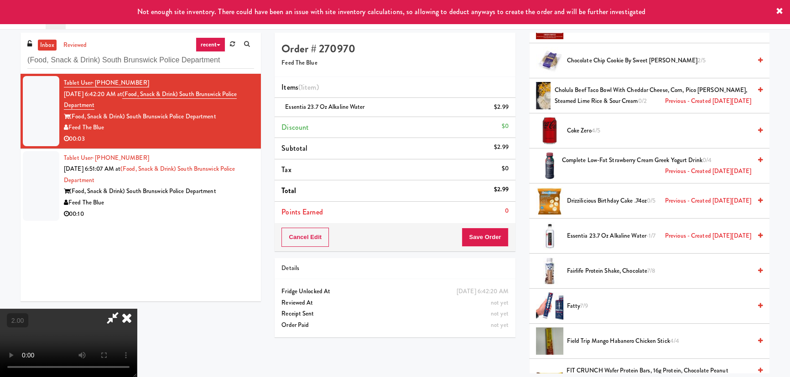
click at [137, 309] on icon at bounding box center [127, 318] width 20 height 18
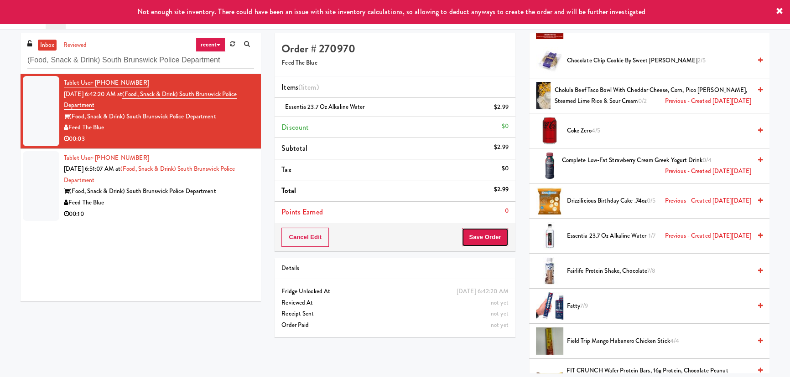
click at [494, 240] on button "Save Order" at bounding box center [484, 237] width 47 height 19
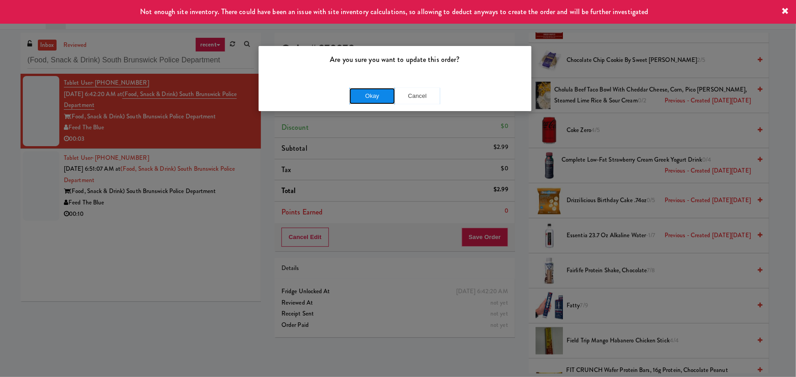
click at [379, 93] on button "Okay" at bounding box center [372, 96] width 46 height 16
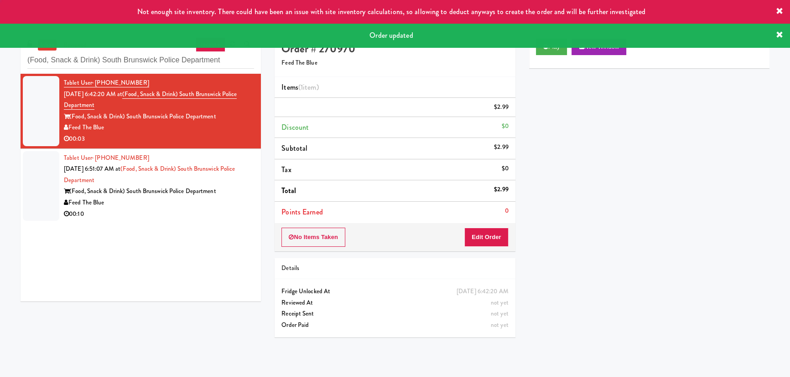
scroll to position [25, 0]
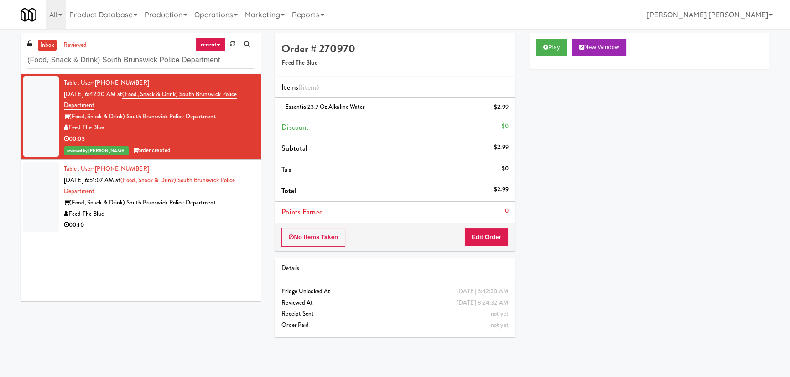
click at [182, 223] on div "00:10" at bounding box center [159, 225] width 190 height 11
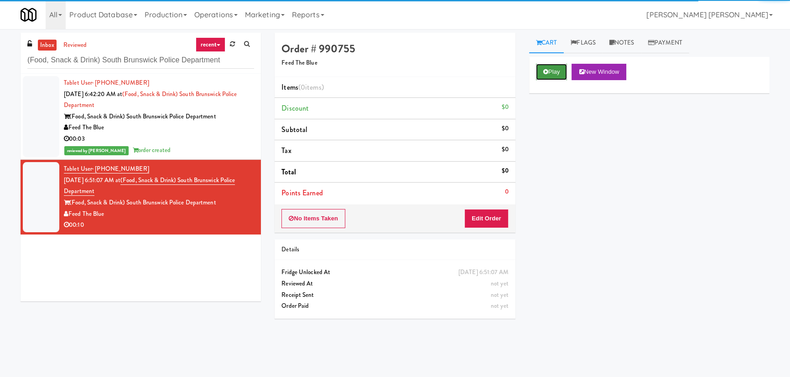
click at [562, 68] on button "Play" at bounding box center [551, 72] width 31 height 16
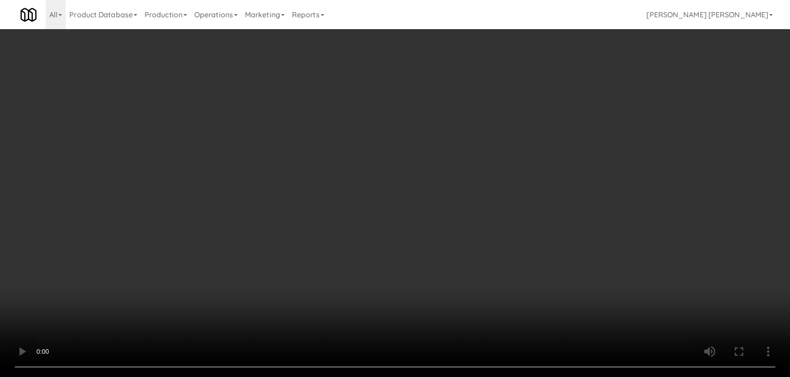
click at [474, 377] on video at bounding box center [395, 188] width 790 height 377
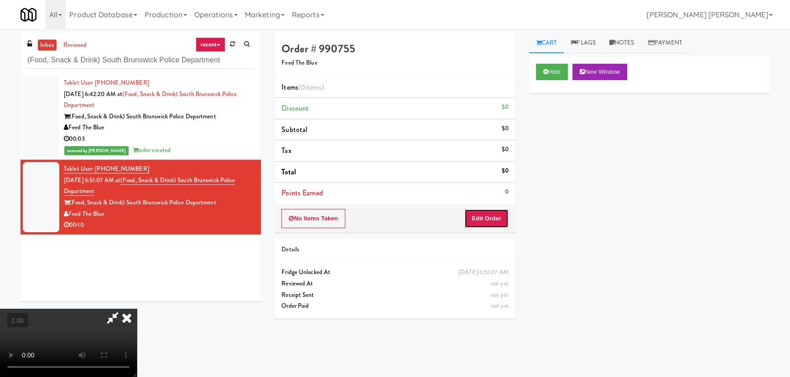
click at [501, 211] on button "Edit Order" at bounding box center [486, 218] width 44 height 19
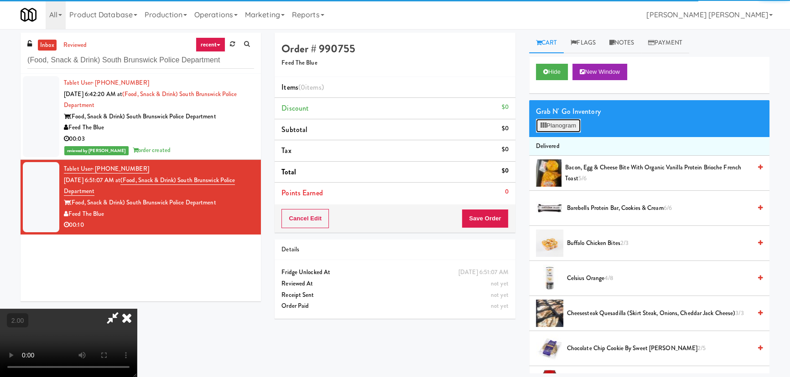
click at [564, 125] on button "Planogram" at bounding box center [558, 126] width 45 height 14
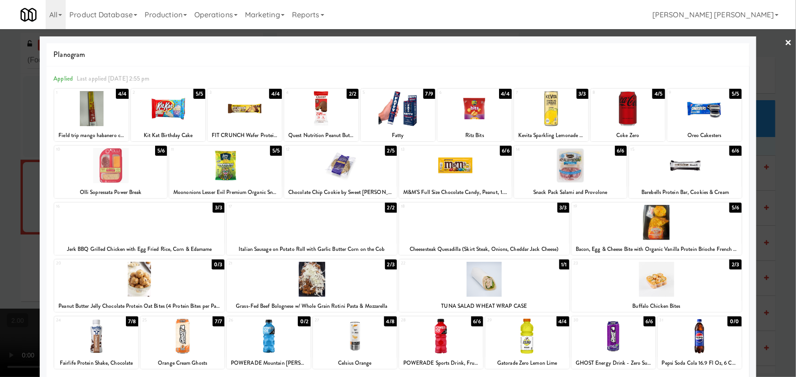
click at [686, 160] on div at bounding box center [685, 165] width 113 height 35
click at [785, 41] on link "×" at bounding box center [788, 43] width 7 height 28
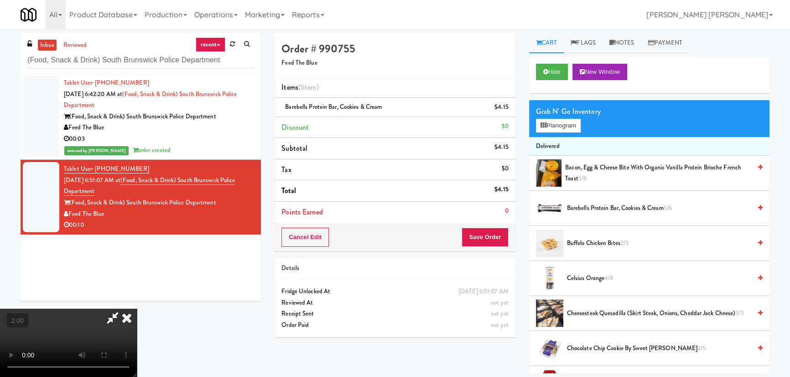
scroll to position [145, 0]
click at [137, 309] on video at bounding box center [68, 343] width 137 height 68
click at [556, 119] on button "Planogram" at bounding box center [558, 126] width 45 height 14
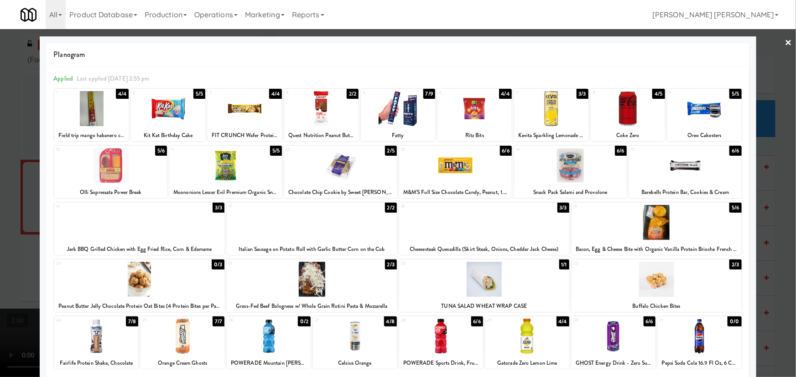
click at [350, 341] on div at bounding box center [355, 336] width 84 height 35
click at [785, 39] on link "×" at bounding box center [788, 43] width 7 height 28
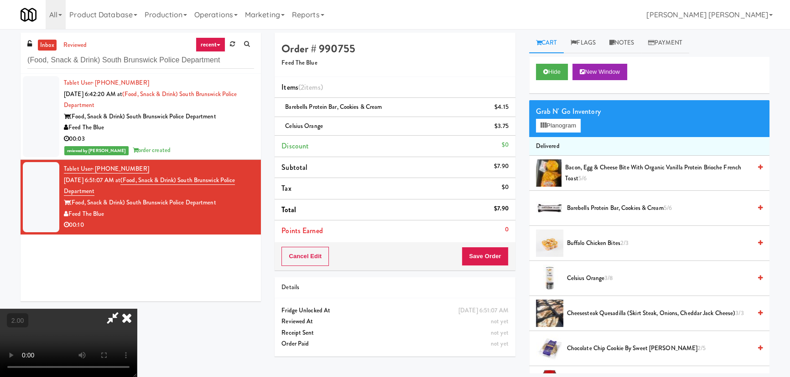
click at [123, 309] on icon at bounding box center [112, 318] width 21 height 18
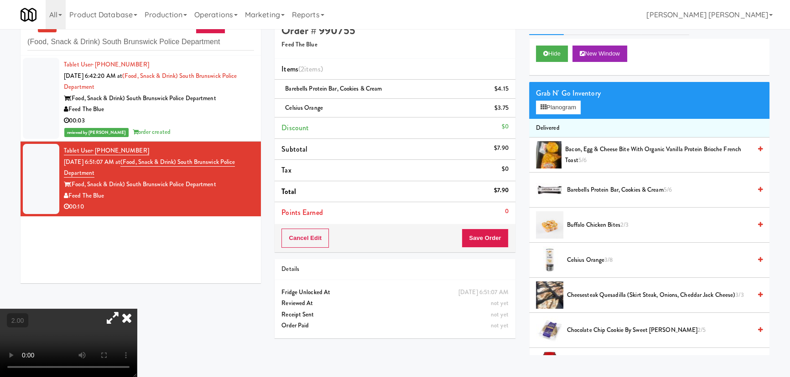
scroll to position [29, 0]
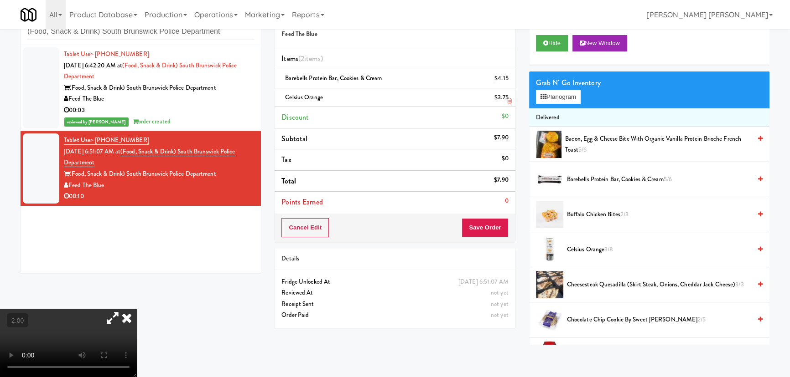
drag, startPoint x: 325, startPoint y: 98, endPoint x: 284, endPoint y: 100, distance: 40.6
click at [284, 100] on div "Celsius Orange $3.75" at bounding box center [394, 97] width 227 height 11
copy span "Celsius Orange"
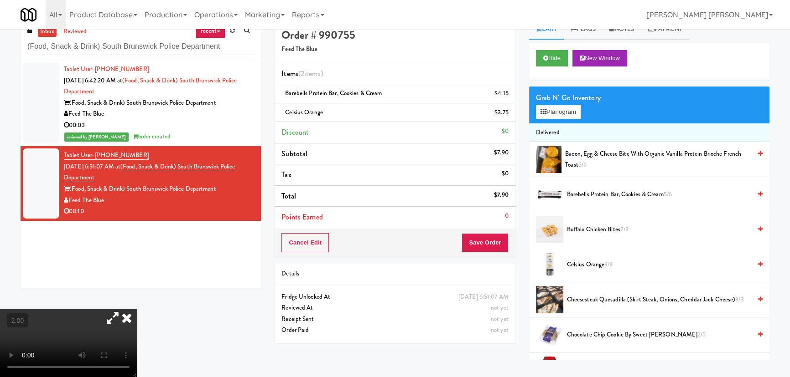
scroll to position [0, 0]
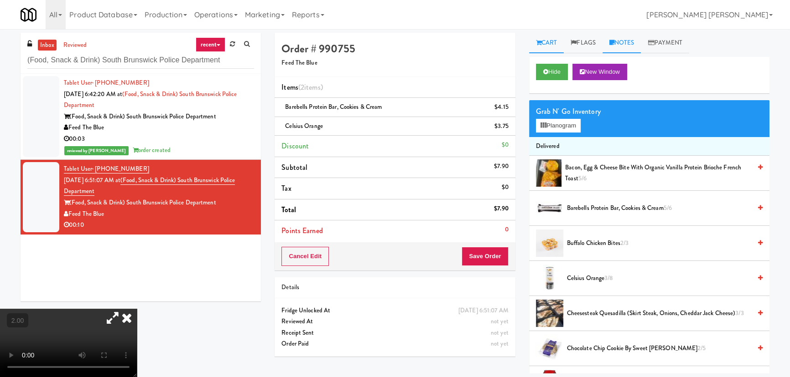
click at [630, 41] on link "Notes" at bounding box center [621, 43] width 39 height 21
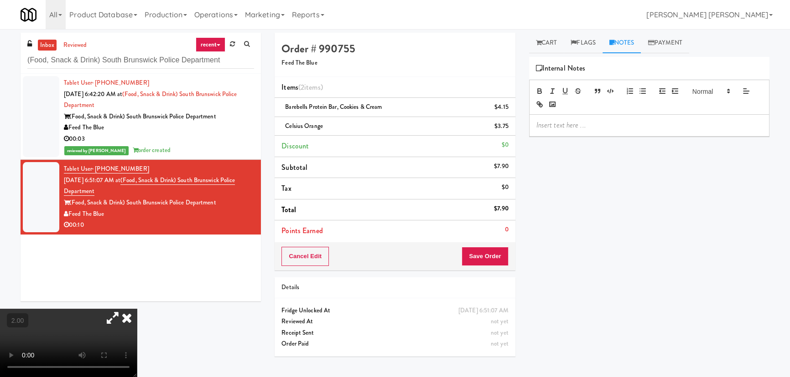
click at [637, 127] on p at bounding box center [649, 125] width 226 height 10
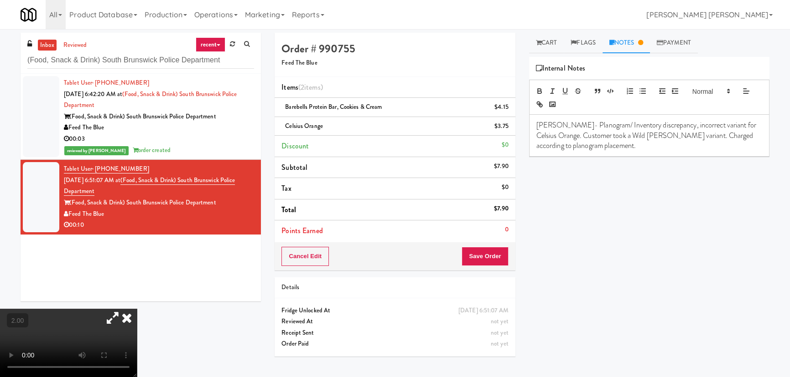
drag, startPoint x: 268, startPoint y: 92, endPoint x: 570, endPoint y: 204, distance: 322.0
click at [137, 309] on icon at bounding box center [127, 318] width 20 height 18
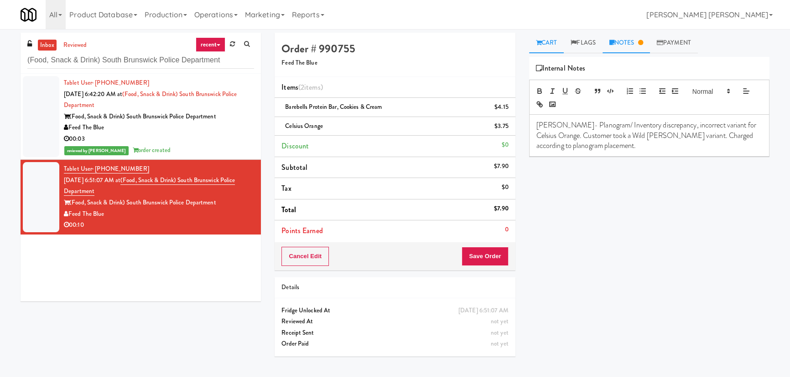
click at [543, 36] on link "Cart" at bounding box center [546, 43] width 35 height 21
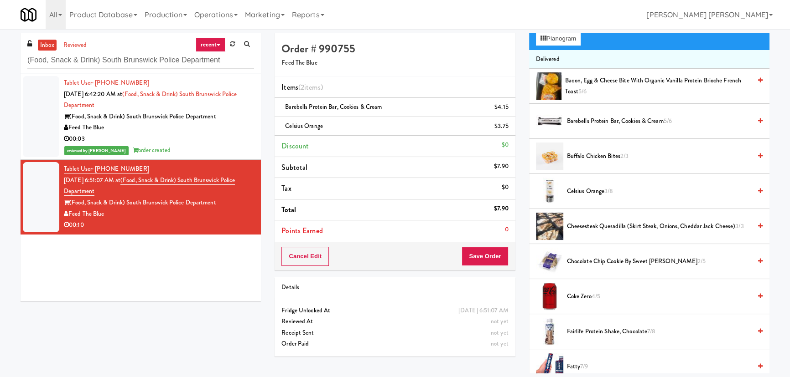
scroll to position [83, 0]
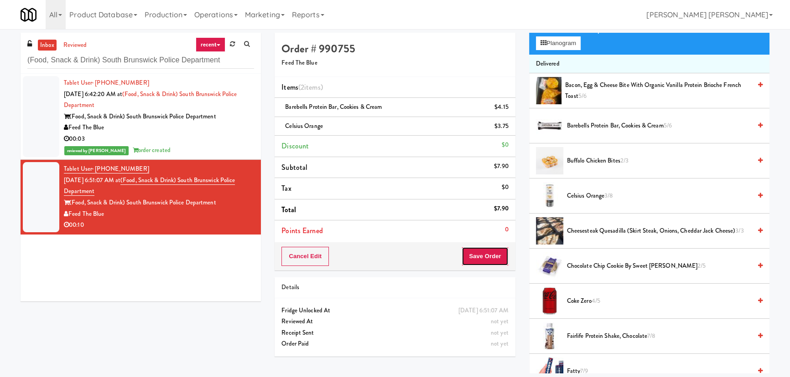
click at [492, 251] on button "Save Order" at bounding box center [484, 256] width 47 height 19
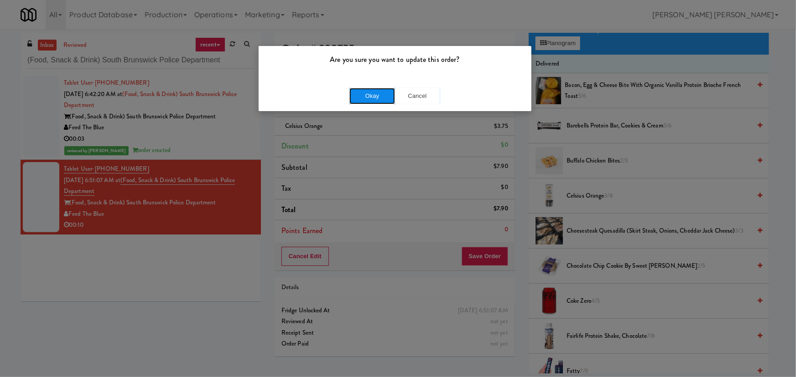
click at [367, 88] on button "Okay" at bounding box center [372, 96] width 46 height 16
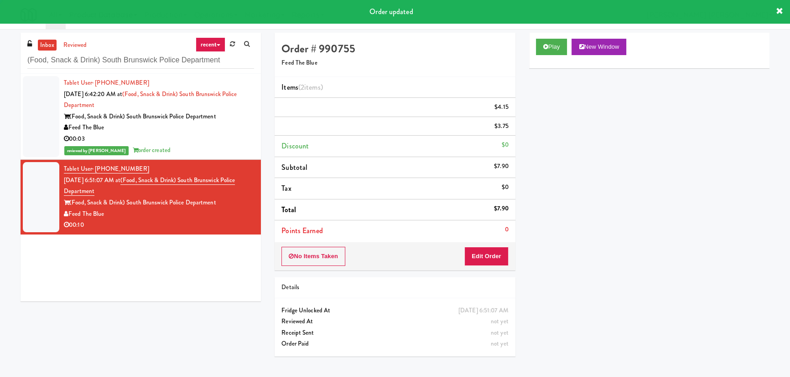
scroll to position [25, 0]
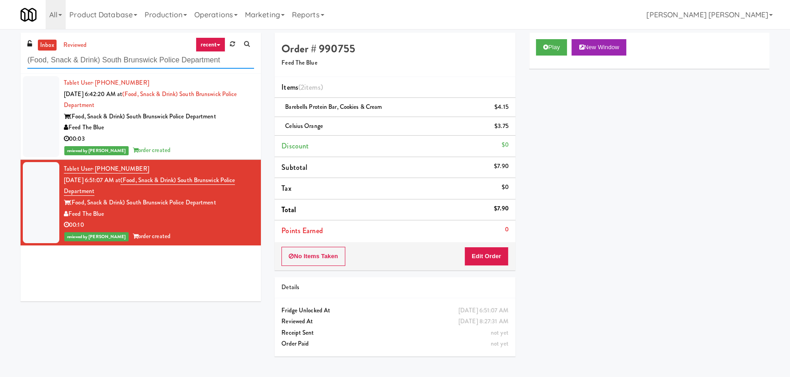
drag, startPoint x: 237, startPoint y: 68, endPoint x: -112, endPoint y: 56, distance: 349.4
click at [0, 56] on html "Are you sure you want to update this order? Okay Cancel Okay Are you sure you w…" at bounding box center [395, 188] width 790 height 377
paste input "EWR 1-TB-MAIN BREAK ROOM"
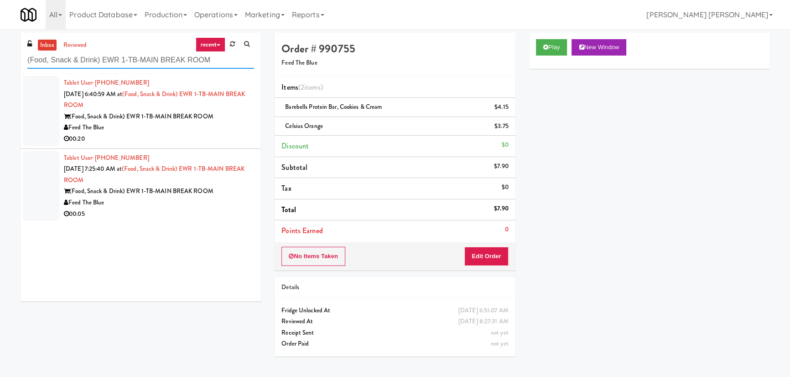
type input "(Food, Snack & Drink) EWR 1-TB-MAIN BREAK ROOM"
click at [127, 134] on div "00:20" at bounding box center [159, 139] width 190 height 11
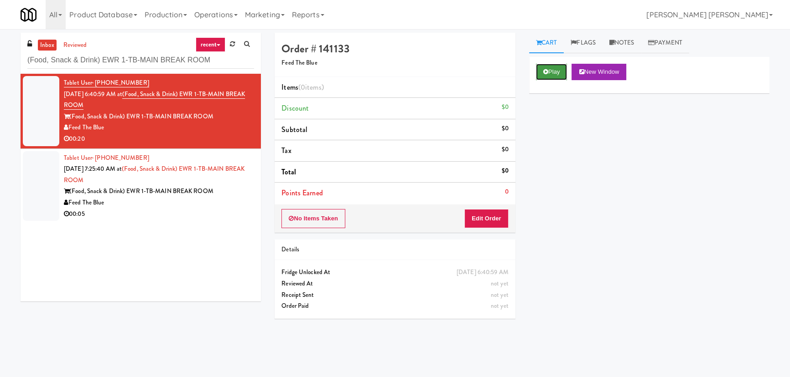
click at [560, 73] on button "Play" at bounding box center [551, 72] width 31 height 16
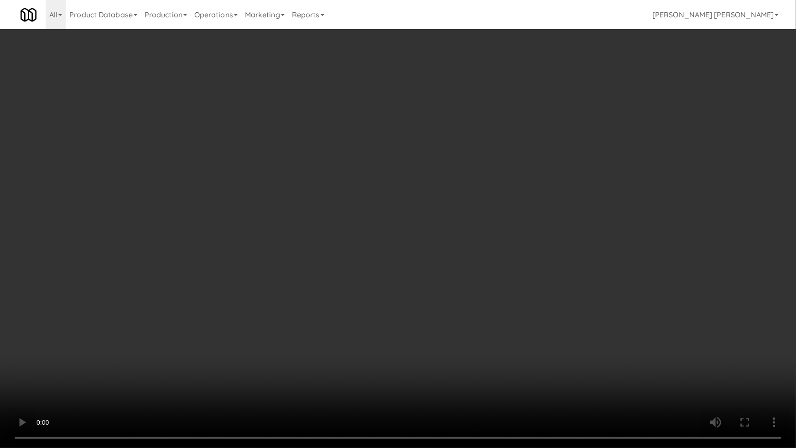
click at [475, 392] on video at bounding box center [398, 224] width 796 height 448
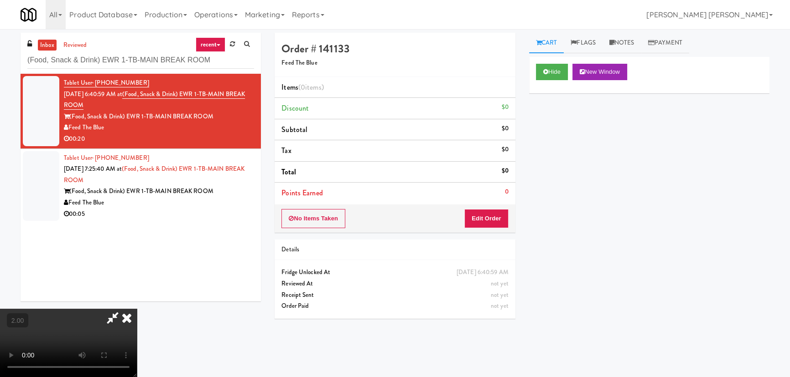
click at [137, 309] on icon at bounding box center [127, 318] width 20 height 18
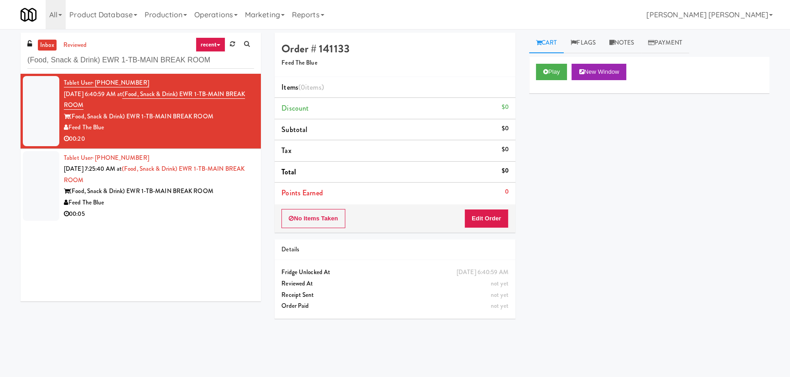
drag, startPoint x: 622, startPoint y: 45, endPoint x: 582, endPoint y: 59, distance: 42.7
click at [622, 45] on link "Notes" at bounding box center [621, 43] width 39 height 21
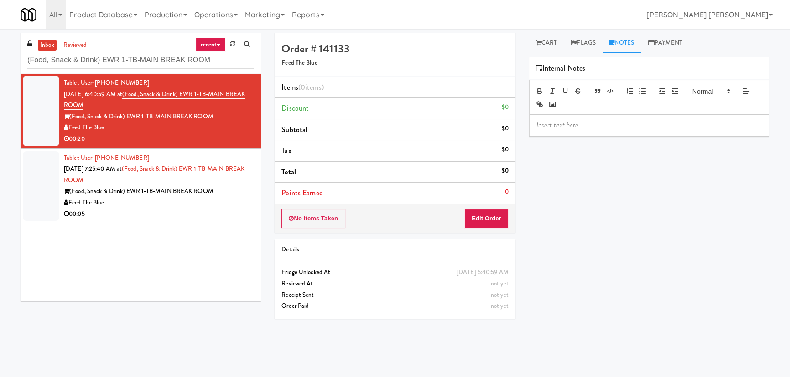
click at [584, 127] on p at bounding box center [649, 125] width 226 height 10
click at [319, 217] on button "No Items Taken" at bounding box center [313, 218] width 64 height 19
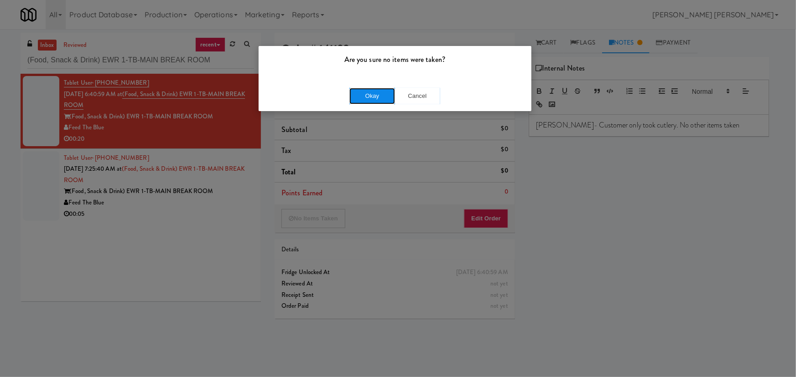
click at [389, 90] on button "Okay" at bounding box center [372, 96] width 46 height 16
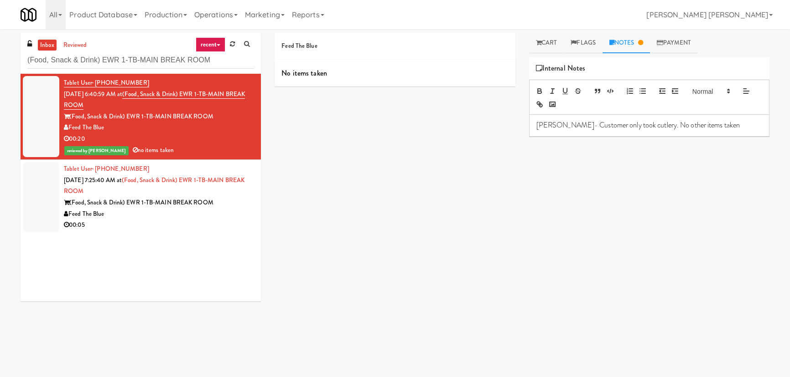
click at [184, 217] on div "Feed The Blue" at bounding box center [159, 214] width 190 height 11
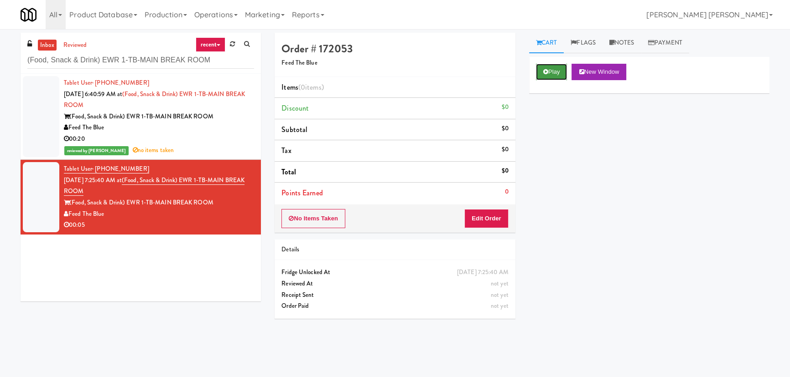
click at [565, 75] on button "Play" at bounding box center [551, 72] width 31 height 16
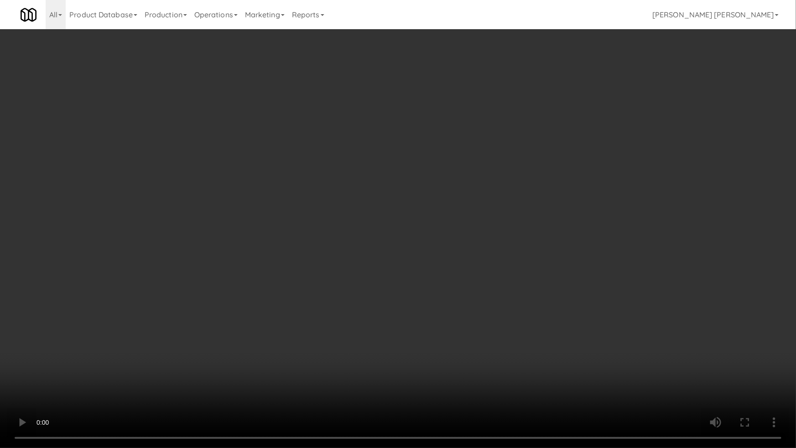
drag, startPoint x: 648, startPoint y: 373, endPoint x: 549, endPoint y: 339, distance: 104.2
click at [643, 371] on video at bounding box center [398, 224] width 796 height 448
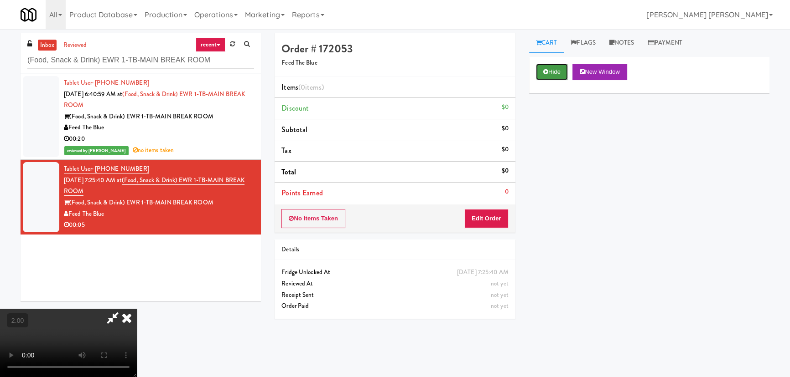
click at [558, 64] on button "Hide" at bounding box center [552, 72] width 32 height 16
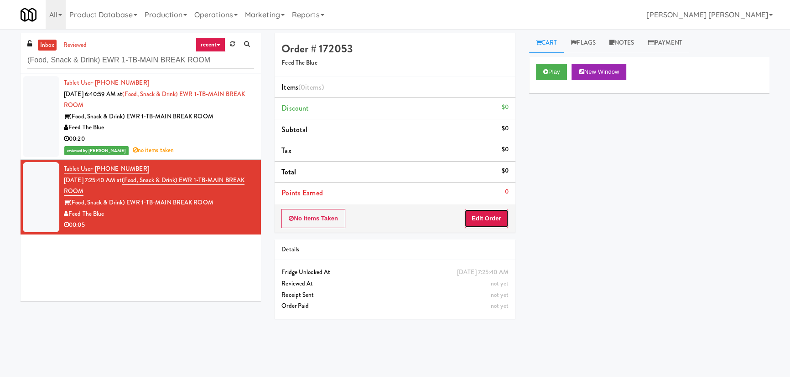
click at [490, 221] on button "Edit Order" at bounding box center [486, 218] width 44 height 19
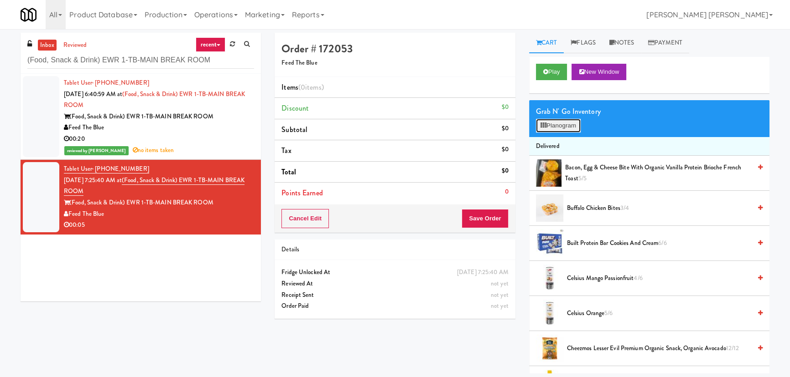
click at [561, 129] on button "Planogram" at bounding box center [558, 126] width 45 height 14
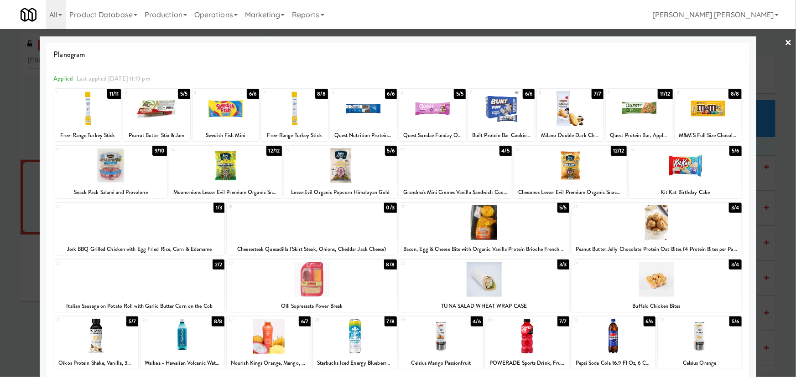
click at [441, 347] on div at bounding box center [441, 336] width 84 height 35
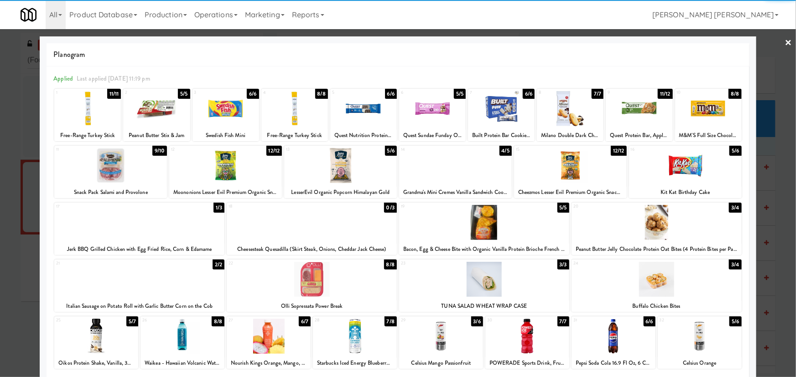
click at [785, 41] on link "×" at bounding box center [788, 43] width 7 height 28
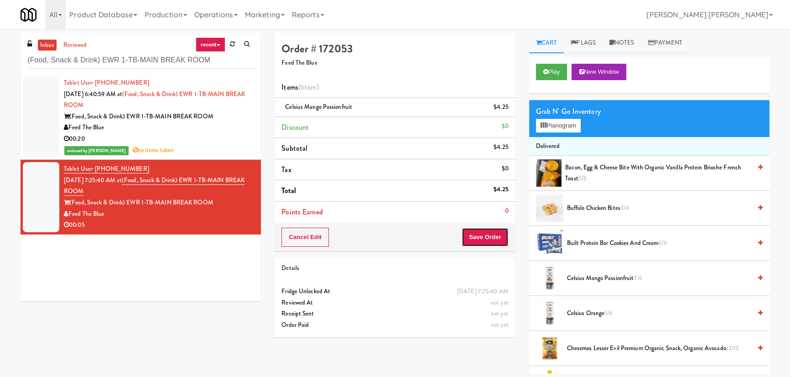
click at [483, 239] on button "Save Order" at bounding box center [484, 237] width 47 height 19
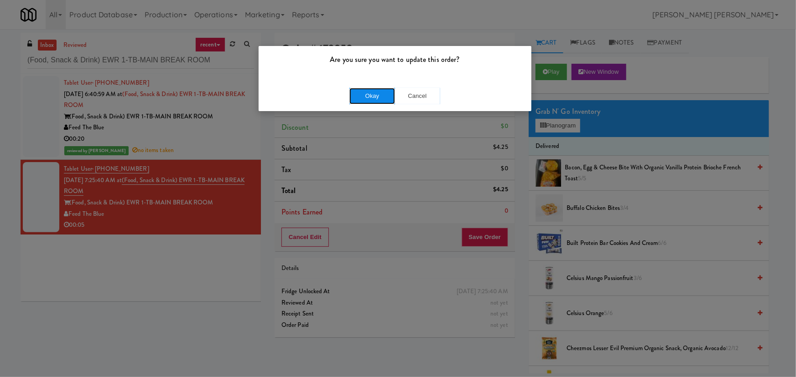
click at [382, 96] on button "Okay" at bounding box center [372, 96] width 46 height 16
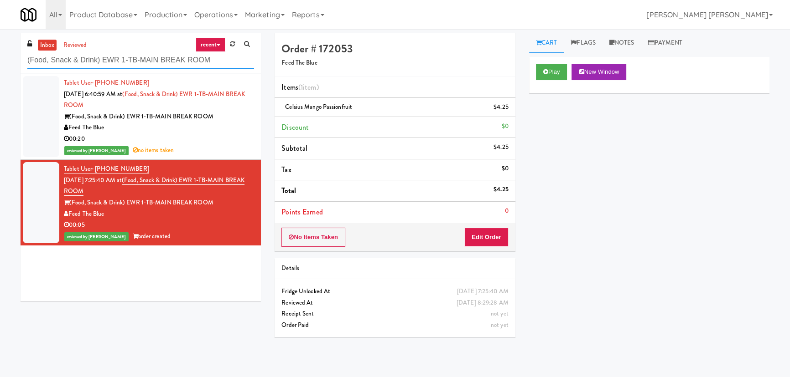
drag, startPoint x: 210, startPoint y: 57, endPoint x: -173, endPoint y: 80, distance: 384.1
click at [0, 80] on html "Are you sure you want to update this order? Okay Cancel Okay Are you sure you w…" at bounding box center [395, 188] width 790 height 377
paste input "HP Employee Lounge Drinks"
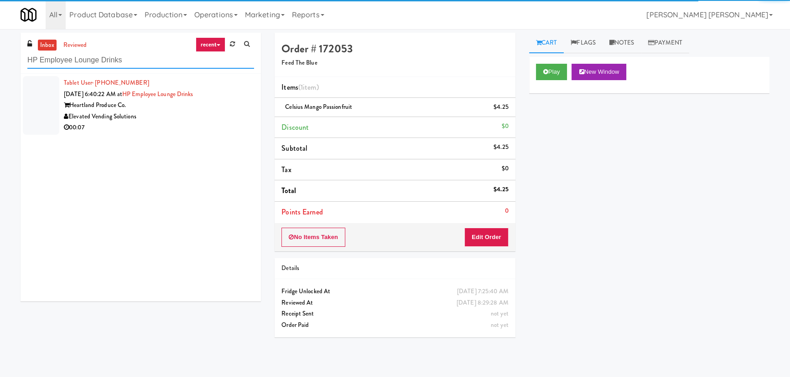
type input "HP Employee Lounge Drinks"
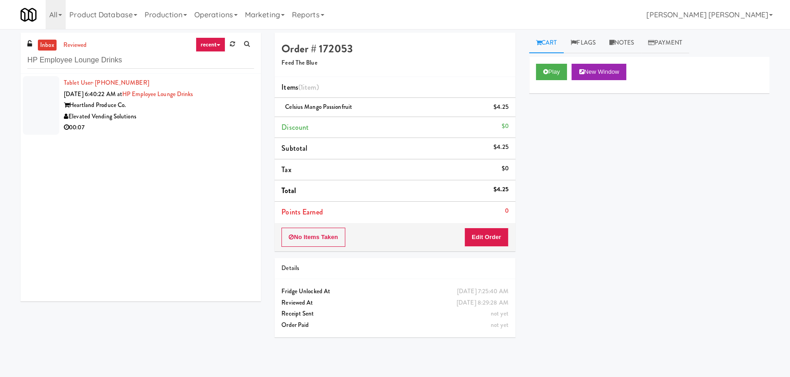
click at [176, 128] on div "00:07" at bounding box center [159, 127] width 190 height 11
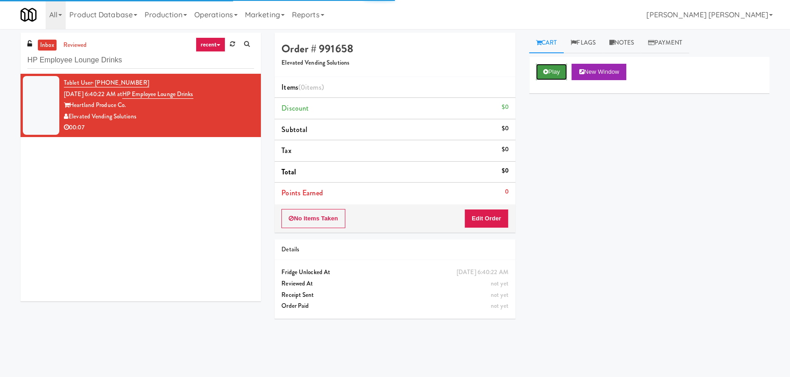
click at [557, 68] on button "Play" at bounding box center [551, 72] width 31 height 16
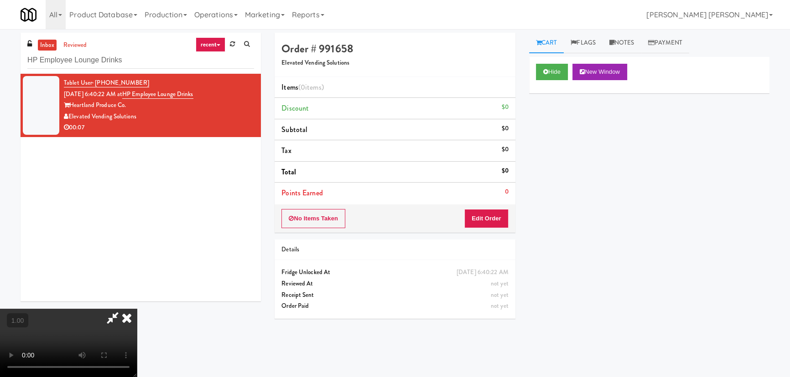
click at [137, 377] on video at bounding box center [68, 343] width 137 height 68
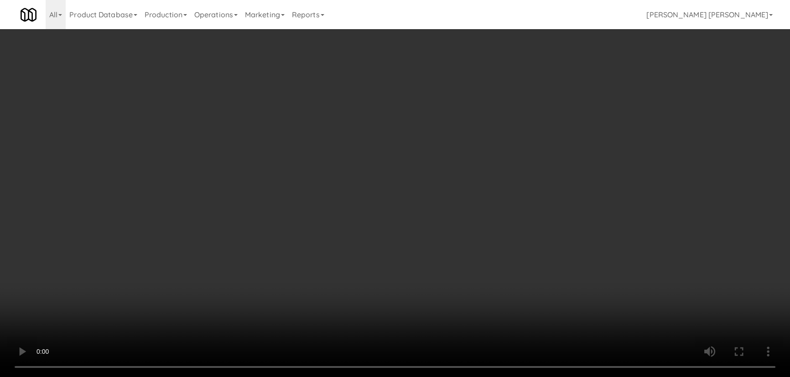
scroll to position [19, 0]
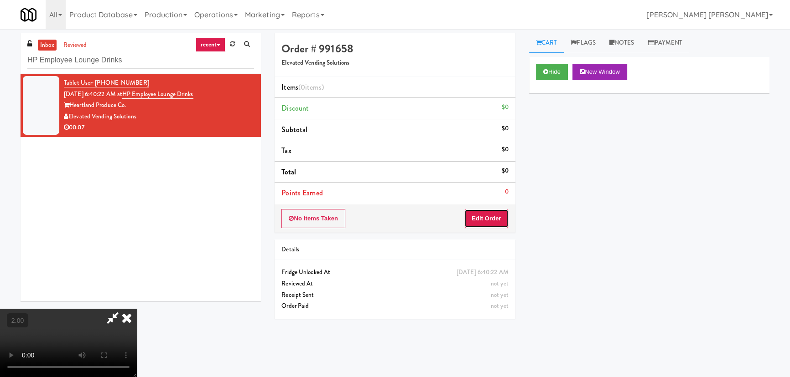
click at [488, 218] on button "Edit Order" at bounding box center [486, 218] width 44 height 19
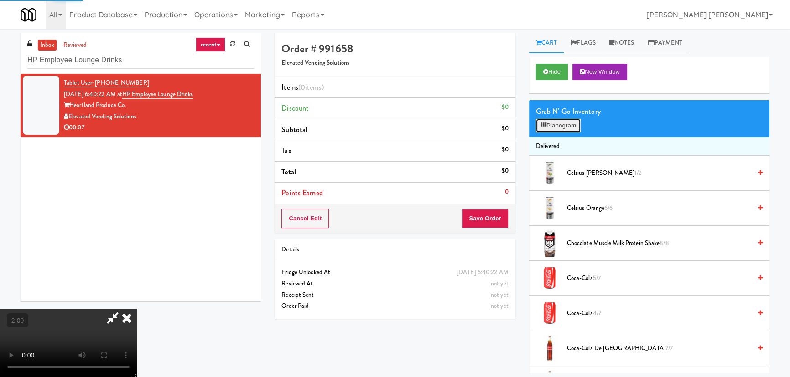
click at [561, 126] on button "Planogram" at bounding box center [558, 126] width 45 height 14
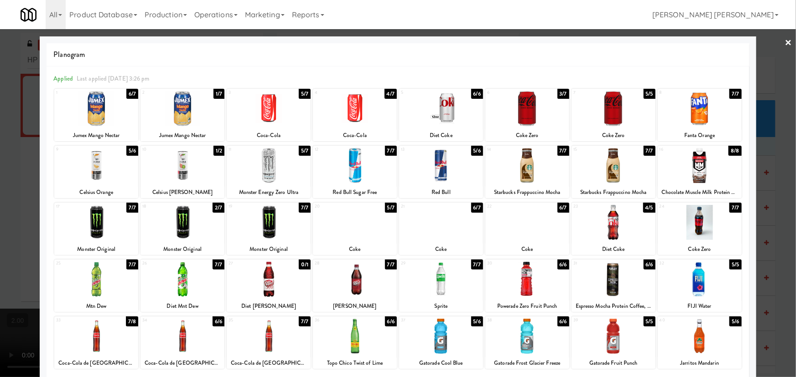
click at [100, 171] on div at bounding box center [96, 165] width 84 height 35
click at [786, 41] on div at bounding box center [398, 188] width 796 height 377
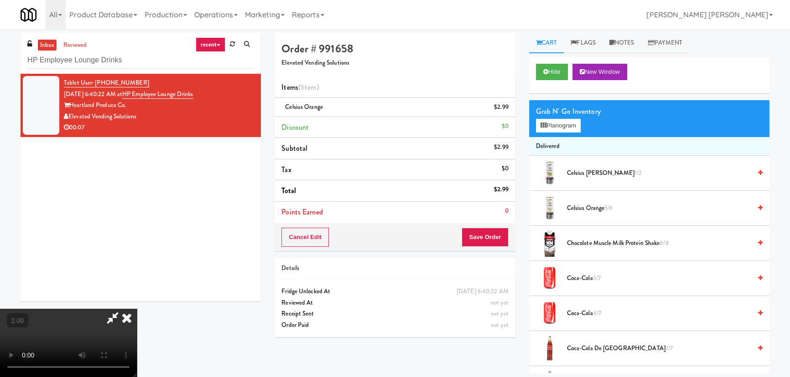
click at [137, 309] on icon at bounding box center [127, 318] width 20 height 18
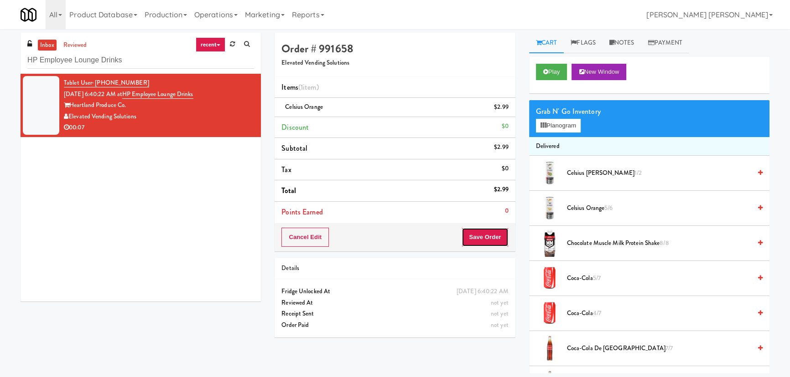
click at [488, 238] on button "Save Order" at bounding box center [484, 237] width 47 height 19
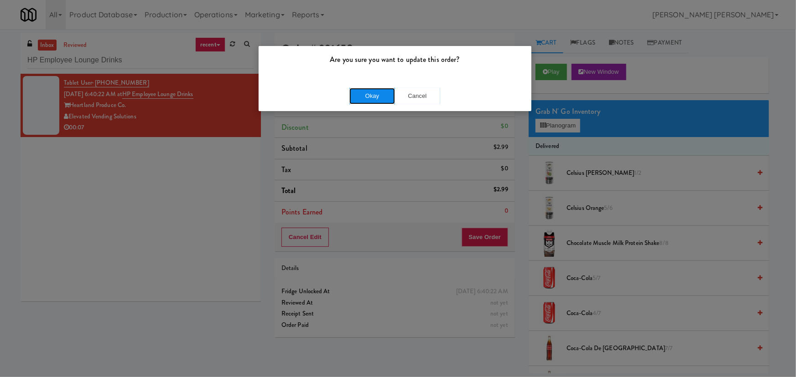
click at [372, 96] on button "Okay" at bounding box center [372, 96] width 46 height 16
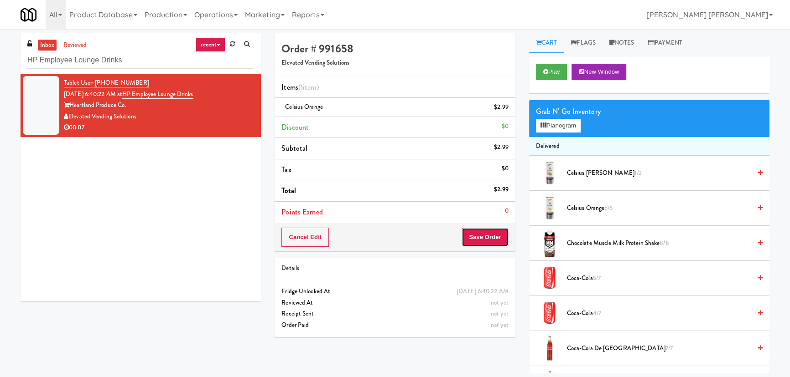
click at [493, 232] on button "Save Order" at bounding box center [484, 237] width 47 height 19
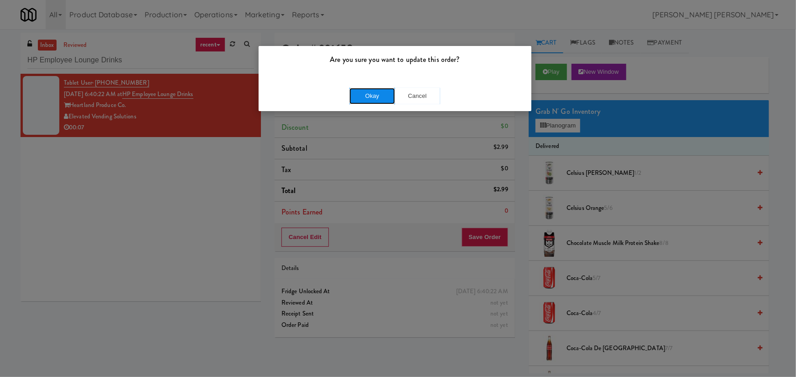
click at [388, 91] on button "Okay" at bounding box center [372, 96] width 46 height 16
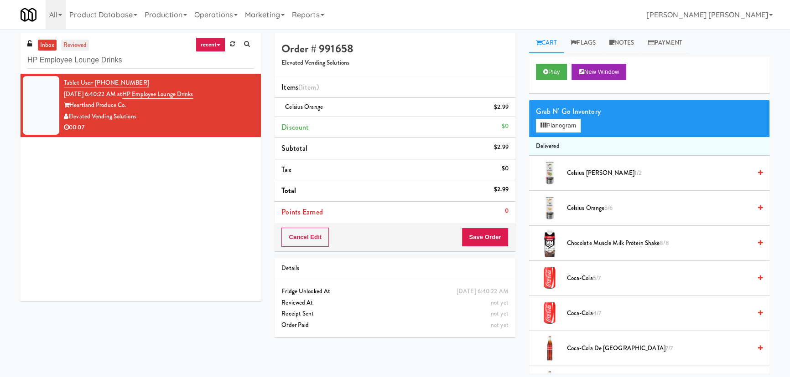
click at [73, 44] on link "reviewed" at bounding box center [75, 45] width 28 height 11
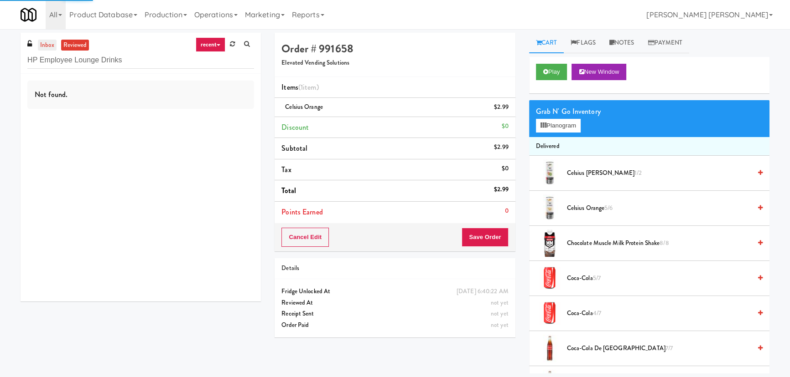
click at [44, 47] on link "inbox" at bounding box center [47, 45] width 19 height 11
drag, startPoint x: 142, startPoint y: 64, endPoint x: -92, endPoint y: 64, distance: 234.3
click at [0, 64] on html "Are you sure you want to update this order? Okay Cancel Okay Are you sure you w…" at bounding box center [395, 188] width 790 height 377
paste input "215 Lake - Left - Ambient"
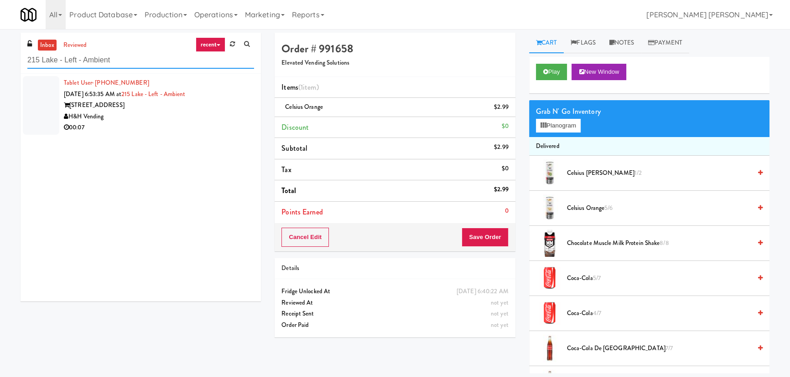
type input "215 Lake - Left - Ambient"
click at [139, 118] on div "H&H Vending" at bounding box center [159, 116] width 190 height 11
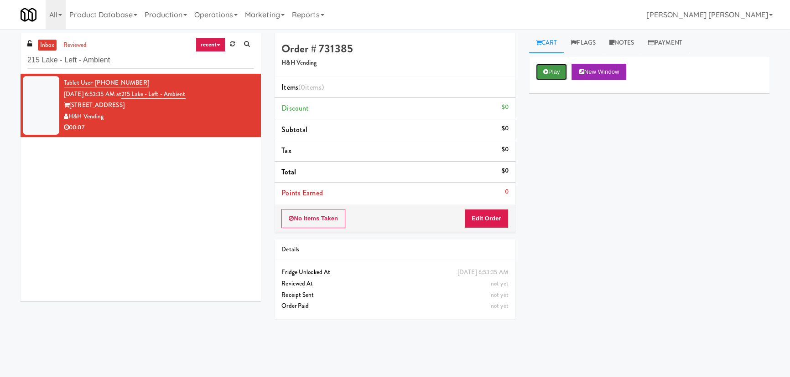
click at [563, 73] on button "Play" at bounding box center [551, 72] width 31 height 16
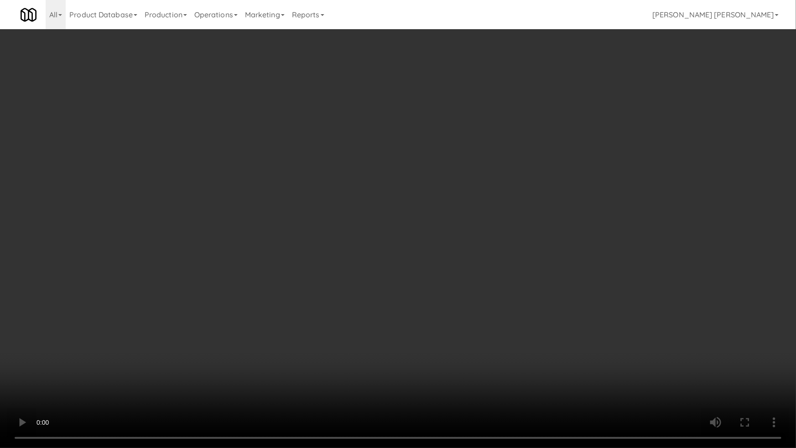
drag, startPoint x: 446, startPoint y: 405, endPoint x: 716, endPoint y: 383, distance: 270.4
click at [449, 404] on video at bounding box center [398, 224] width 796 height 448
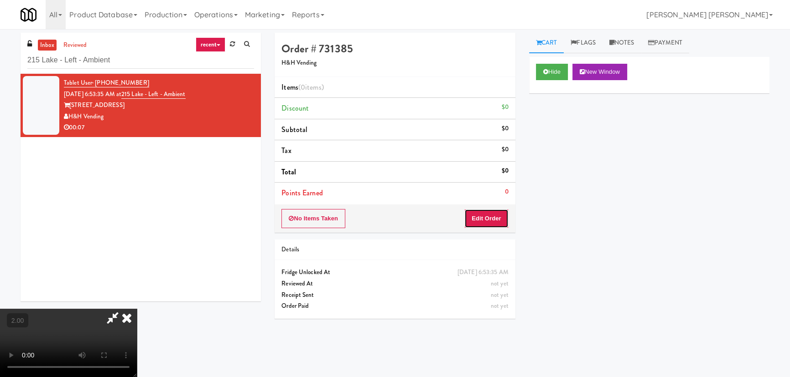
click at [492, 217] on button "Edit Order" at bounding box center [486, 218] width 44 height 19
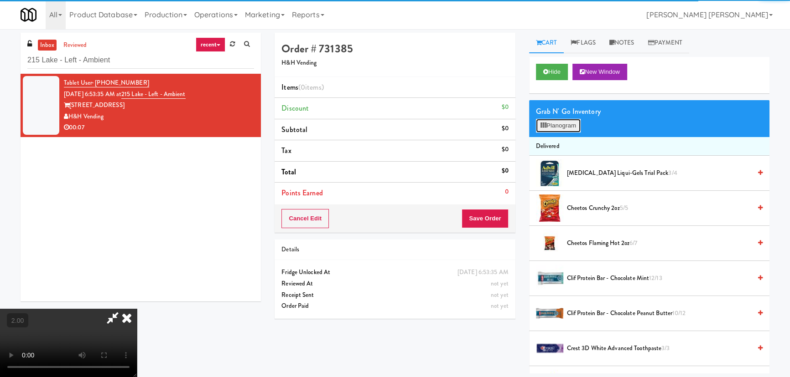
click at [561, 120] on button "Planogram" at bounding box center [558, 126] width 45 height 14
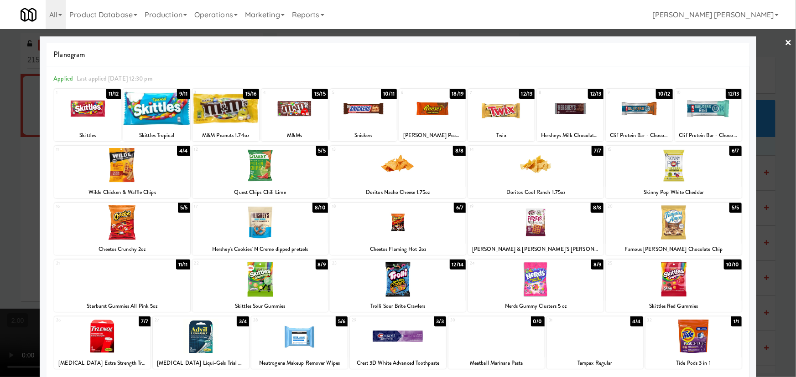
click at [702, 105] on div at bounding box center [708, 108] width 67 height 35
click at [785, 42] on link "×" at bounding box center [788, 43] width 7 height 28
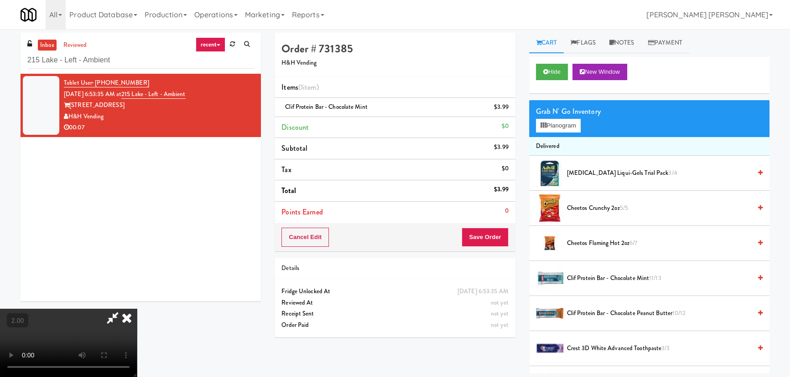
click at [137, 309] on icon at bounding box center [127, 318] width 20 height 18
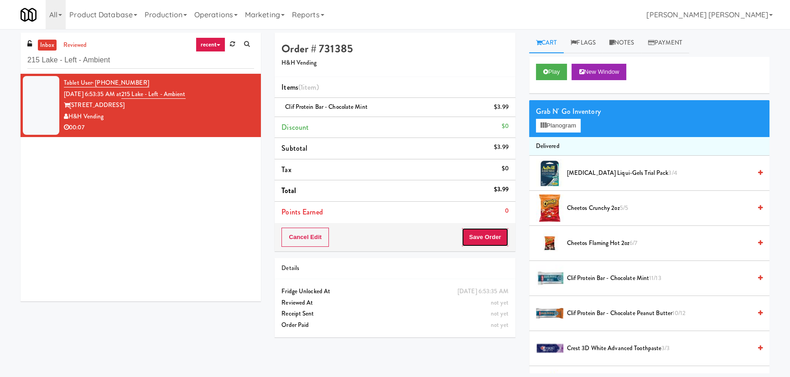
click at [490, 238] on button "Save Order" at bounding box center [484, 237] width 47 height 19
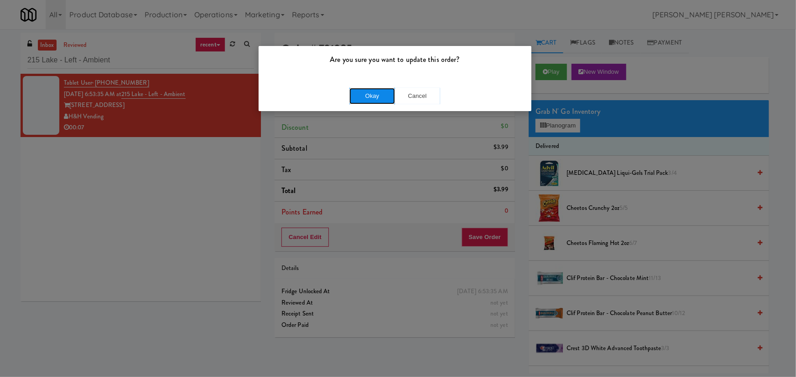
click at [382, 94] on button "Okay" at bounding box center [372, 96] width 46 height 16
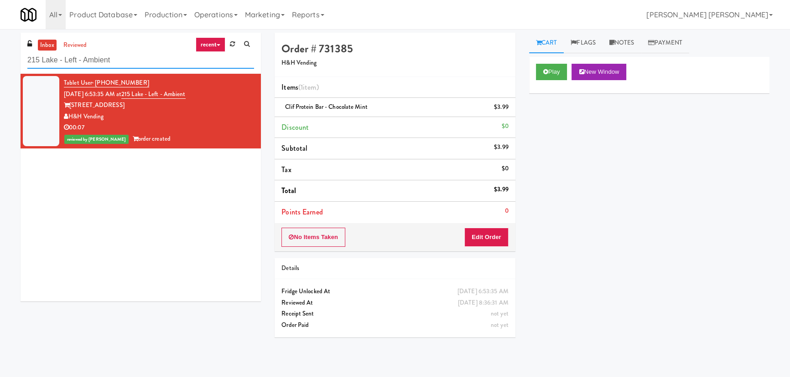
drag, startPoint x: 129, startPoint y: 62, endPoint x: -98, endPoint y: 61, distance: 227.5
click at [0, 61] on html "Are you sure you want to update this order? Okay Cancel Okay Are you sure you w…" at bounding box center [395, 188] width 790 height 377
paste input "Vista St. Clair - Cooler"
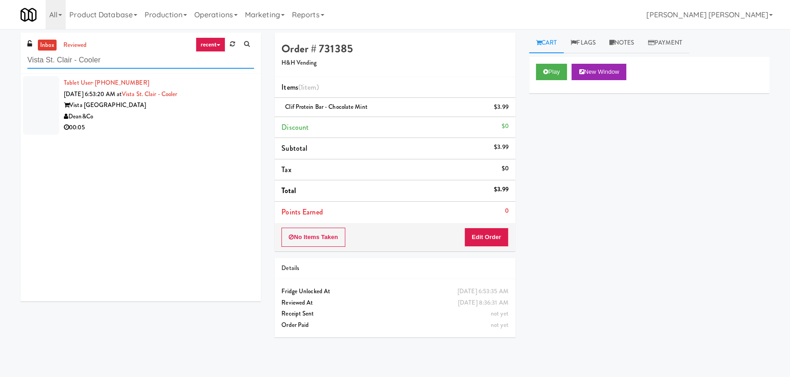
type input "Vista St. Clair - Cooler"
click at [164, 126] on div "00:05" at bounding box center [159, 127] width 190 height 11
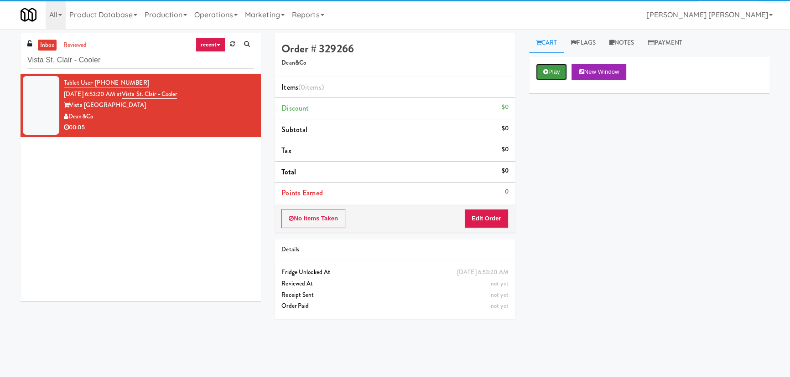
click at [547, 72] on icon at bounding box center [545, 72] width 5 height 6
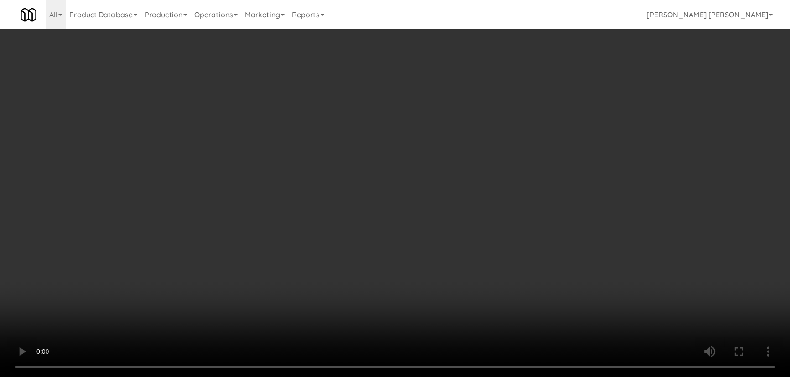
click at [442, 377] on video at bounding box center [395, 188] width 790 height 377
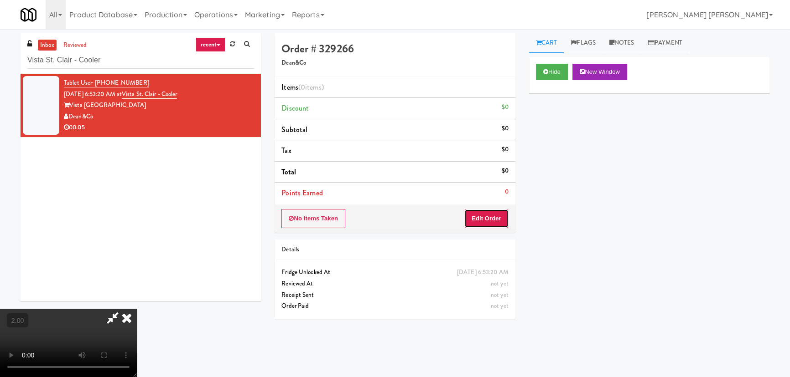
click at [493, 218] on button "Edit Order" at bounding box center [486, 218] width 44 height 19
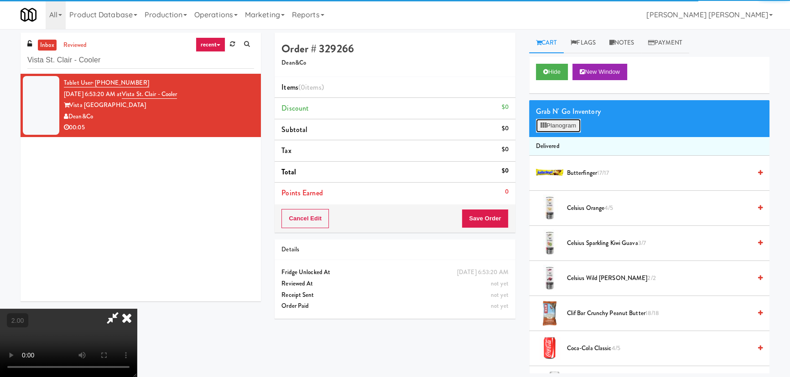
click at [549, 131] on button "Planogram" at bounding box center [558, 126] width 45 height 14
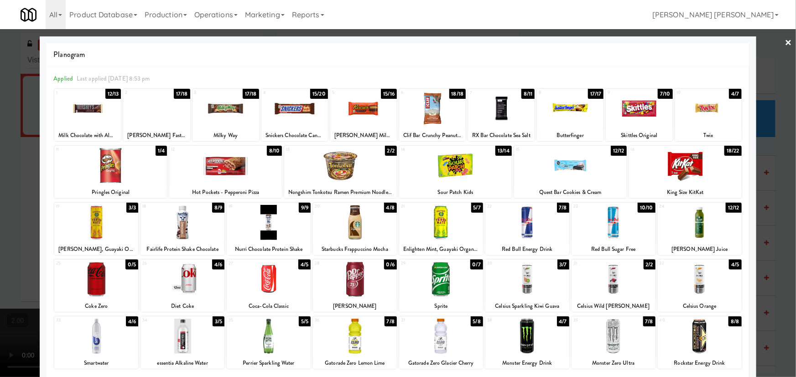
click at [525, 225] on div at bounding box center [527, 222] width 84 height 35
click at [785, 42] on link "×" at bounding box center [788, 43] width 7 height 28
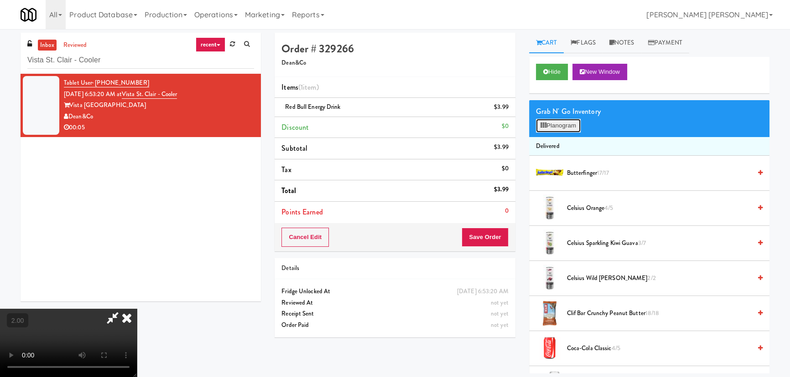
click at [548, 125] on button "Planogram" at bounding box center [558, 126] width 45 height 14
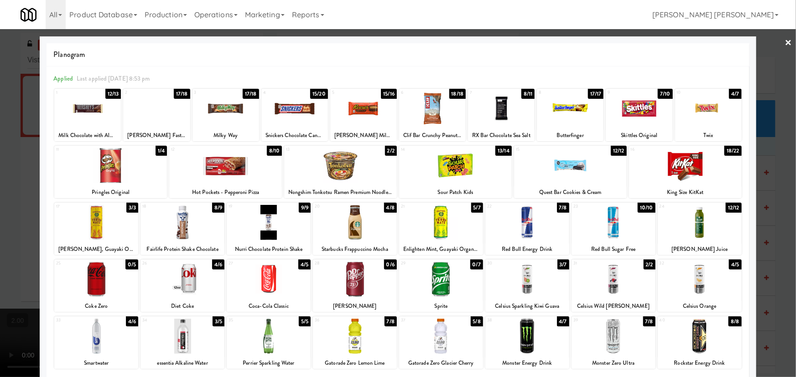
click at [785, 37] on link "×" at bounding box center [788, 43] width 7 height 28
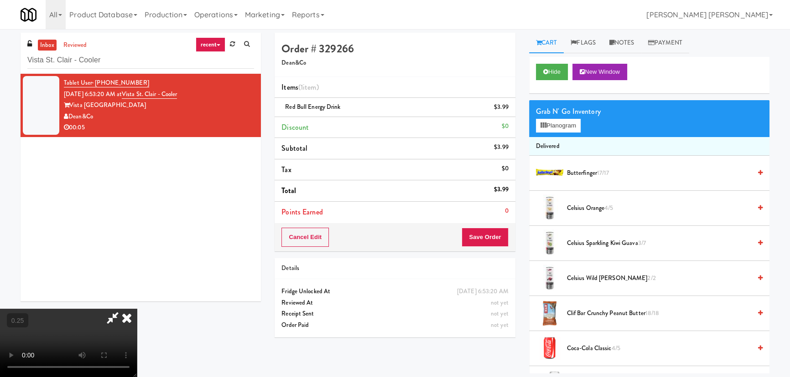
click at [588, 280] on span "Celsius Wild [PERSON_NAME] 2/2" at bounding box center [659, 278] width 184 height 11
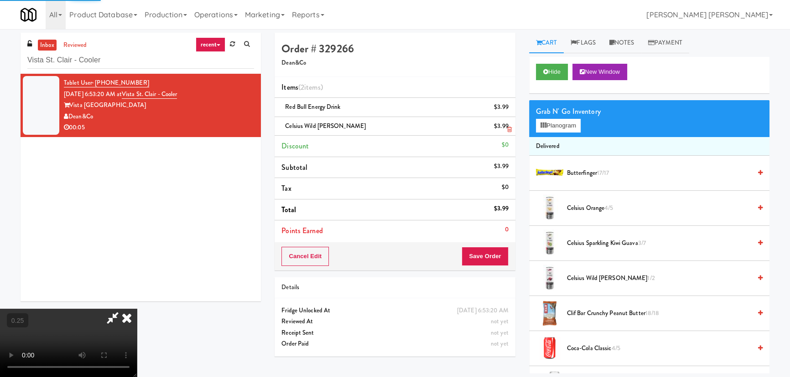
click at [137, 309] on icon at bounding box center [127, 318] width 20 height 18
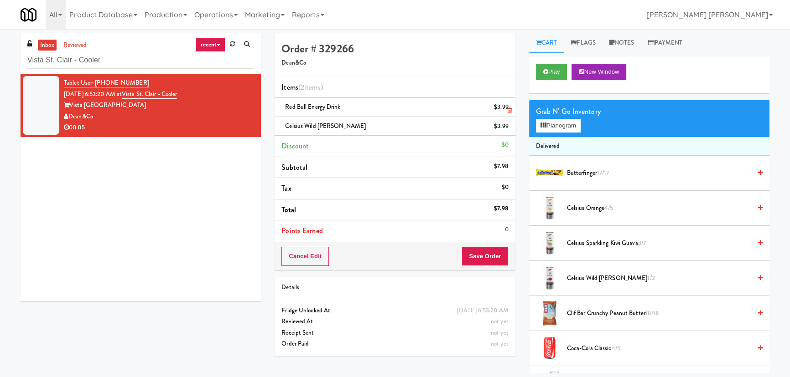
click at [508, 110] on icon at bounding box center [509, 111] width 5 height 6
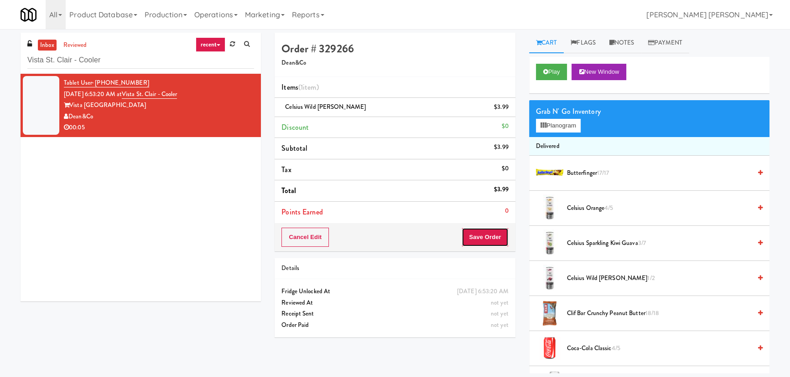
click at [503, 236] on button "Save Order" at bounding box center [484, 237] width 47 height 19
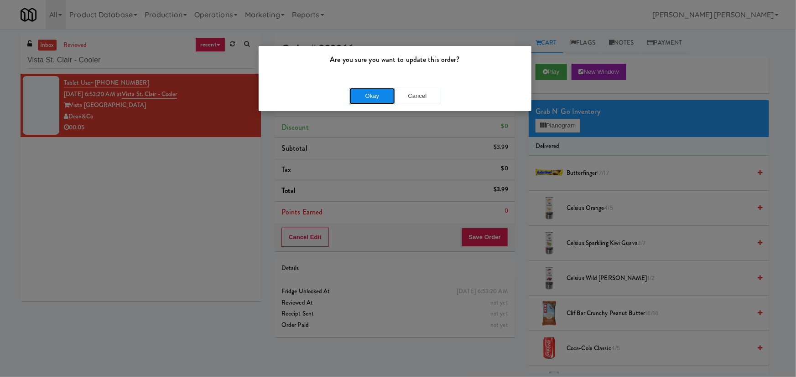
click at [382, 98] on button "Okay" at bounding box center [372, 96] width 46 height 16
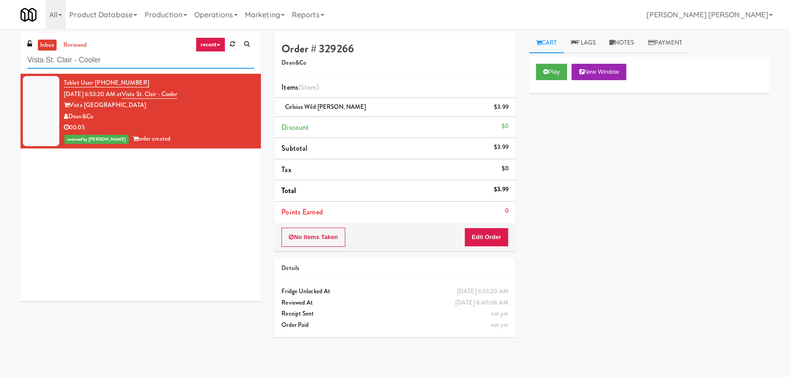
drag, startPoint x: 110, startPoint y: 52, endPoint x: -28, endPoint y: 55, distance: 138.6
click at [0, 55] on html "Are you sure you want to update this order? Okay Cancel Okay Are you sure you w…" at bounding box center [395, 188] width 790 height 377
paste input "TC Combo Cooler Left"
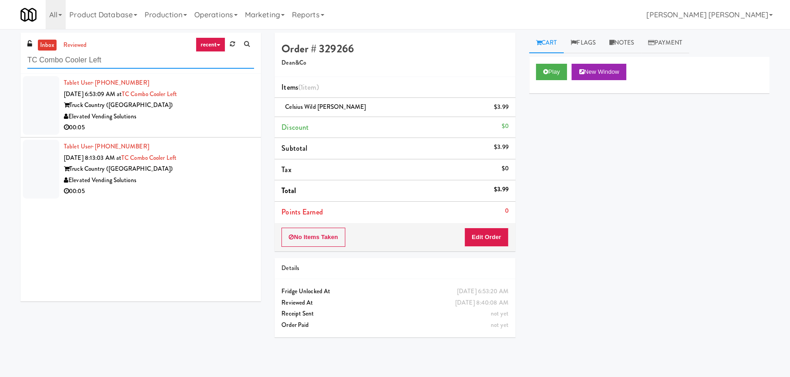
type input "TC Combo Cooler Left"
click at [203, 125] on div "00:05" at bounding box center [159, 127] width 190 height 11
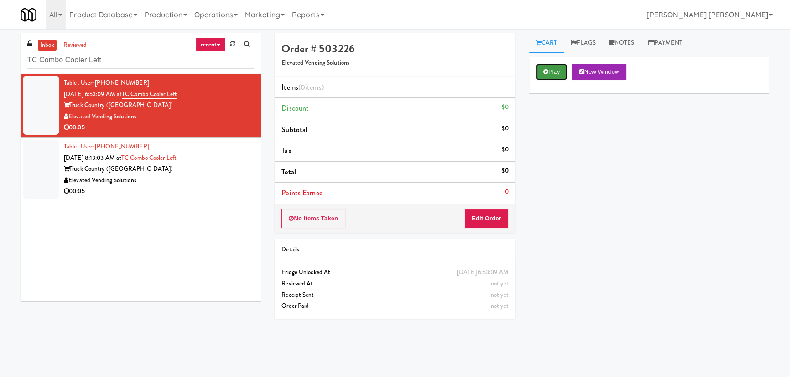
click at [551, 76] on button "Play" at bounding box center [551, 72] width 31 height 16
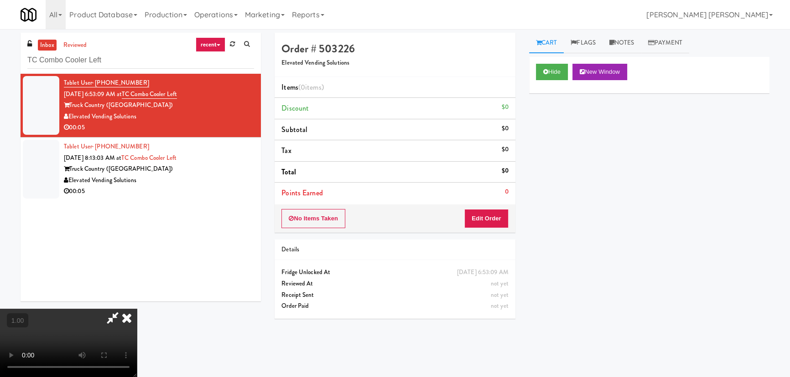
scroll to position [19, 0]
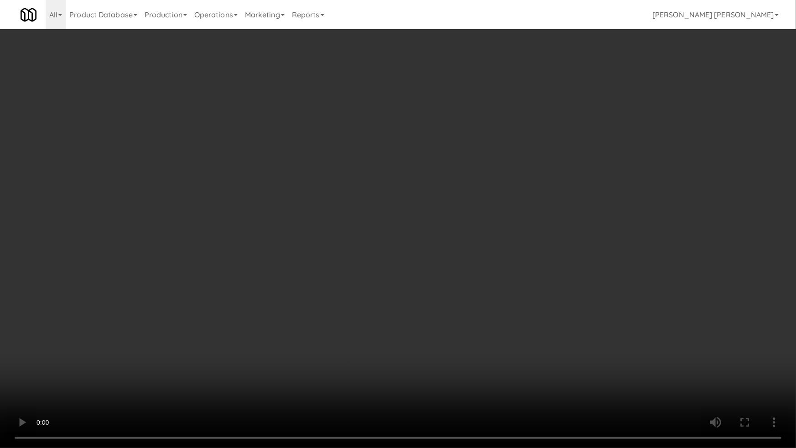
drag, startPoint x: 579, startPoint y: 346, endPoint x: 517, endPoint y: 339, distance: 62.0
click at [579, 346] on video at bounding box center [398, 224] width 796 height 448
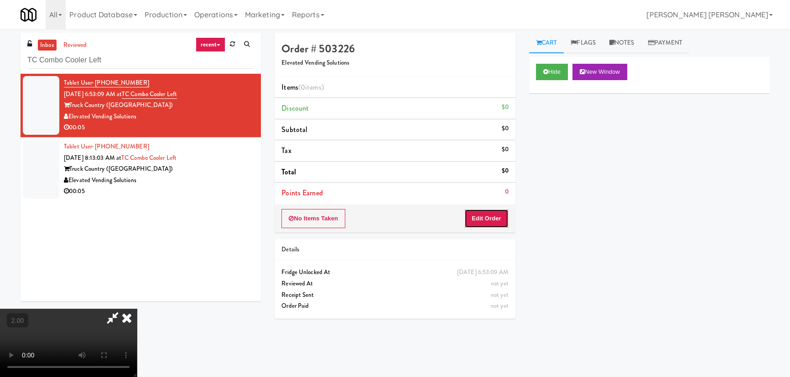
click at [483, 214] on button "Edit Order" at bounding box center [486, 218] width 44 height 19
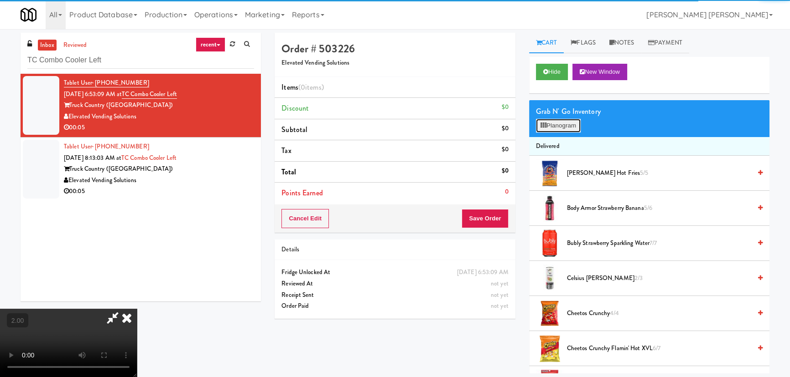
click at [550, 128] on button "Planogram" at bounding box center [558, 126] width 45 height 14
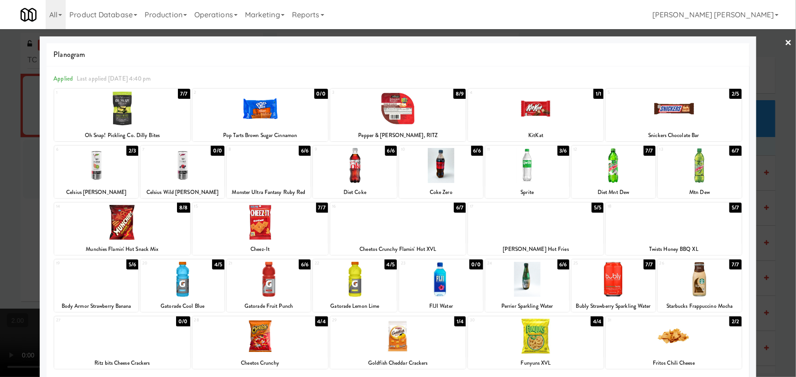
click at [604, 174] on div at bounding box center [613, 165] width 84 height 35
click at [785, 42] on link "×" at bounding box center [788, 43] width 7 height 28
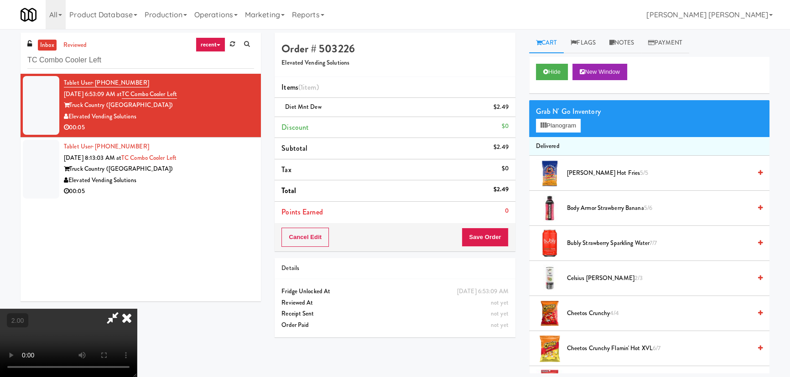
click at [137, 309] on icon at bounding box center [127, 318] width 20 height 18
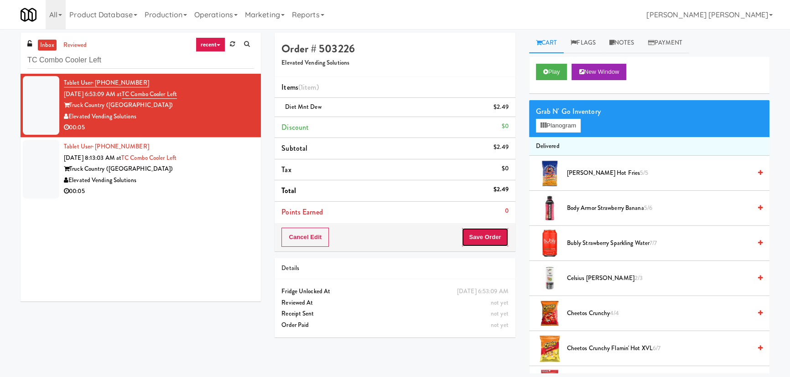
click at [483, 229] on button "Save Order" at bounding box center [484, 237] width 47 height 19
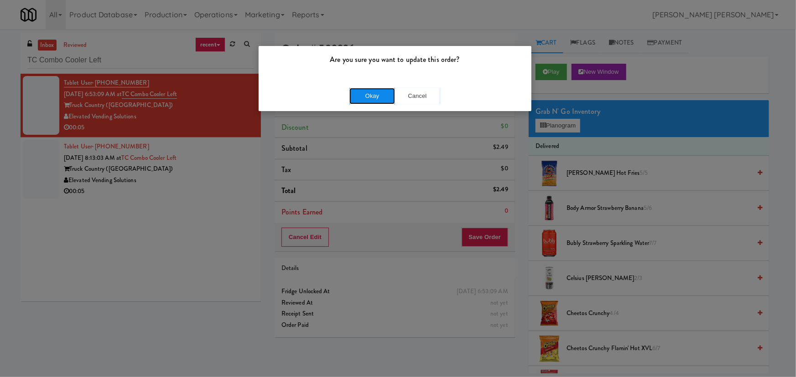
click at [379, 93] on button "Okay" at bounding box center [372, 96] width 46 height 16
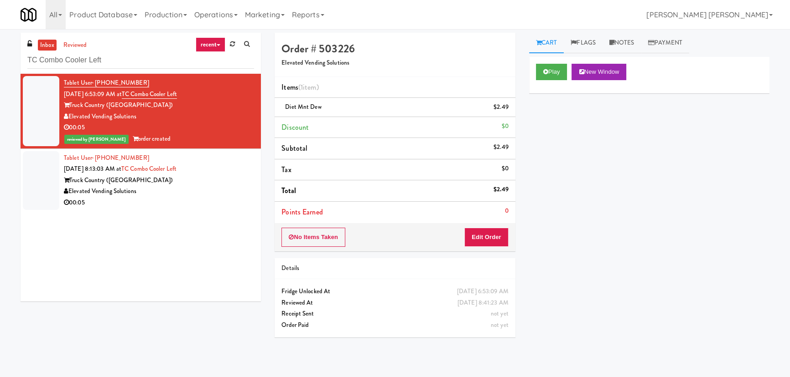
click at [204, 194] on div "Elevated Vending Solutions" at bounding box center [159, 191] width 190 height 11
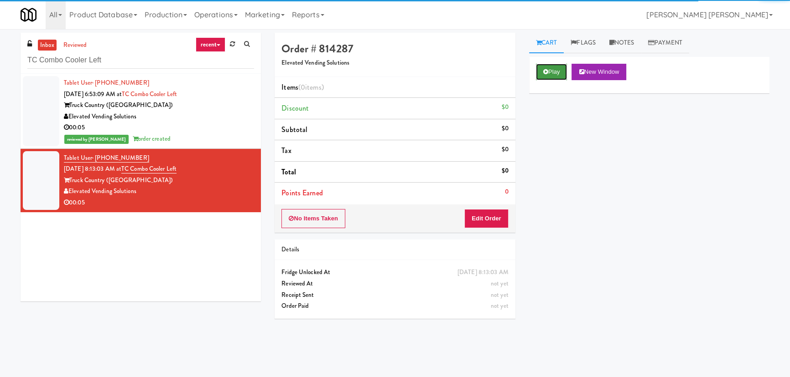
click at [563, 76] on button "Play" at bounding box center [551, 72] width 31 height 16
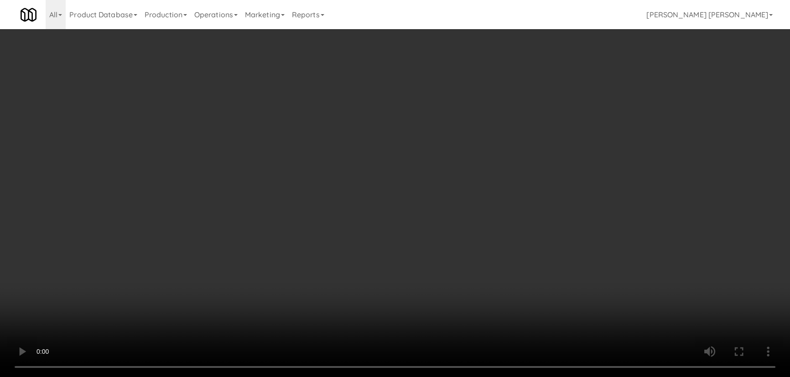
drag, startPoint x: 451, startPoint y: 401, endPoint x: 795, endPoint y: 445, distance: 347.0
click at [451, 377] on video at bounding box center [395, 188] width 790 height 377
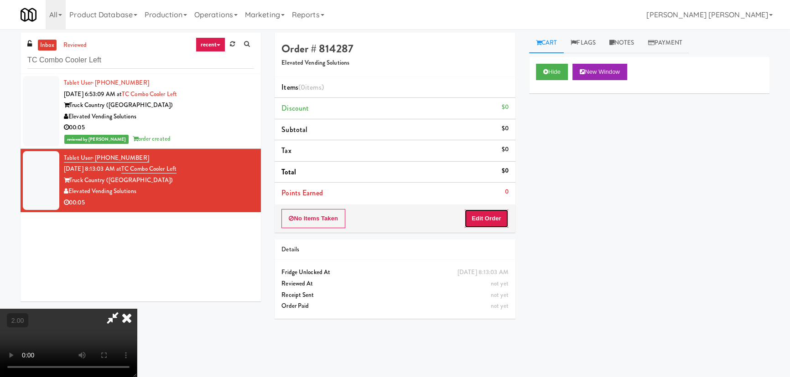
click at [491, 210] on button "Edit Order" at bounding box center [486, 218] width 44 height 19
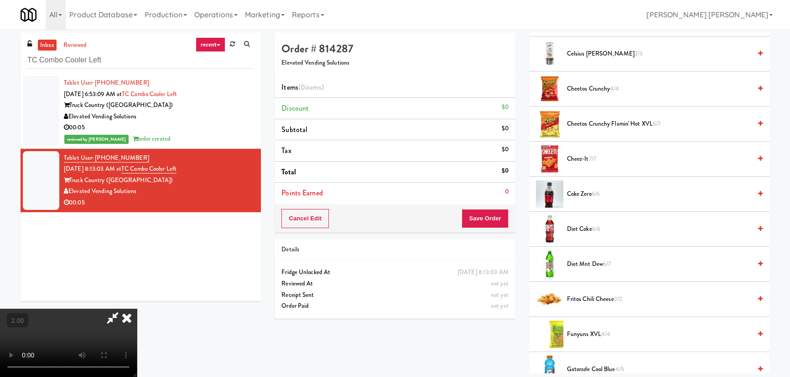
scroll to position [88, 0]
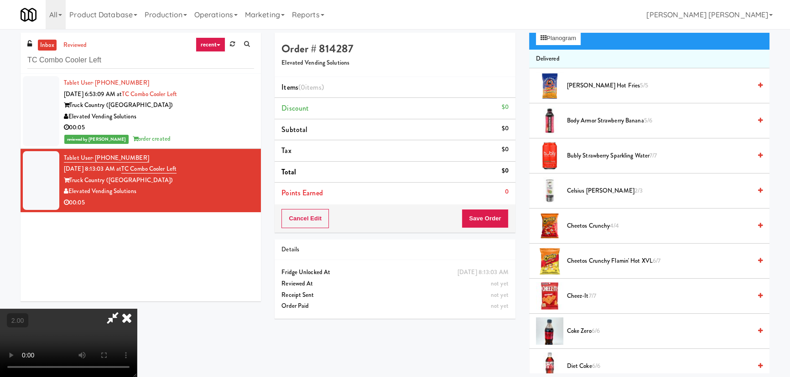
click at [594, 191] on span "Celsius Kiwi Guava 2/3" at bounding box center [659, 191] width 184 height 11
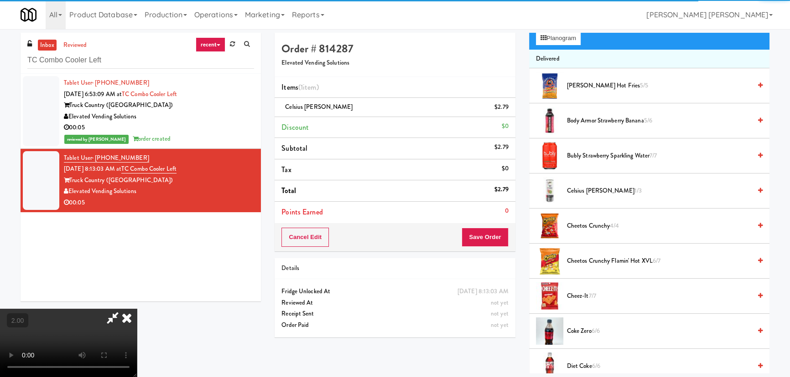
scroll to position [0, 0]
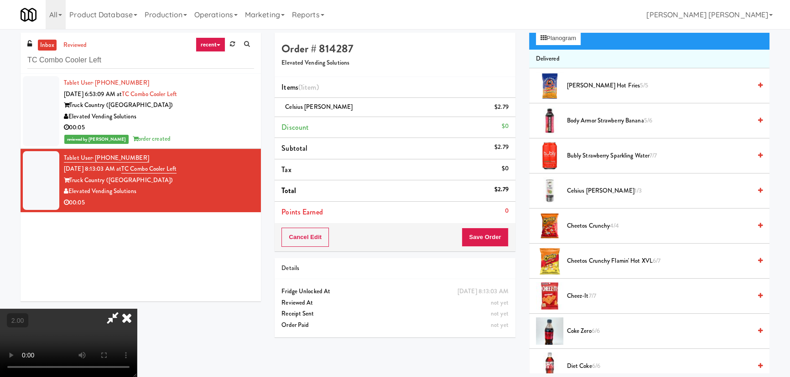
click at [137, 309] on icon at bounding box center [127, 318] width 20 height 18
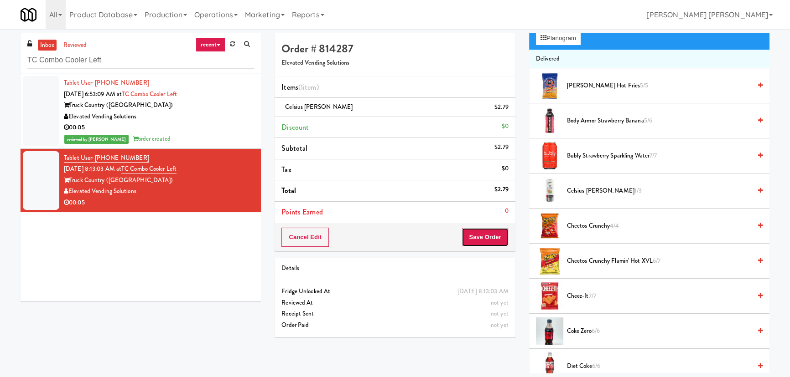
click at [479, 243] on button "Save Order" at bounding box center [484, 237] width 47 height 19
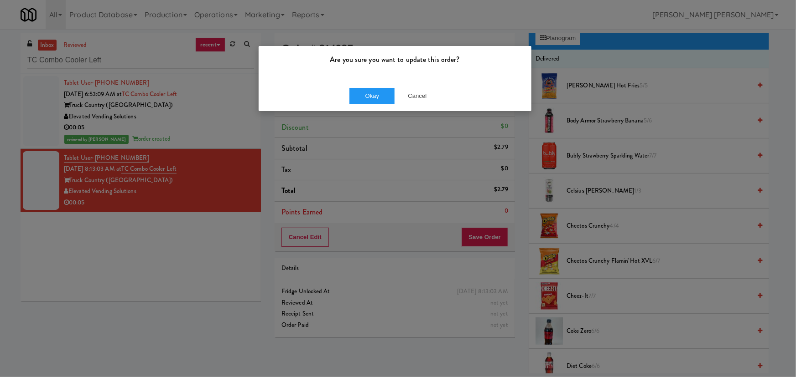
click at [368, 104] on div "Okay Cancel" at bounding box center [394, 96] width 273 height 31
click at [371, 96] on button "Okay" at bounding box center [372, 96] width 46 height 16
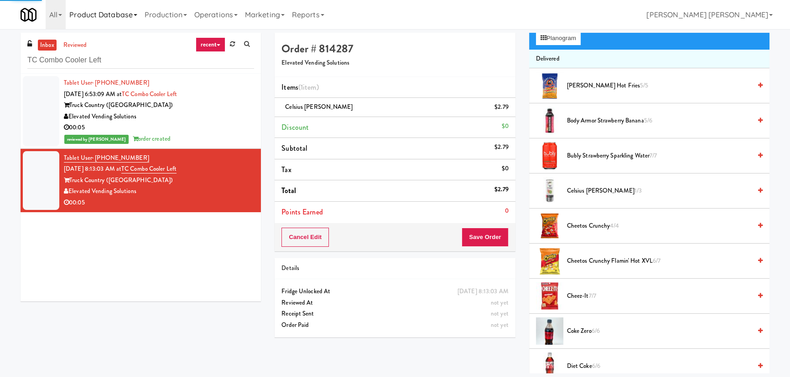
scroll to position [25, 0]
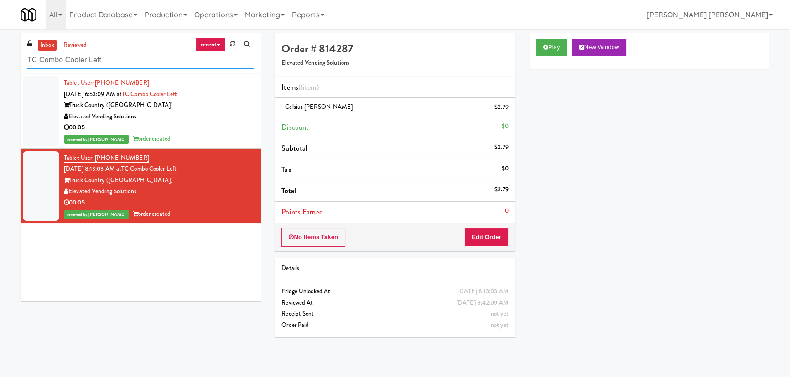
drag, startPoint x: 114, startPoint y: 56, endPoint x: 2, endPoint y: 57, distance: 111.2
click at [2, 57] on div "inbox reviewed recent all unclear take inventory issue suspicious failed recent…" at bounding box center [395, 203] width 790 height 341
paste input "(Snack & Drink) EWR 3-TB-PUBLIC"
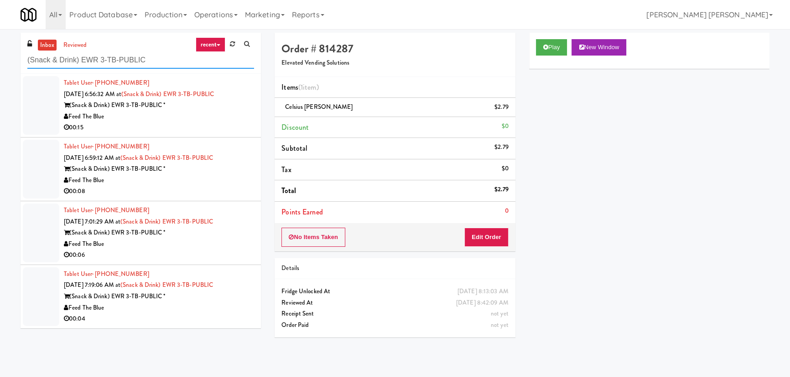
type input "(Snack & Drink) EWR 3-TB-PUBLIC"
click at [234, 123] on div "00:15" at bounding box center [159, 127] width 190 height 11
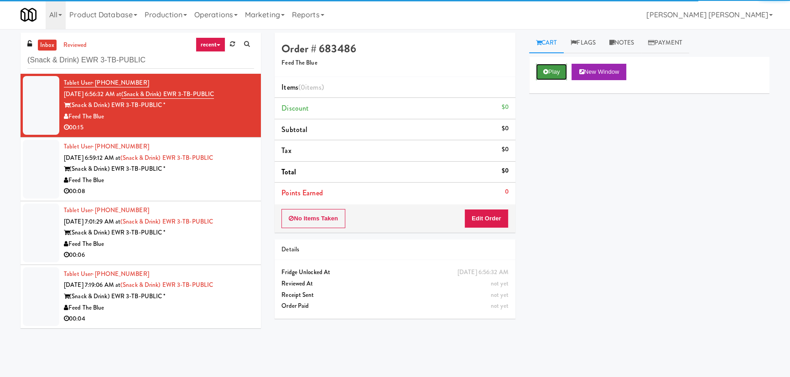
click at [553, 70] on button "Play" at bounding box center [551, 72] width 31 height 16
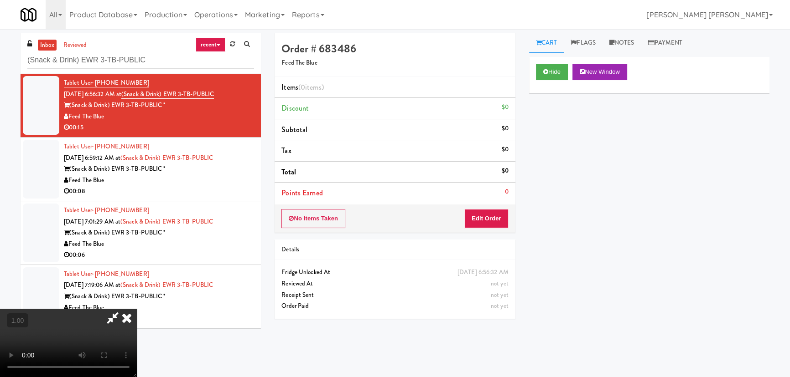
click at [137, 377] on video at bounding box center [68, 343] width 137 height 68
click at [501, 217] on button "Edit Order" at bounding box center [486, 218] width 44 height 19
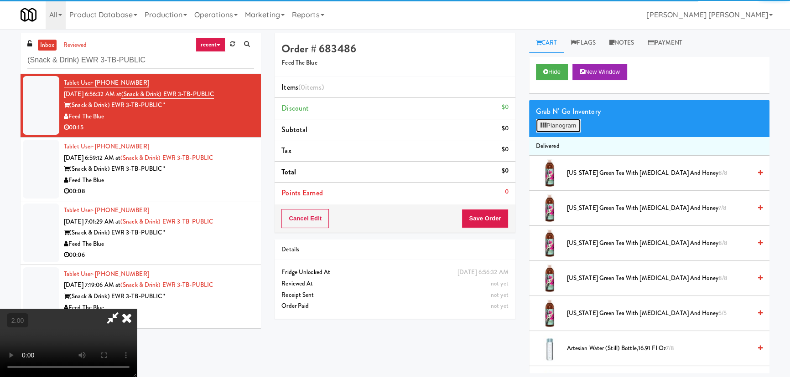
click at [568, 127] on button "Planogram" at bounding box center [558, 126] width 45 height 14
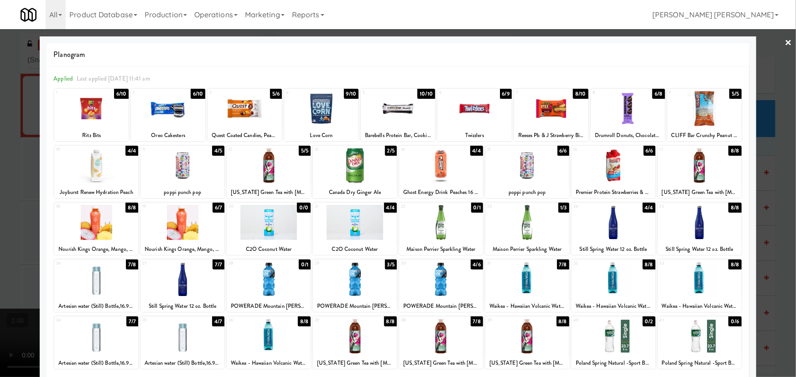
click at [785, 41] on link "×" at bounding box center [788, 43] width 7 height 28
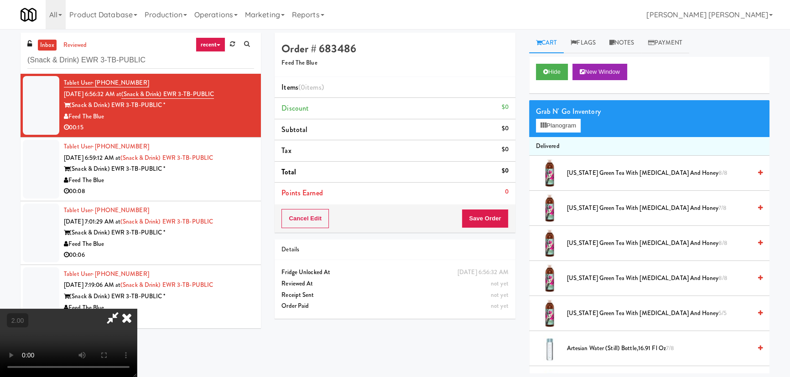
click at [137, 309] on video at bounding box center [68, 343] width 137 height 68
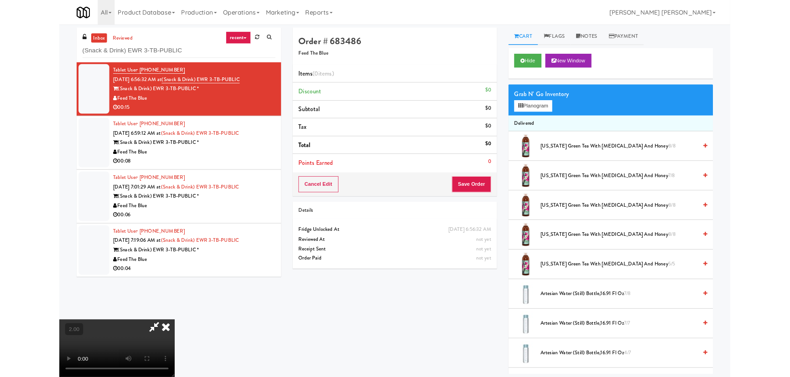
scroll to position [19, 0]
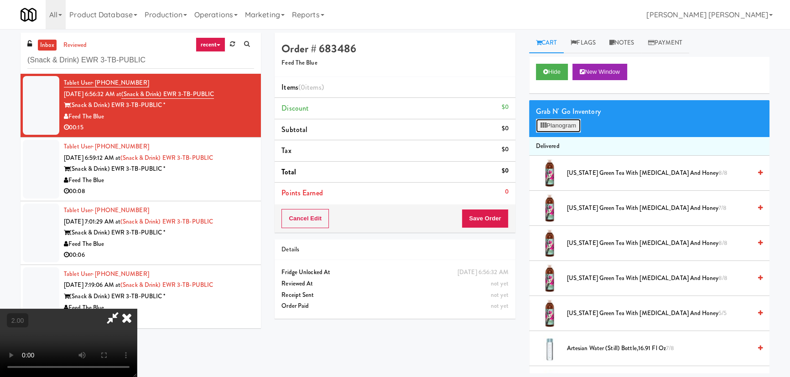
click at [565, 126] on button "Planogram" at bounding box center [558, 126] width 45 height 14
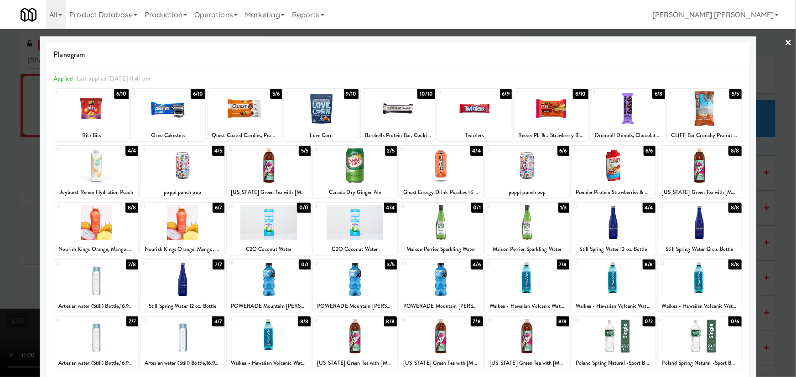
click at [438, 226] on div at bounding box center [441, 222] width 84 height 35
click at [785, 41] on link "×" at bounding box center [788, 43] width 7 height 28
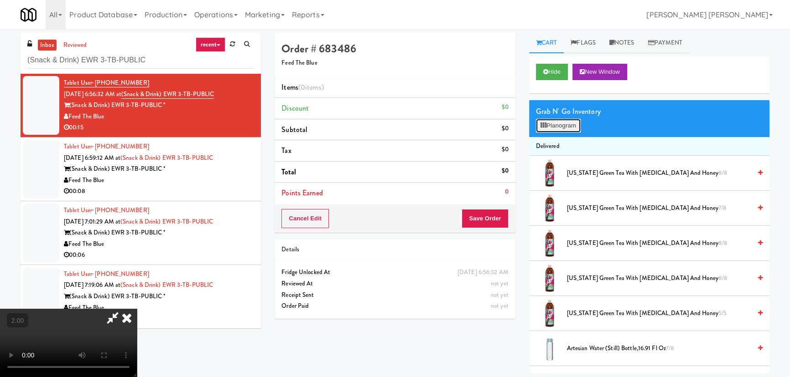
click at [561, 128] on button "Planogram" at bounding box center [558, 126] width 45 height 14
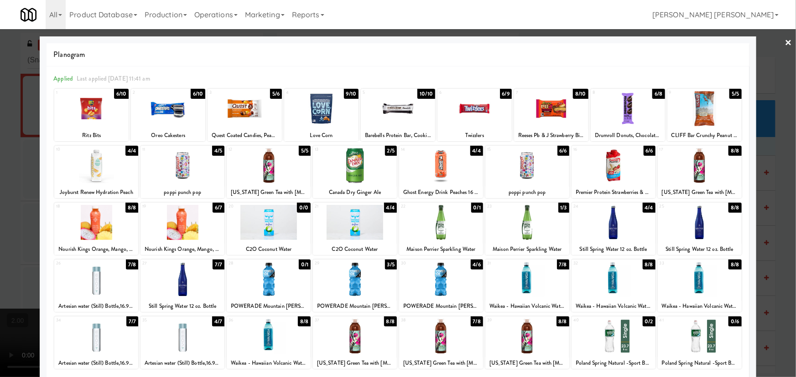
click at [523, 232] on div at bounding box center [527, 222] width 84 height 35
click at [787, 42] on div at bounding box center [398, 188] width 796 height 377
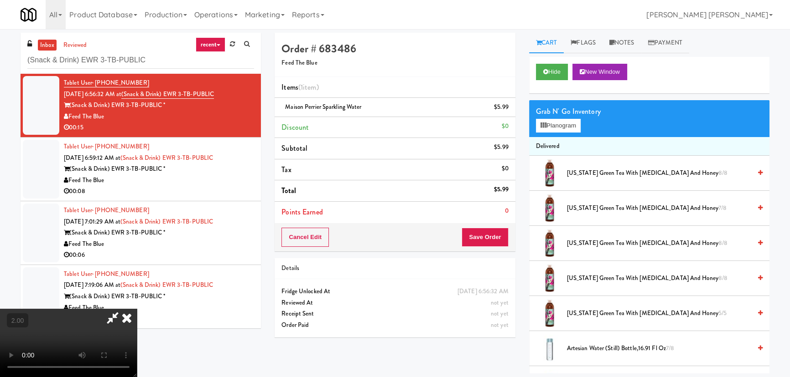
click at [123, 309] on icon at bounding box center [112, 318] width 21 height 18
drag, startPoint x: 150, startPoint y: 62, endPoint x: 25, endPoint y: 65, distance: 125.9
click at [25, 65] on div "inbox reviewed recent all unclear take inventory issue suspicious failed recent…" at bounding box center [141, 53] width 240 height 41
drag, startPoint x: 367, startPoint y: 106, endPoint x: 283, endPoint y: 111, distance: 84.5
click at [283, 111] on div "Maison Perrier Sparkling Water $5.99" at bounding box center [394, 107] width 227 height 11
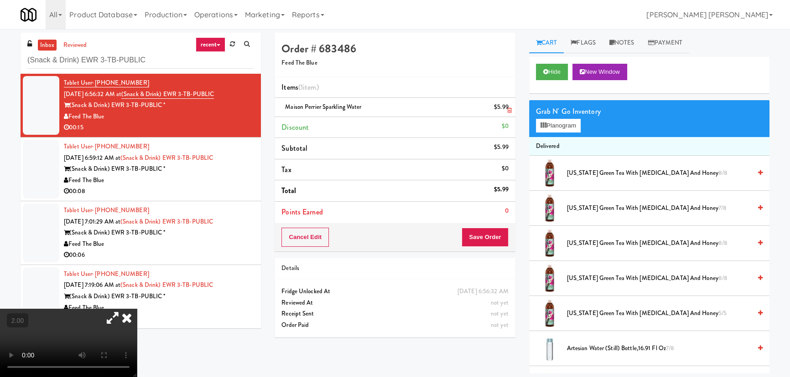
copy span "Maison Perrier Sparkling Water"
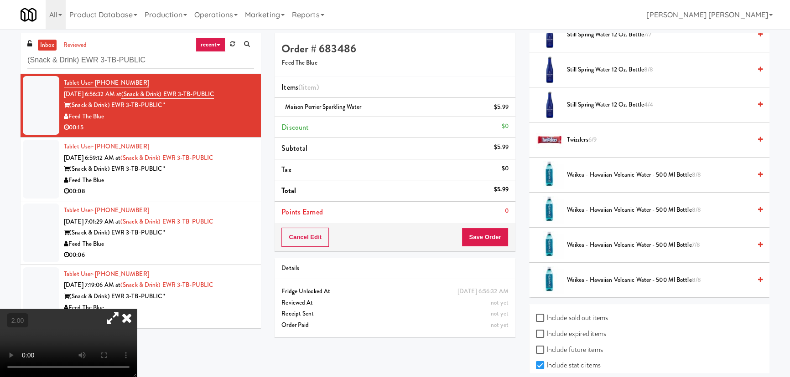
scroll to position [1149, 0]
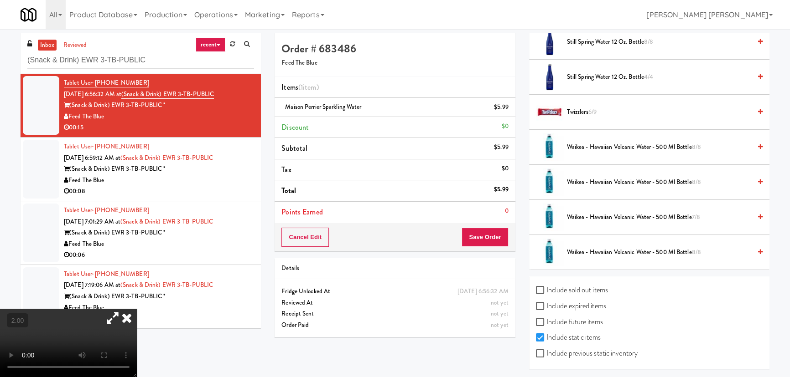
drag, startPoint x: 552, startPoint y: 284, endPoint x: 554, endPoint y: 313, distance: 28.8
click at [552, 289] on label "Include sold out items" at bounding box center [572, 291] width 72 height 14
click at [546, 289] on input "Include sold out items" at bounding box center [541, 290] width 10 height 7
checkbox input "true"
click at [554, 302] on label "Include expired items" at bounding box center [571, 307] width 70 height 14
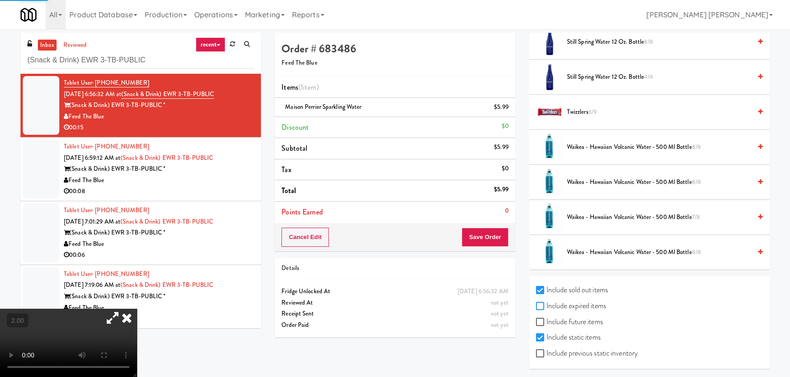
click at [546, 303] on input "Include expired items" at bounding box center [541, 306] width 10 height 7
checkbox input "true"
click at [555, 319] on label "Include future items" at bounding box center [569, 322] width 67 height 14
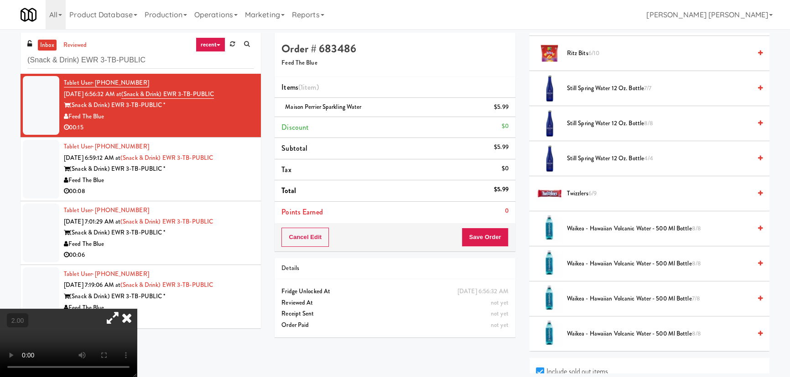
scroll to position [1325, 0]
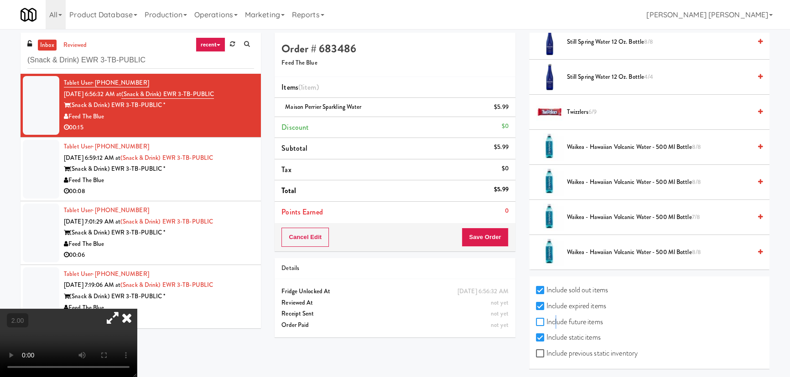
click at [542, 319] on input "Include future items" at bounding box center [541, 322] width 10 height 7
checkbox input "true"
click at [537, 352] on input "Include previous static inventory" at bounding box center [541, 354] width 10 height 7
checkbox input "true"
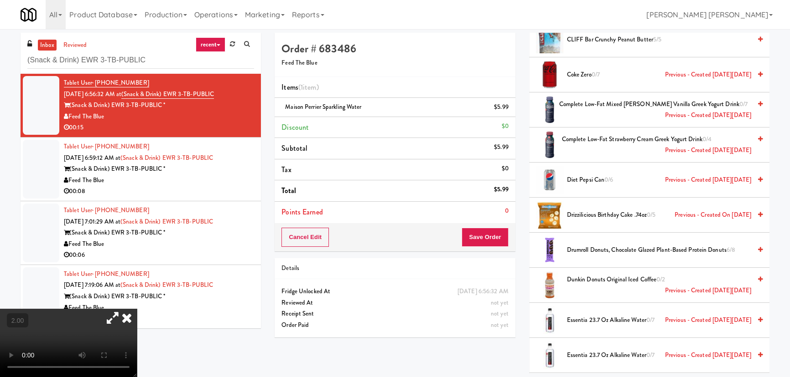
scroll to position [2278, 0]
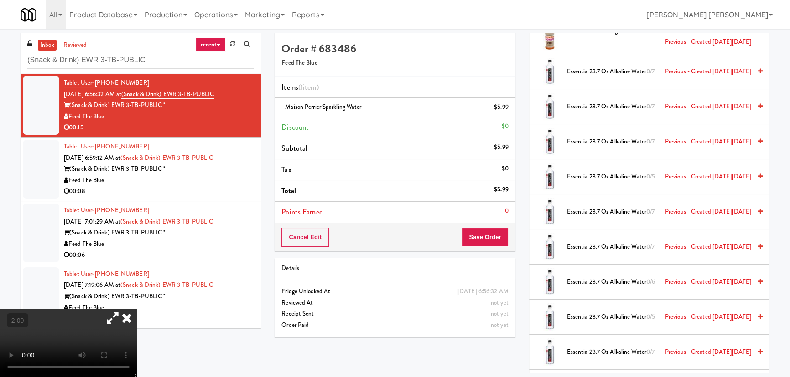
click at [586, 136] on span "Essentia 23.7 oz Alkaline Water 0/7 Previous - Created [DATE][DATE]" at bounding box center [659, 141] width 184 height 11
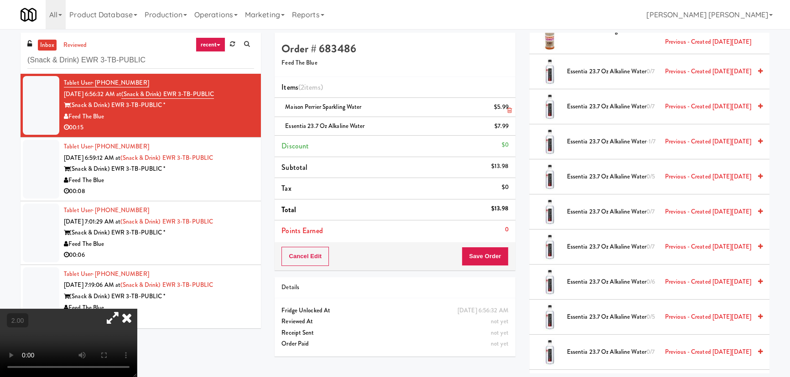
click at [511, 110] on li "Maison Perrier Sparkling Water $5.99" at bounding box center [394, 107] width 240 height 19
click at [509, 108] on icon at bounding box center [509, 111] width 5 height 6
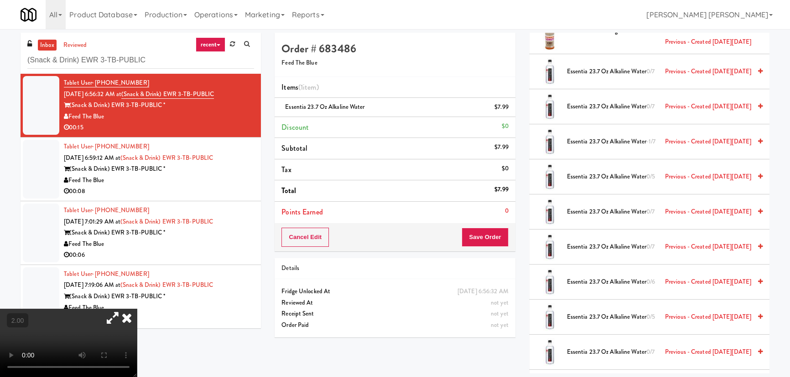
click at [137, 309] on icon at bounding box center [127, 318] width 20 height 18
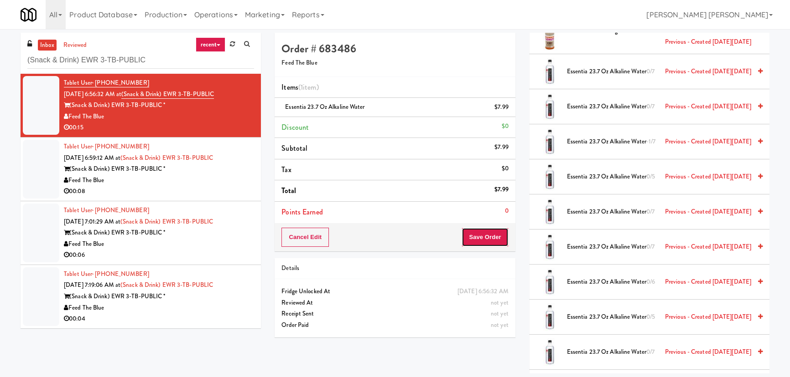
click at [486, 241] on button "Save Order" at bounding box center [484, 237] width 47 height 19
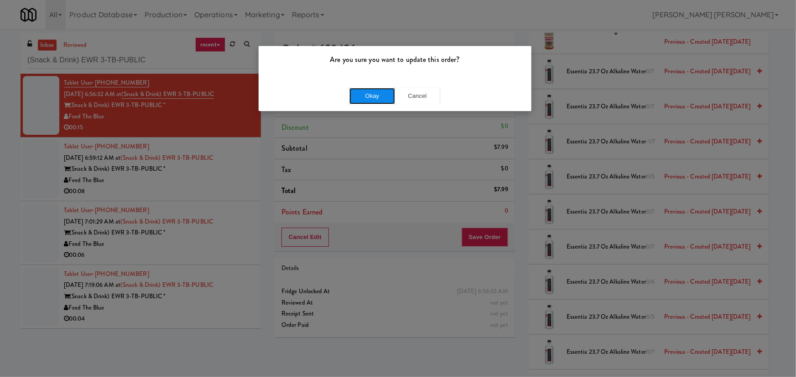
click at [359, 96] on button "Okay" at bounding box center [372, 96] width 46 height 16
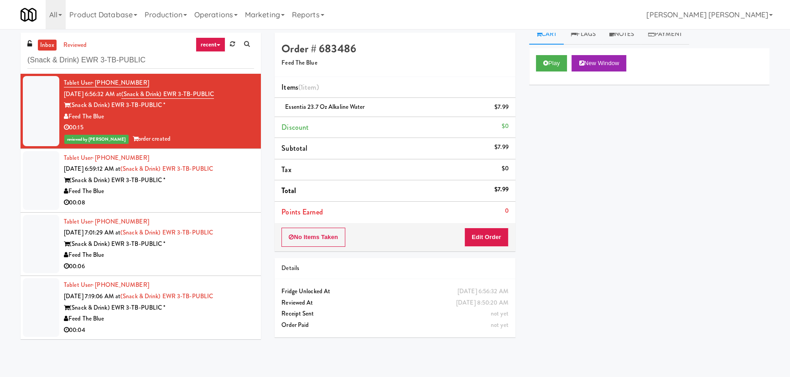
scroll to position [0, 0]
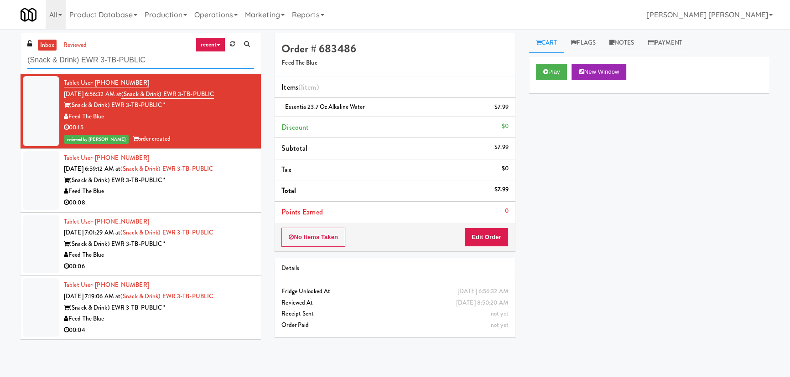
drag, startPoint x: 149, startPoint y: 61, endPoint x: -35, endPoint y: 45, distance: 184.0
click at [0, 45] on html "Are you sure you want to update this order? Okay Cancel Okay Are you sure you w…" at bounding box center [395, 188] width 790 height 377
paste input "Balchem Breakroom"
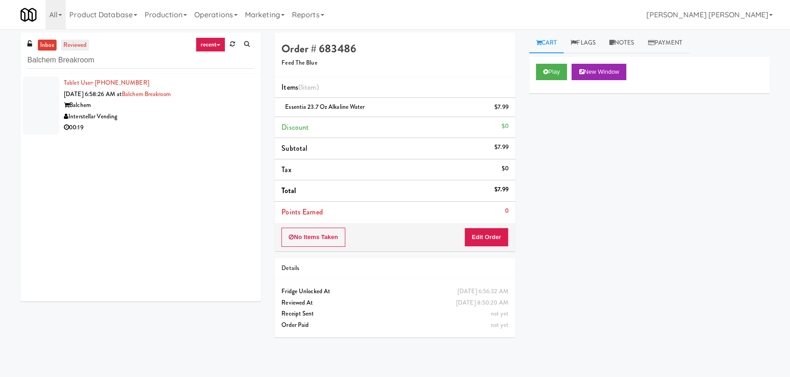
click at [80, 43] on link "reviewed" at bounding box center [75, 45] width 28 height 11
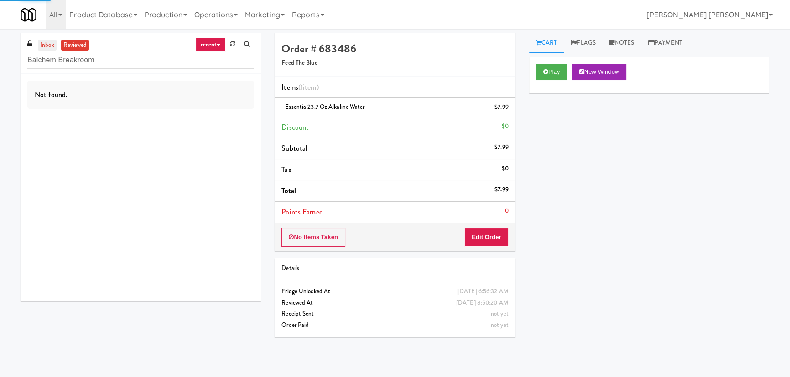
click at [48, 42] on link "inbox" at bounding box center [47, 45] width 19 height 11
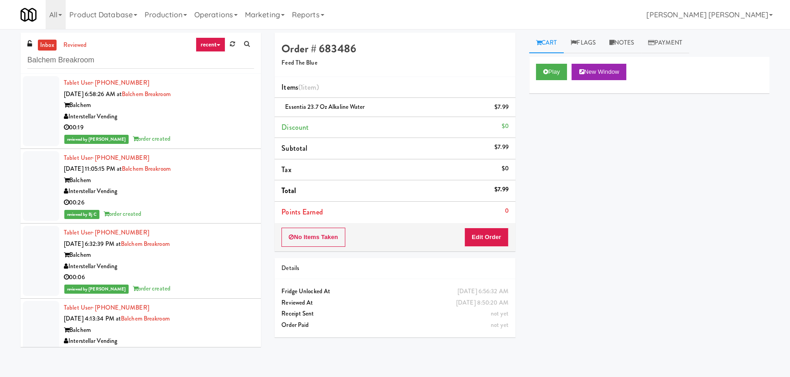
click at [48, 42] on link "inbox" at bounding box center [47, 45] width 19 height 11
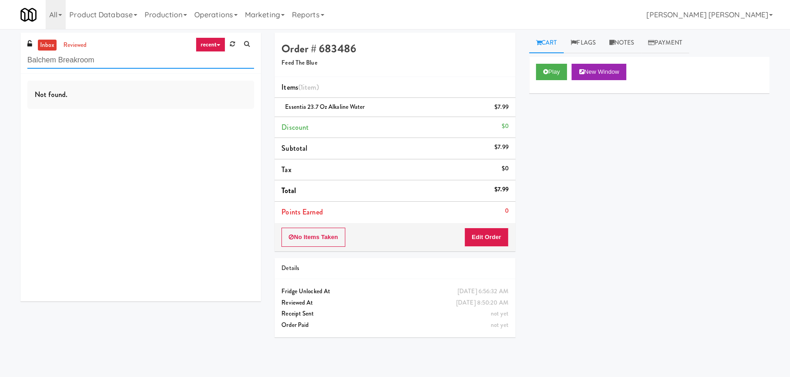
drag, startPoint x: 98, startPoint y: 61, endPoint x: -38, endPoint y: 60, distance: 136.3
click at [0, 60] on html "Are you sure you want to update this order? Okay Cancel Okay Are you sure you w…" at bounding box center [395, 188] width 790 height 377
paste input "[PERSON_NAME] - Cooler - Right"
type input "[PERSON_NAME] - Cooler - Right"
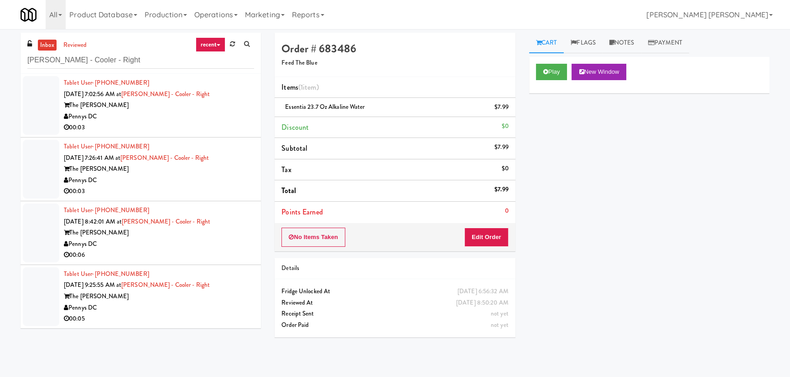
click at [188, 114] on div "Pennys DC" at bounding box center [159, 116] width 190 height 11
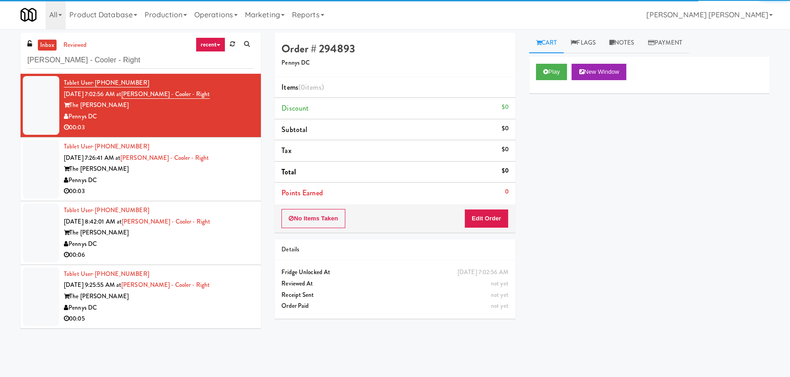
click at [557, 62] on div "Play New Window" at bounding box center [649, 75] width 240 height 36
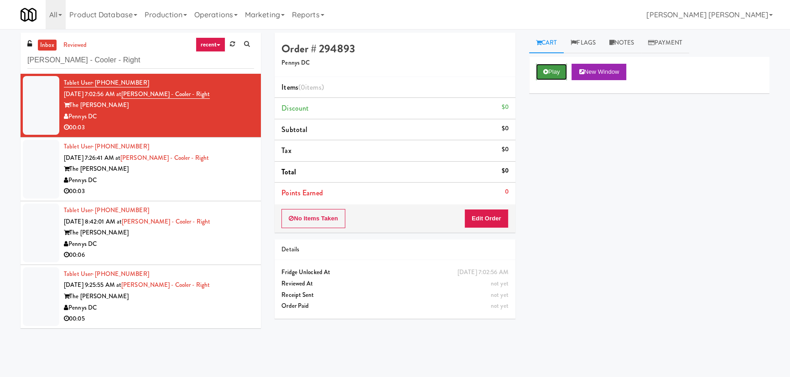
click at [556, 67] on button "Play" at bounding box center [551, 72] width 31 height 16
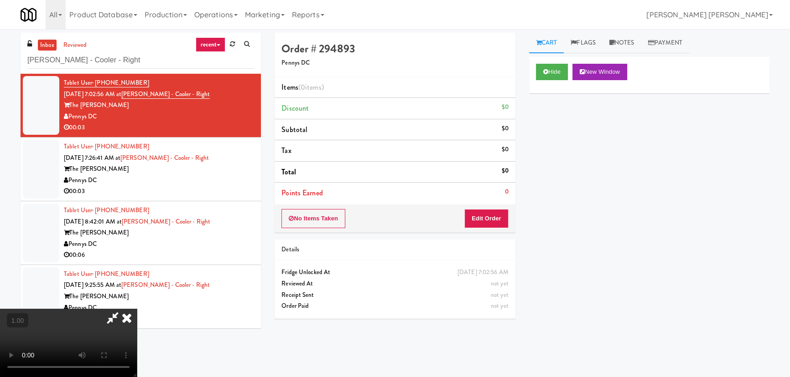
click at [137, 377] on video at bounding box center [68, 343] width 137 height 68
click at [492, 222] on button "Edit Order" at bounding box center [486, 218] width 44 height 19
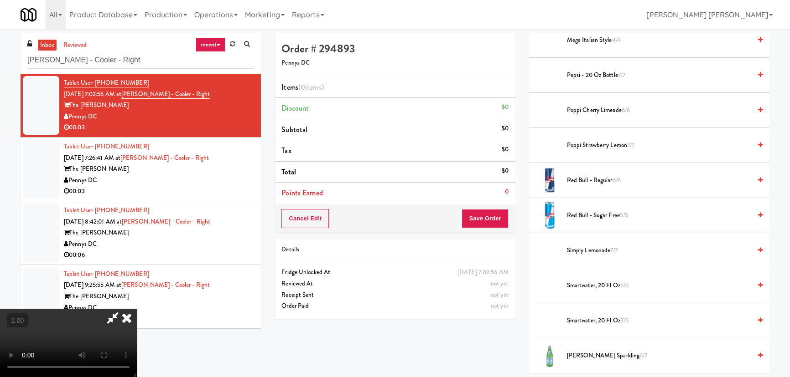
scroll to position [1119, 0]
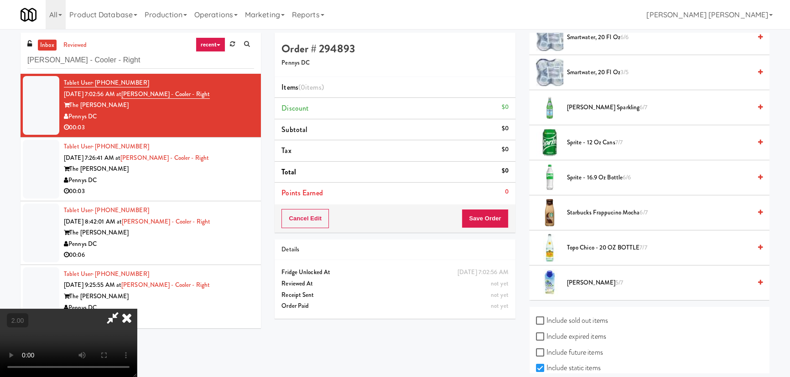
click at [583, 68] on span "smartwater, 20 fl oz 3/5" at bounding box center [659, 72] width 184 height 11
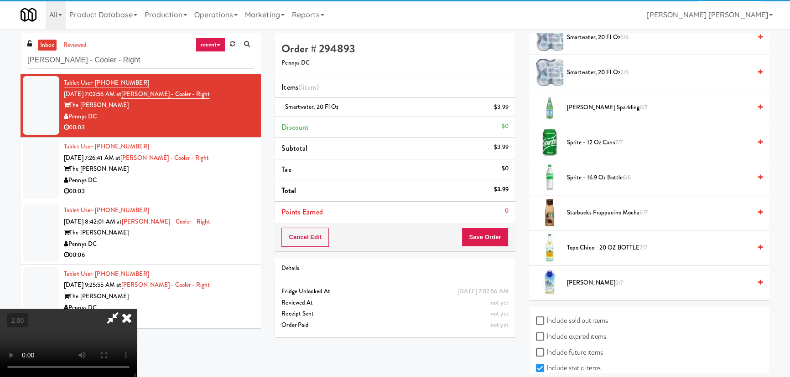
click at [137, 309] on icon at bounding box center [127, 318] width 20 height 18
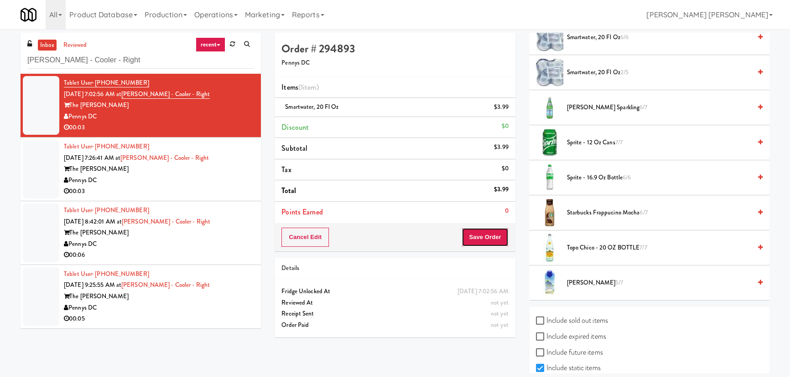
click at [471, 235] on button "Save Order" at bounding box center [484, 237] width 47 height 19
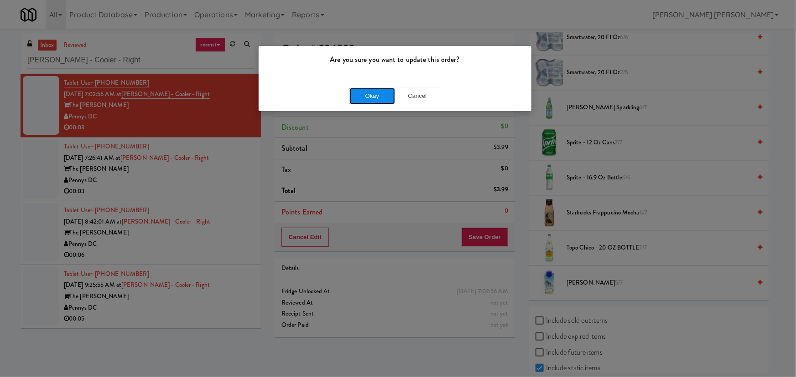
click at [367, 95] on button "Okay" at bounding box center [372, 96] width 46 height 16
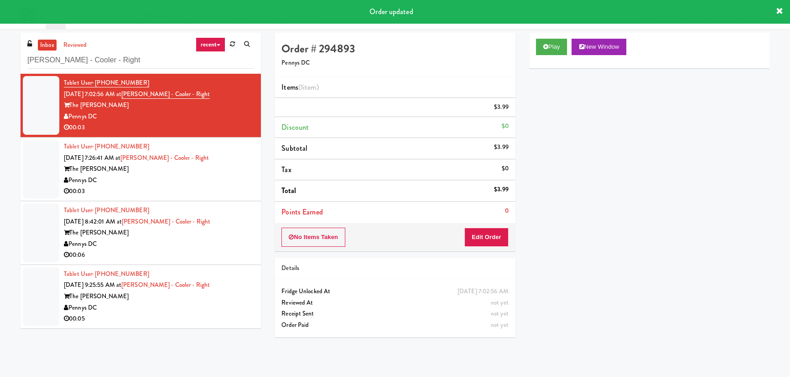
scroll to position [25, 0]
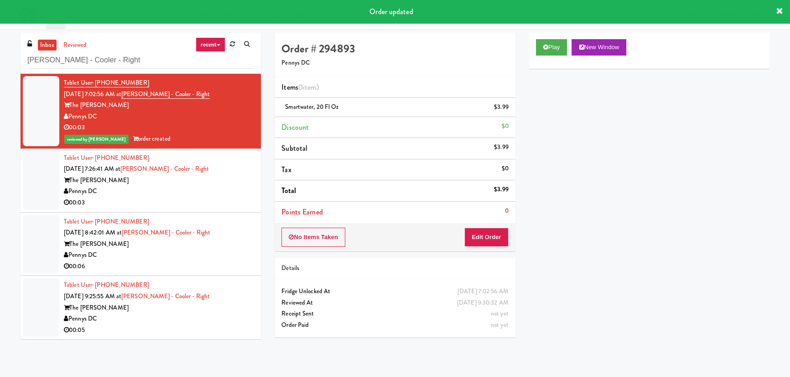
click at [238, 197] on div "00:03" at bounding box center [159, 202] width 190 height 11
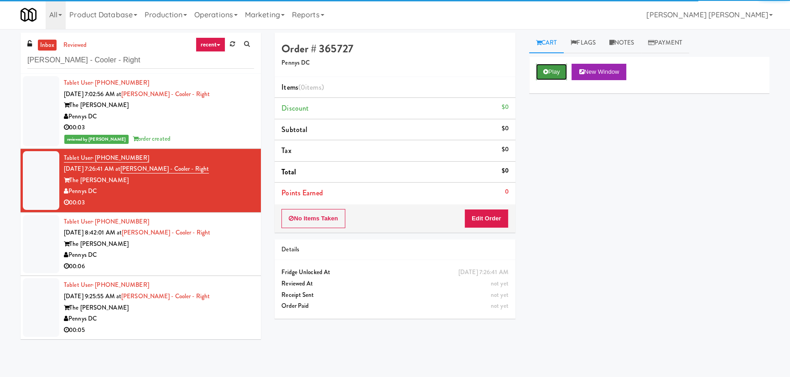
click at [558, 73] on button "Play" at bounding box center [551, 72] width 31 height 16
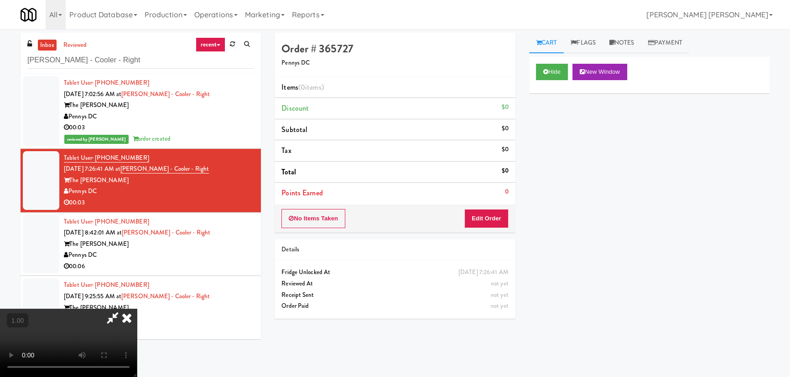
click at [137, 377] on video at bounding box center [68, 343] width 137 height 68
click at [493, 212] on button "Edit Order" at bounding box center [486, 218] width 44 height 19
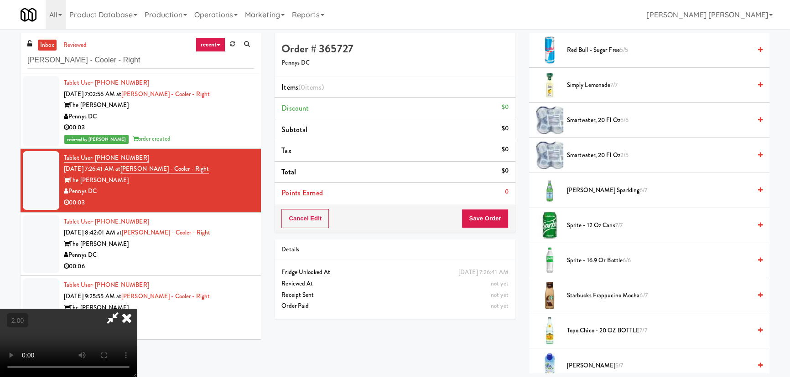
scroll to position [1149, 0]
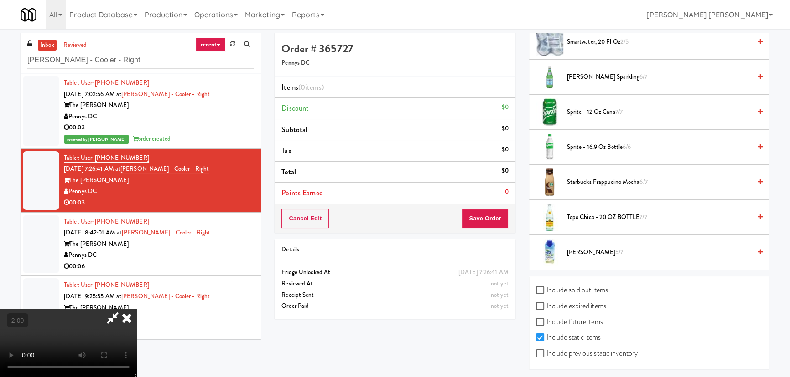
click at [571, 255] on span "Vita Coco 5/7" at bounding box center [659, 252] width 184 height 11
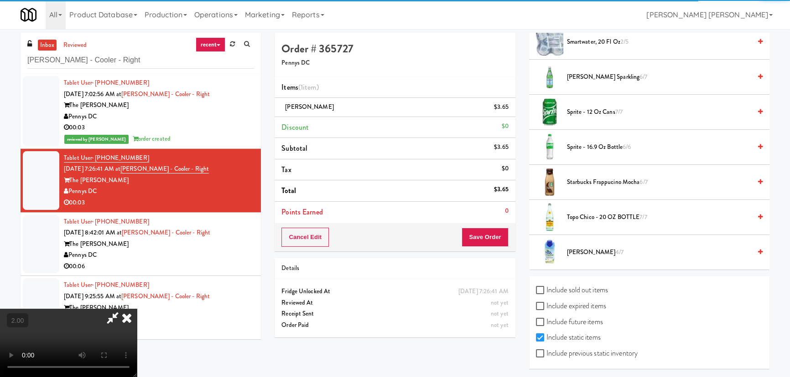
click at [137, 309] on icon at bounding box center [127, 318] width 20 height 18
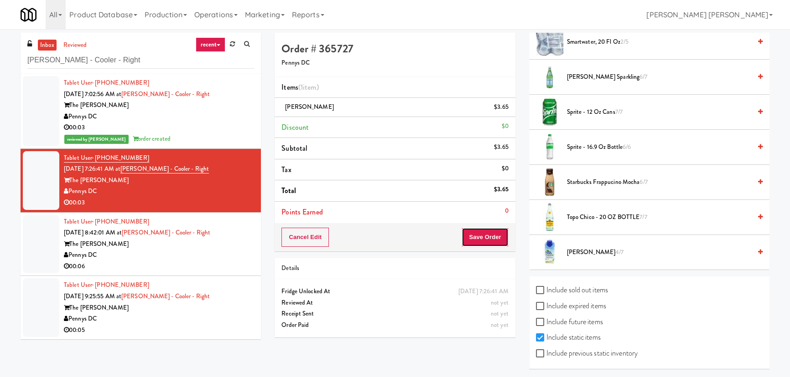
click at [475, 237] on button "Save Order" at bounding box center [484, 237] width 47 height 19
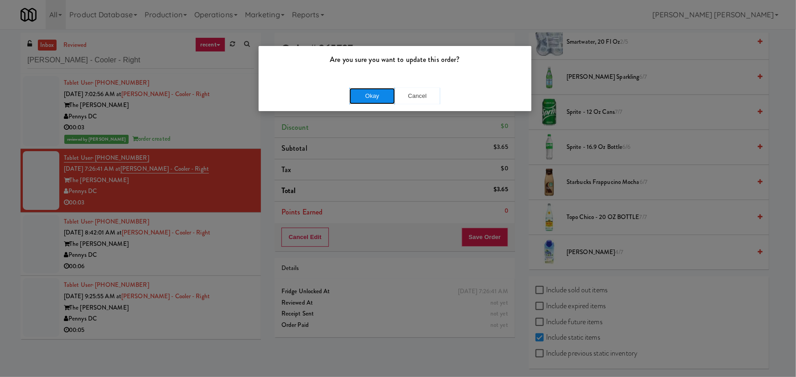
click at [372, 94] on button "Okay" at bounding box center [372, 96] width 46 height 16
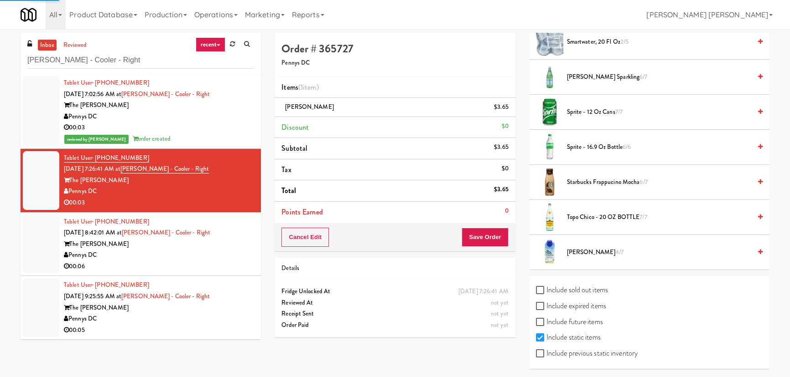
scroll to position [25, 0]
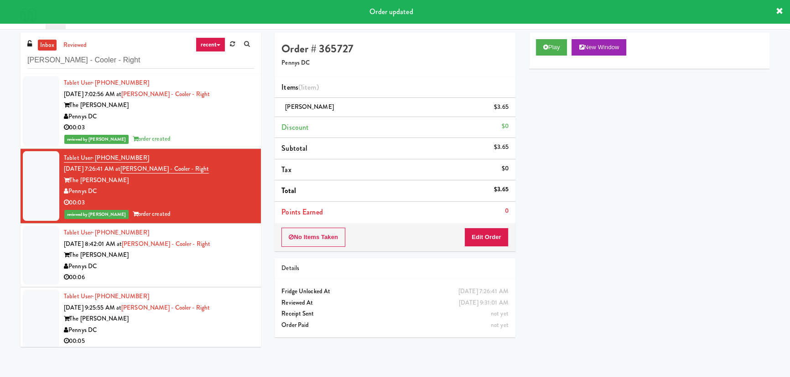
click at [192, 274] on div "00:06" at bounding box center [159, 277] width 190 height 11
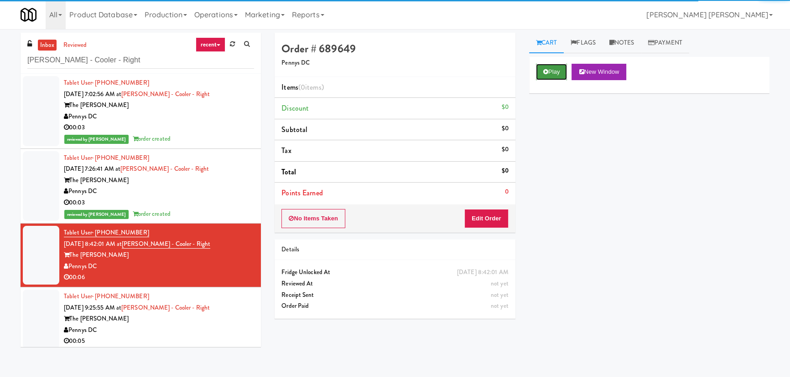
click at [562, 72] on button "Play" at bounding box center [551, 72] width 31 height 16
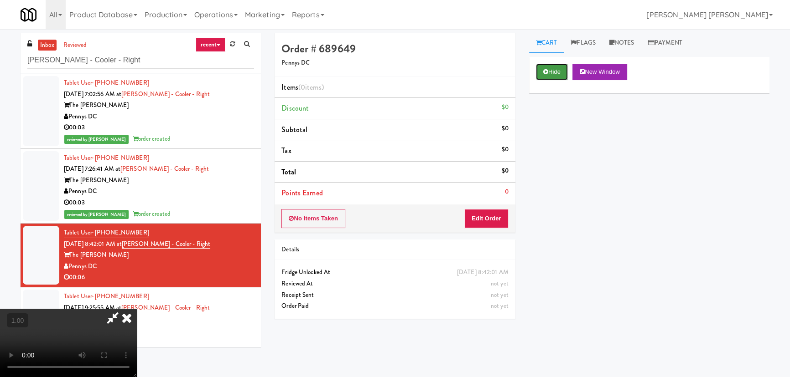
click at [552, 70] on button "Hide" at bounding box center [552, 72] width 32 height 16
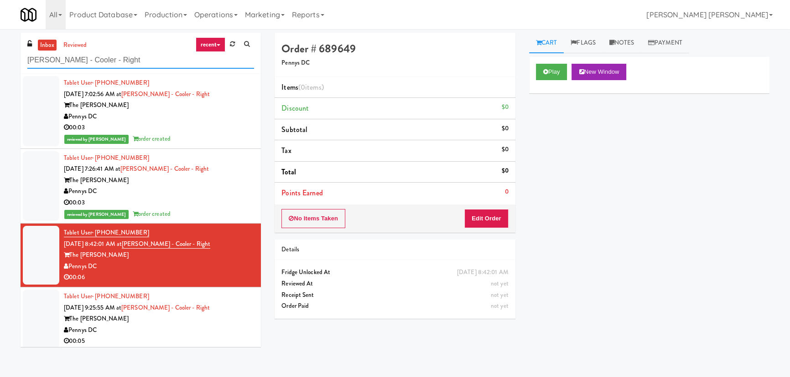
drag, startPoint x: 113, startPoint y: 59, endPoint x: 21, endPoint y: 55, distance: 92.2
click at [21, 55] on div "inbox reviewed recent all unclear take inventory issue suspicious failed recent…" at bounding box center [141, 53] width 240 height 41
